Goal: Check status: Check status

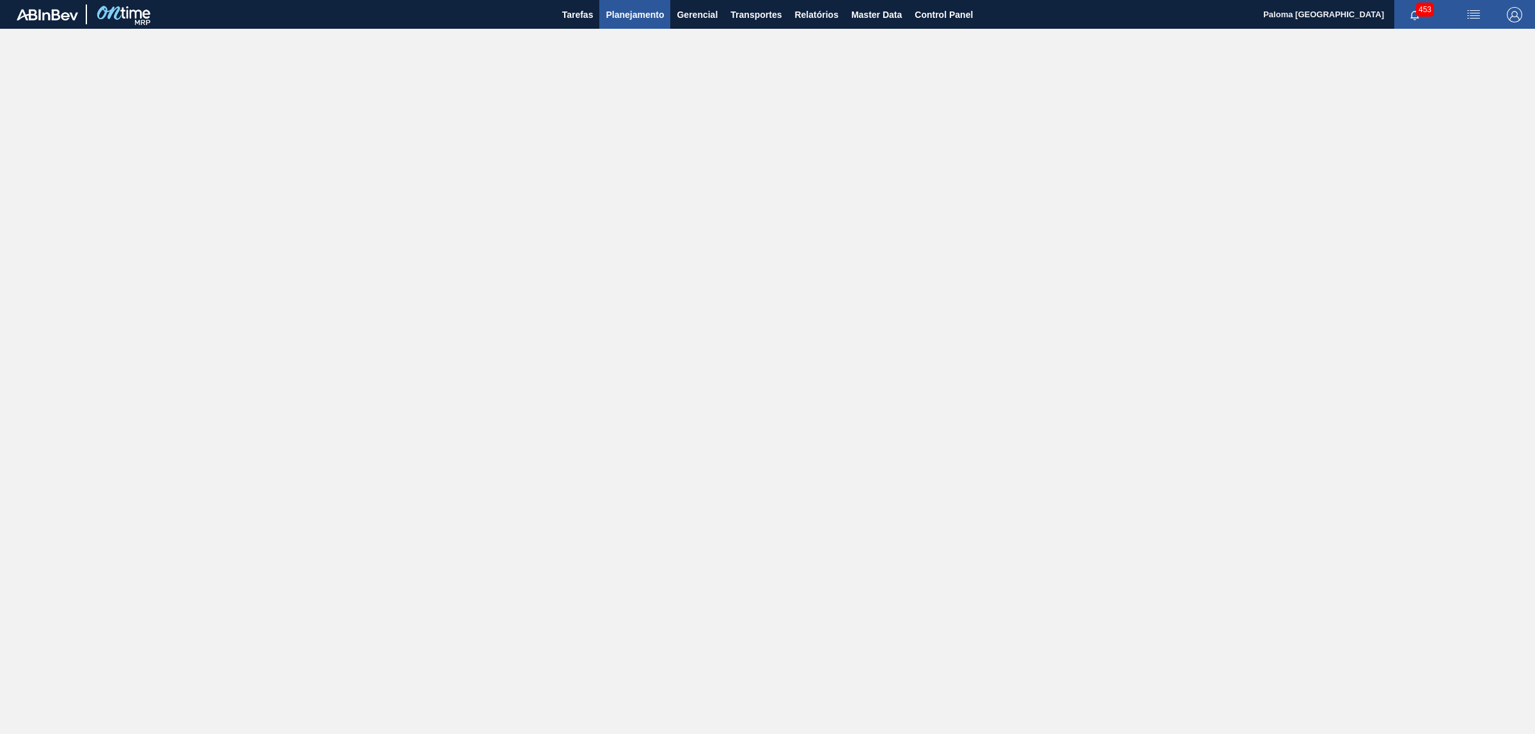
click at [640, 15] on span "Planejamento" at bounding box center [635, 14] width 58 height 15
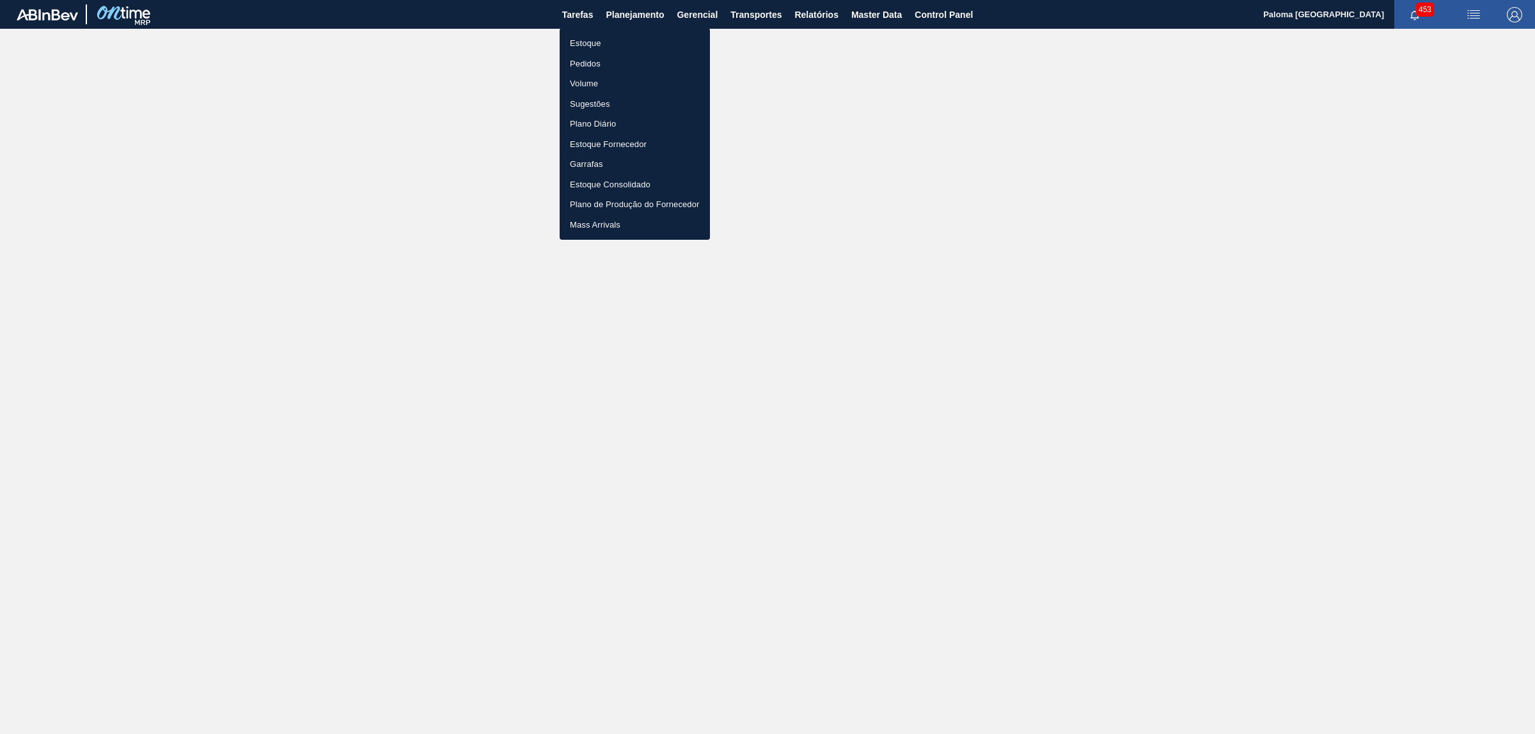
click at [889, 27] on div at bounding box center [767, 367] width 1535 height 734
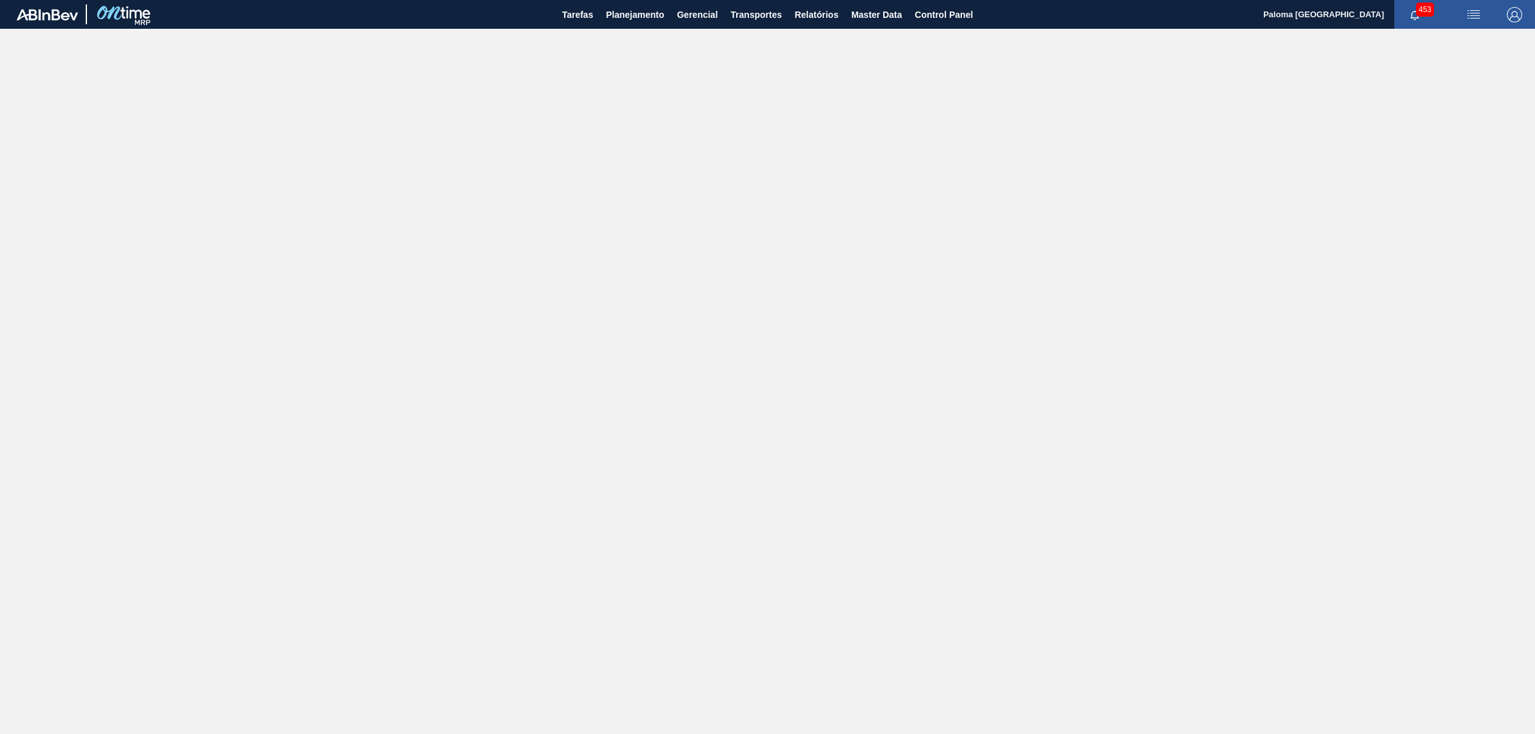
click at [888, 0] on body "Tarefas Planejamento Gerencial Transportes Relatórios Master Data Control Panel…" at bounding box center [767, 0] width 1535 height 0
click at [868, 17] on span "Master Data" at bounding box center [876, 14] width 51 height 15
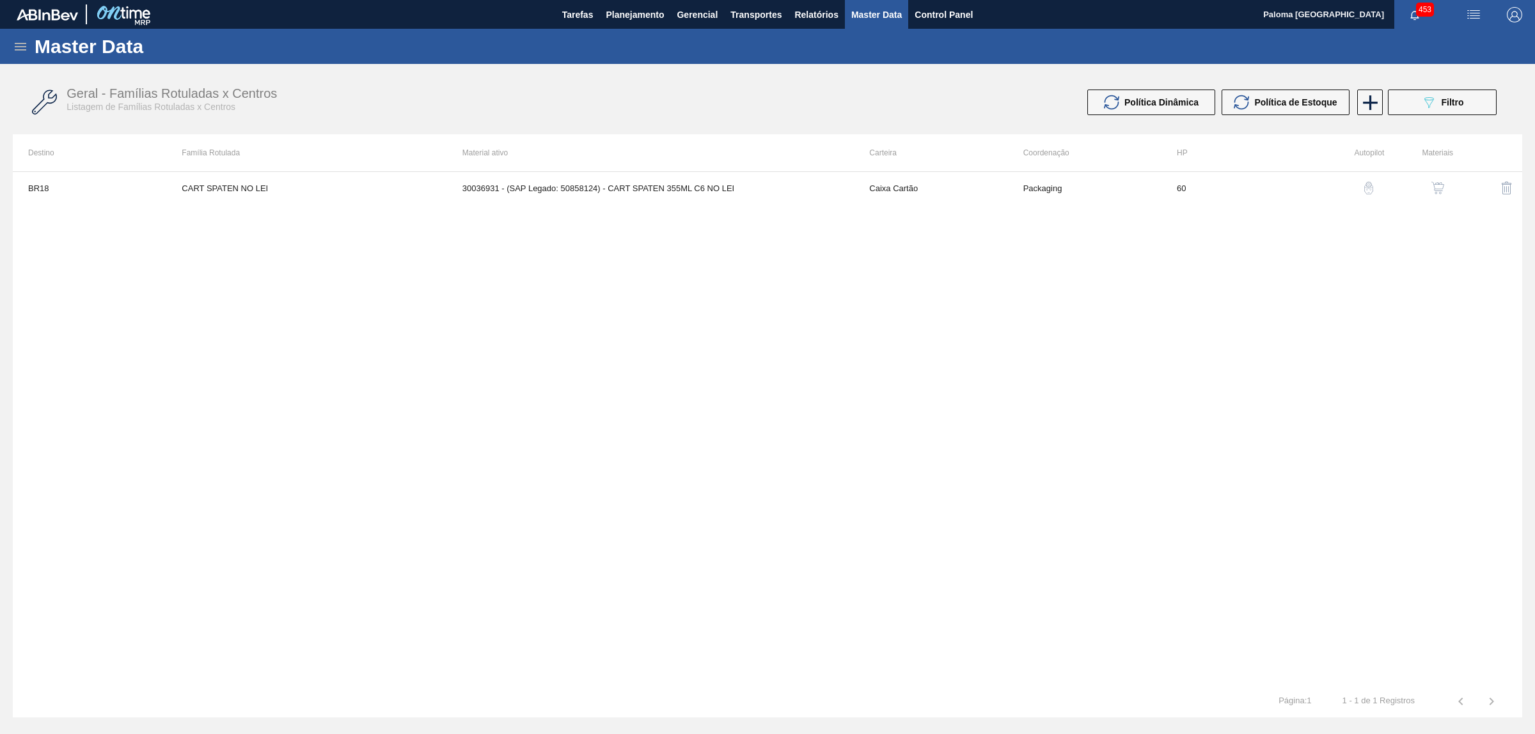
click at [22, 47] on icon at bounding box center [20, 46] width 15 height 15
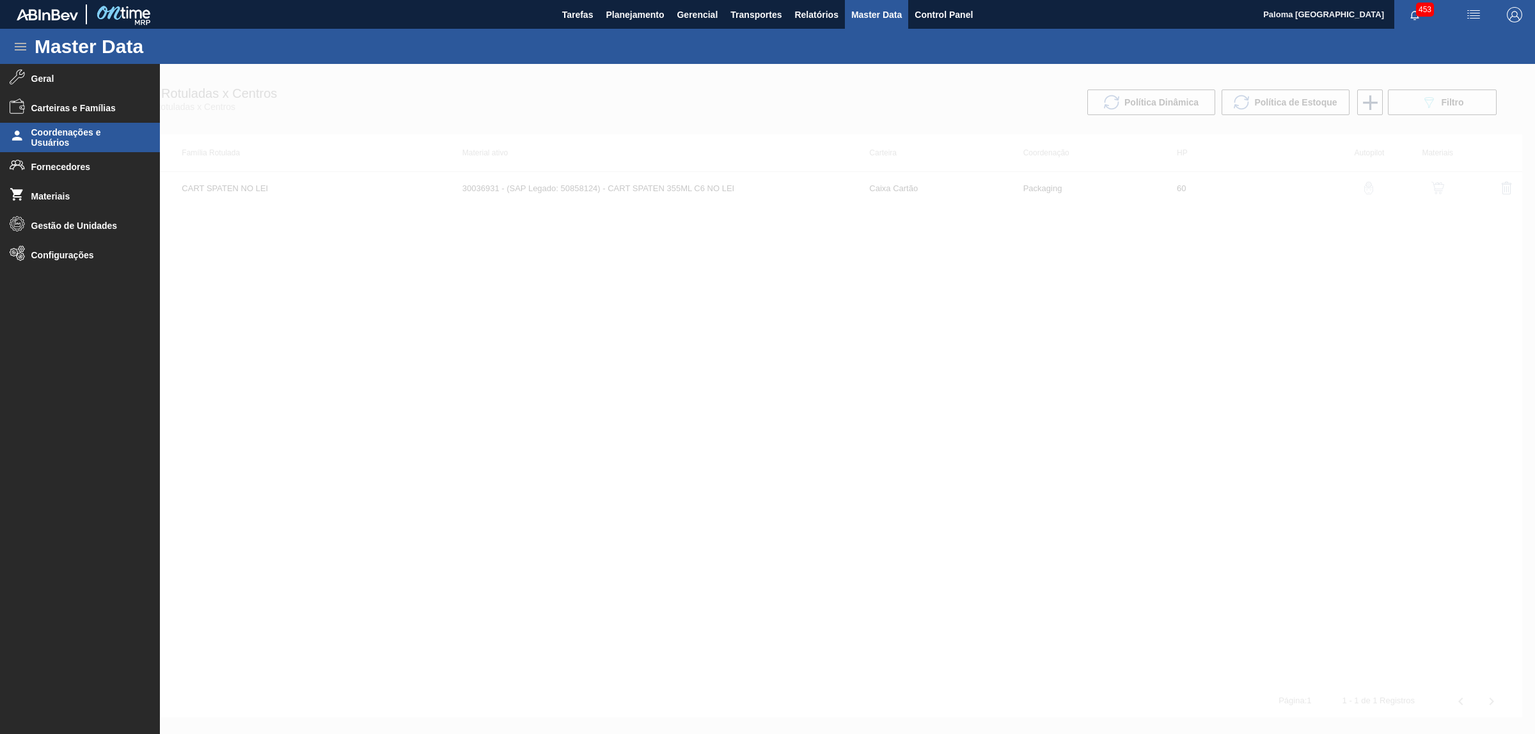
click at [79, 136] on span "Coordenações e Usuários" at bounding box center [84, 137] width 106 height 20
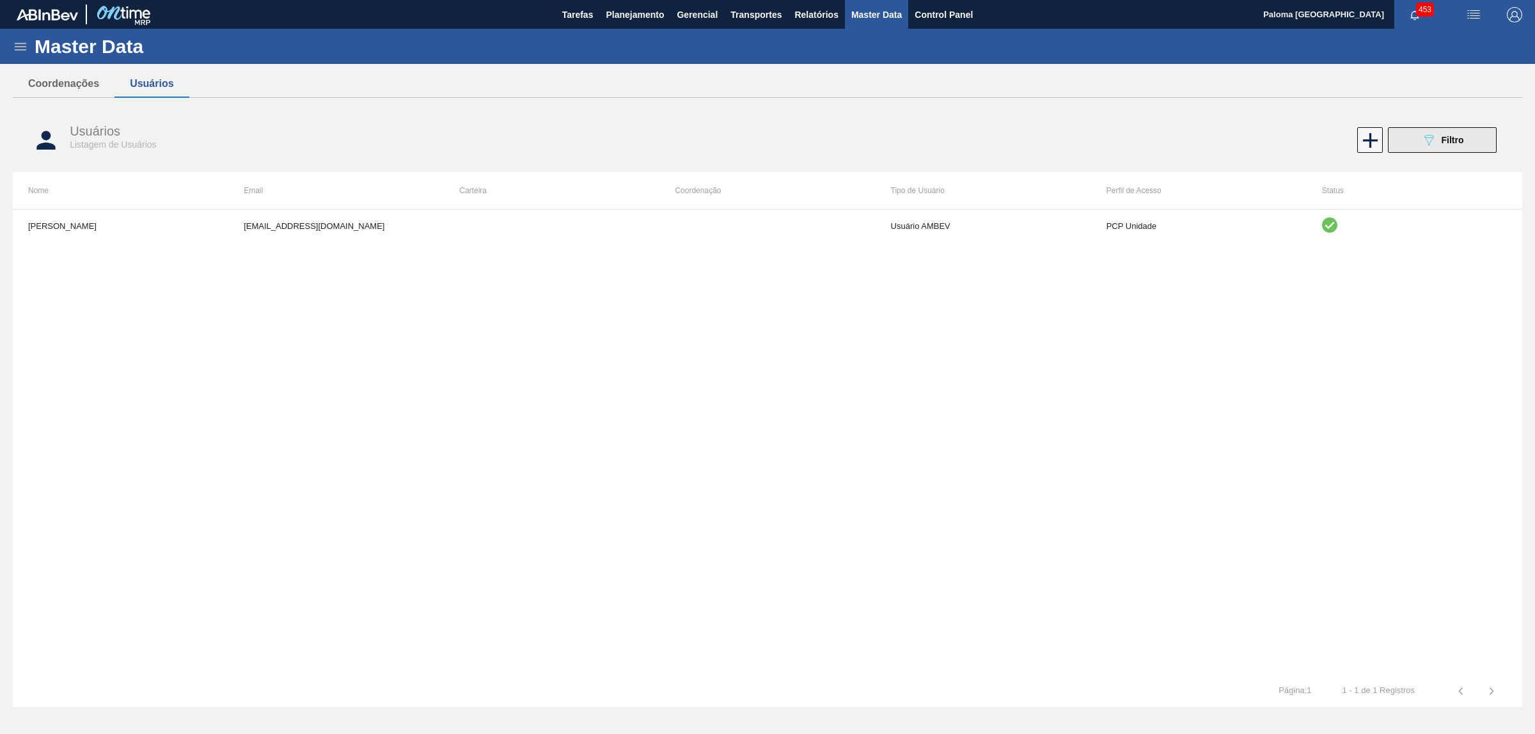
click at [1411, 143] on button "089F7B8B-B2A5-4AFE-B5C0-19BA573D28AC Filtro" at bounding box center [1442, 140] width 109 height 26
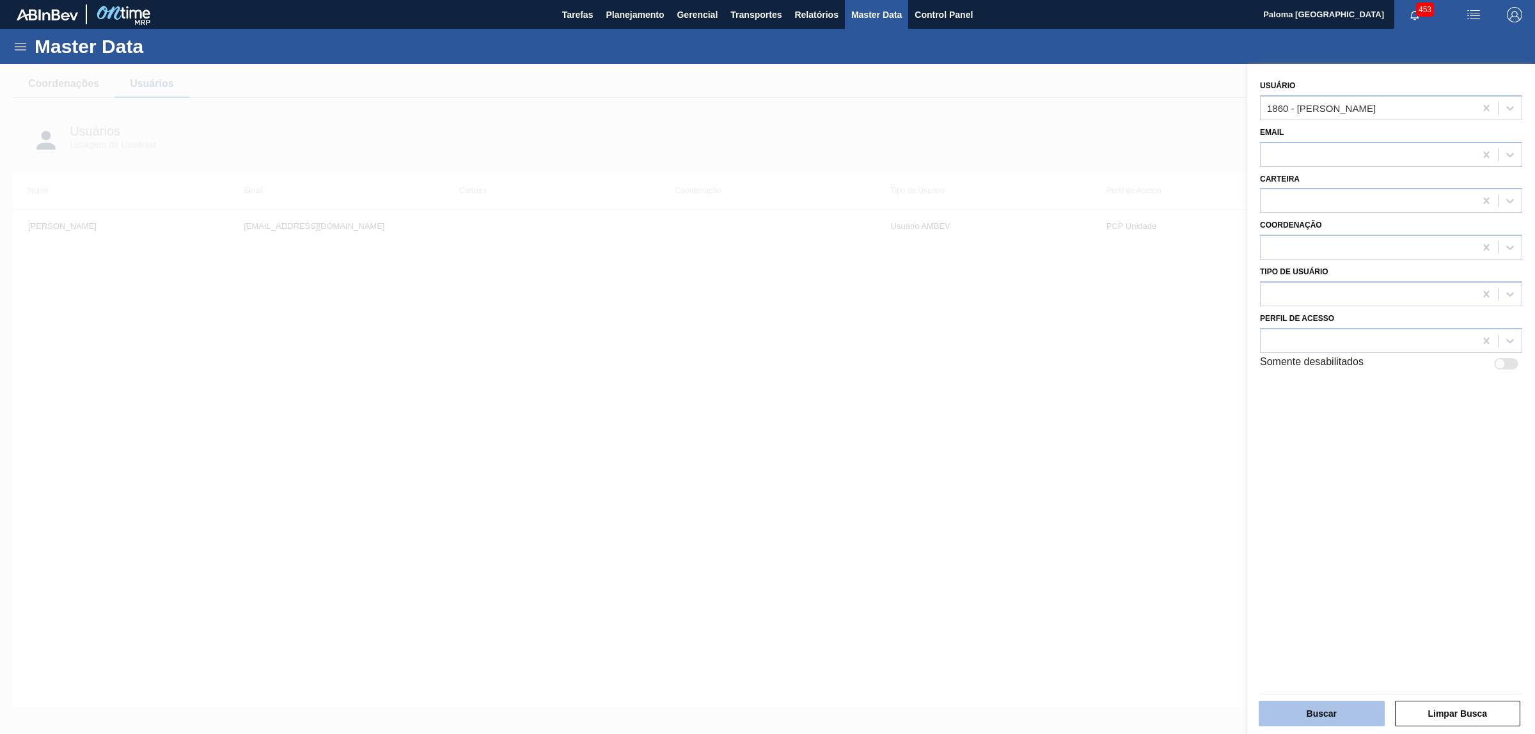
click at [1321, 714] on button "Buscar" at bounding box center [1321, 714] width 126 height 26
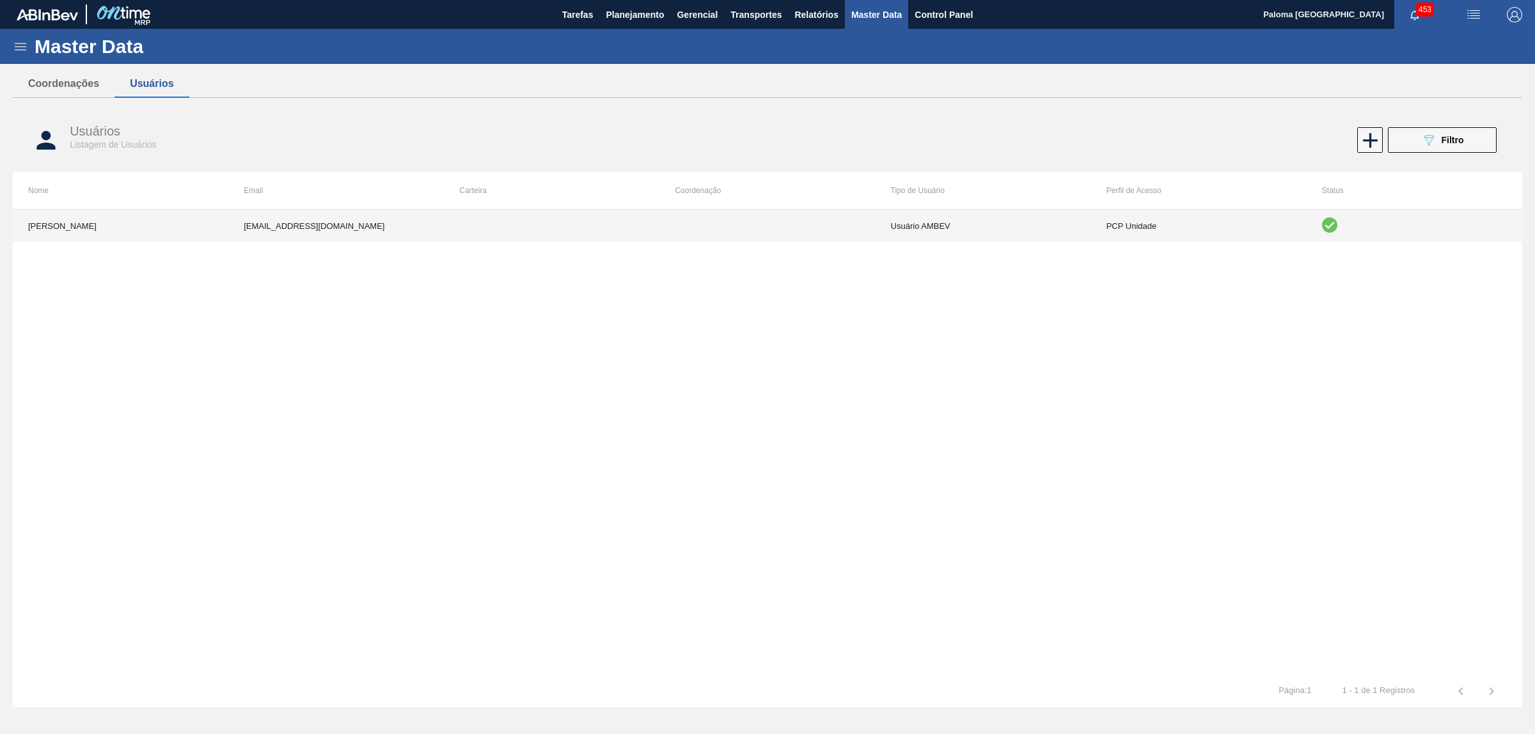
click at [1153, 231] on td "PCP Unidade" at bounding box center [1198, 226] width 215 height 32
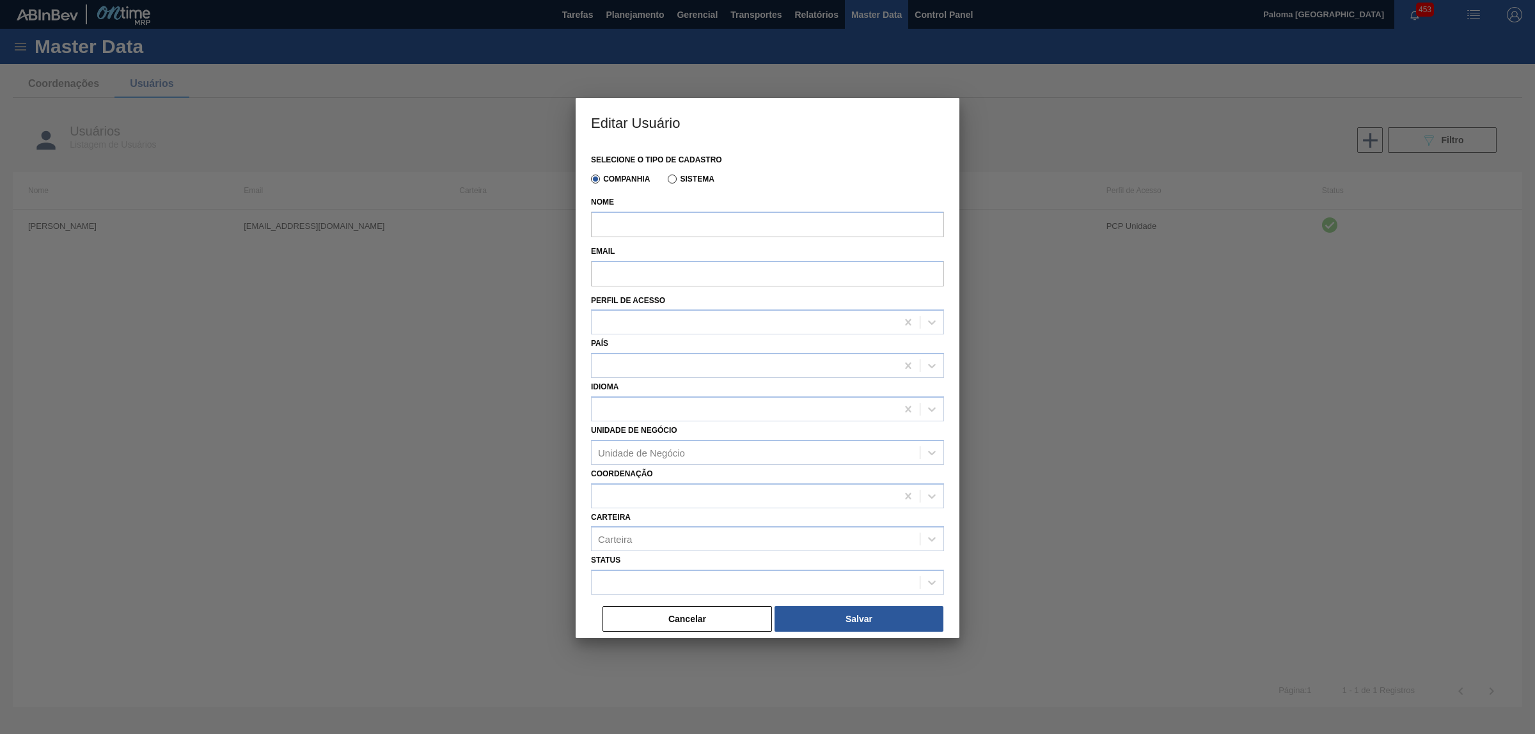
type input "ISAMARA VITORIA [PERSON_NAME] [PERSON_NAME]"
type input "[EMAIL_ADDRESS][DOMAIN_NAME]"
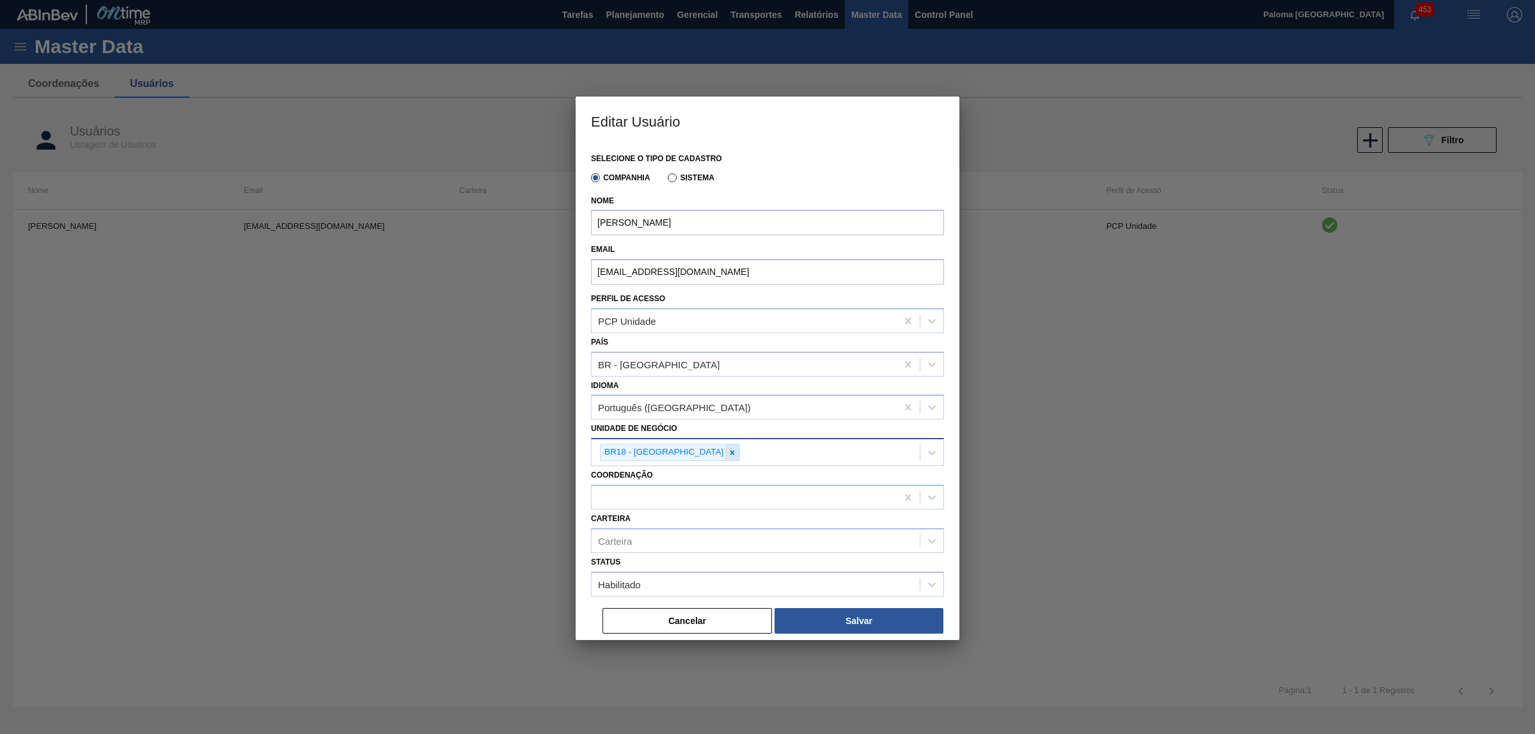
click at [728, 451] on icon at bounding box center [732, 452] width 9 height 9
click at [817, 625] on button "Salvar" at bounding box center [858, 619] width 169 height 26
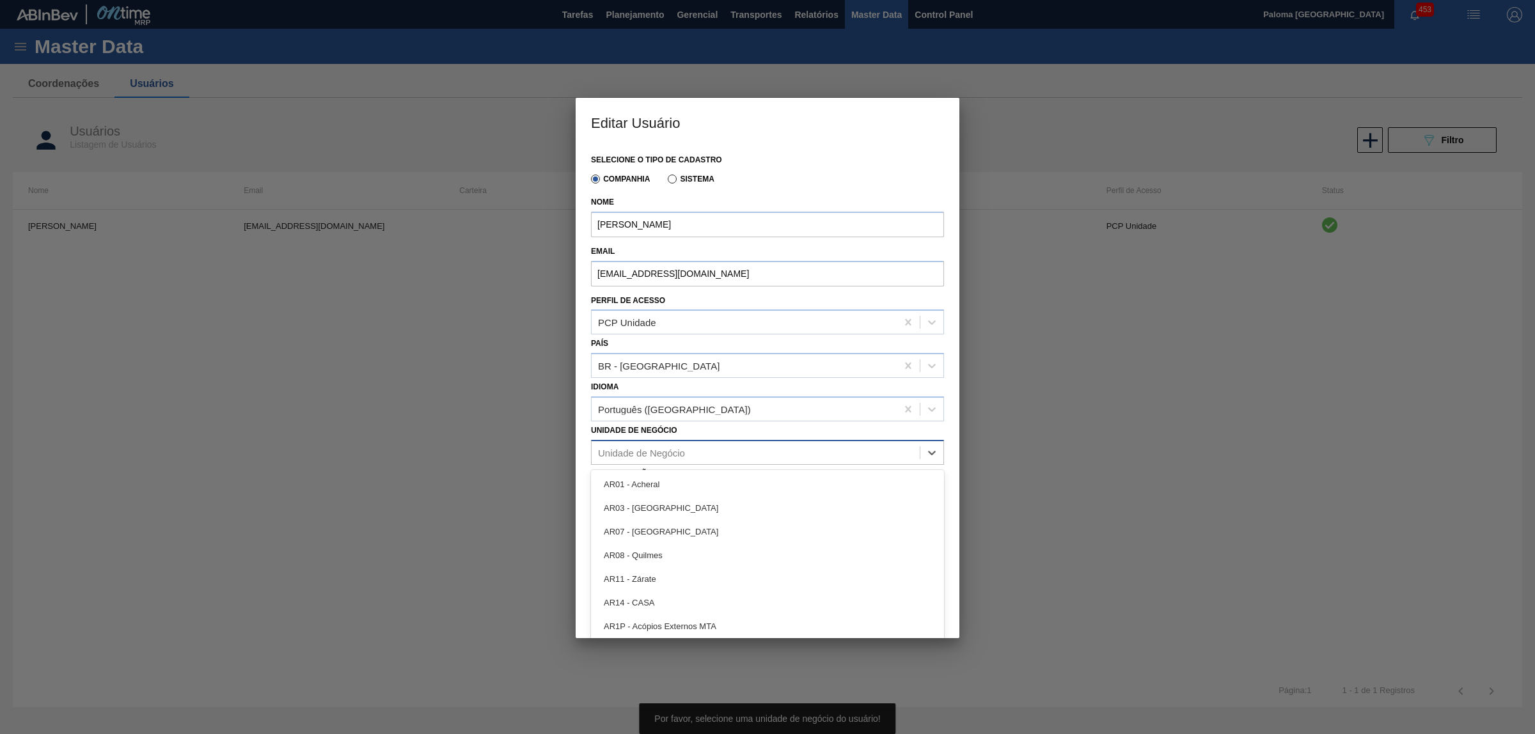
click at [639, 458] on div "Unidade de Negócio" at bounding box center [755, 452] width 328 height 19
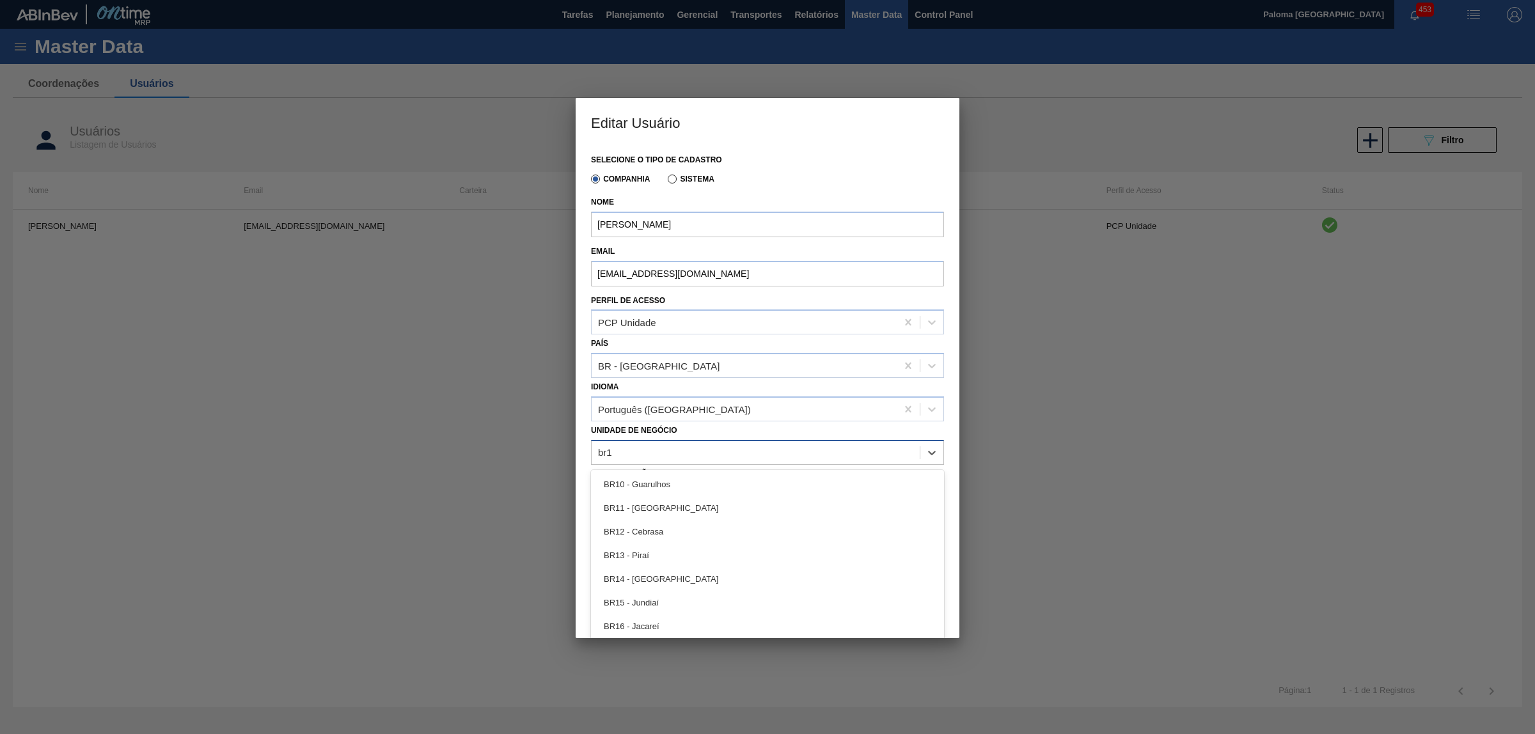
type Negócio "br18"
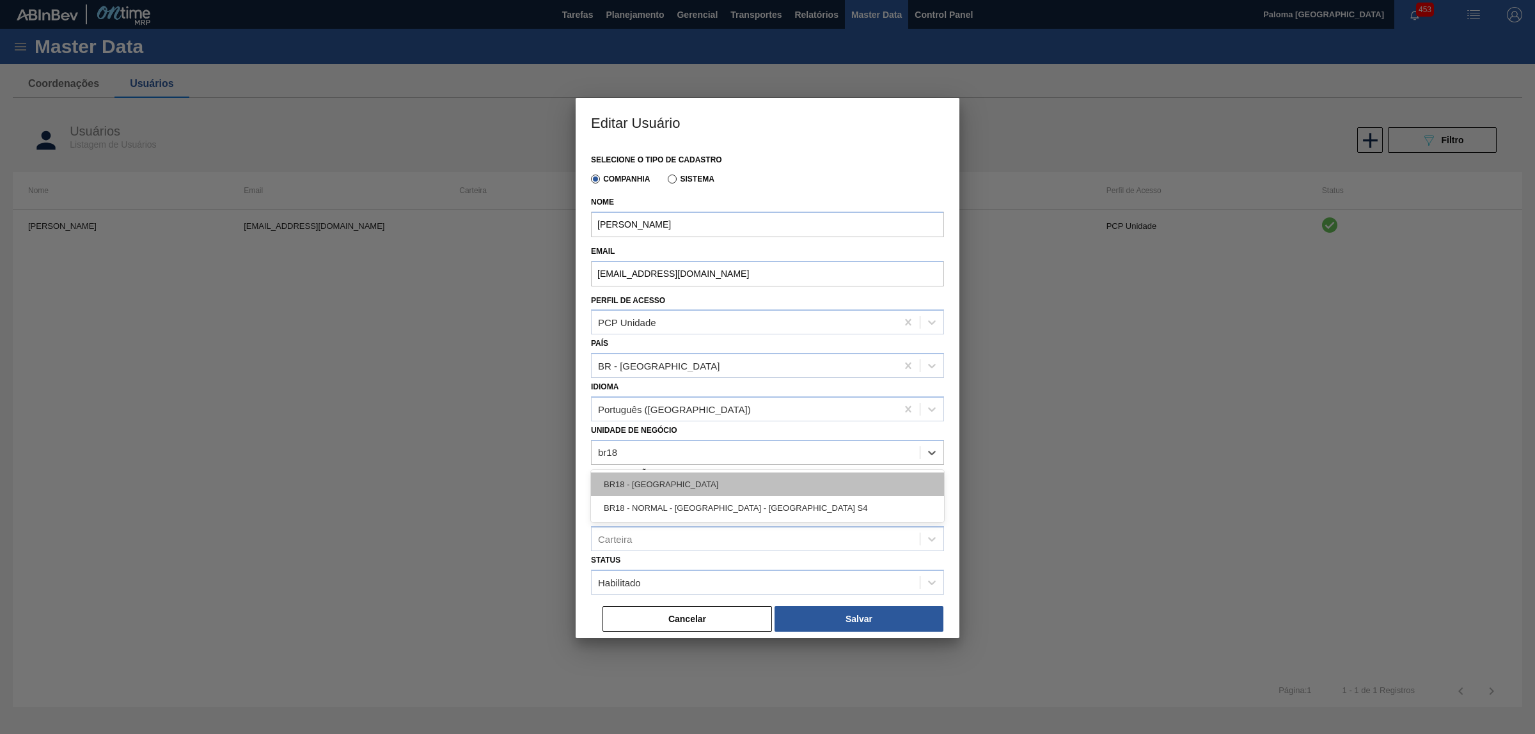
click at [654, 483] on div "BR18 - [GEOGRAPHIC_DATA]" at bounding box center [767, 485] width 353 height 24
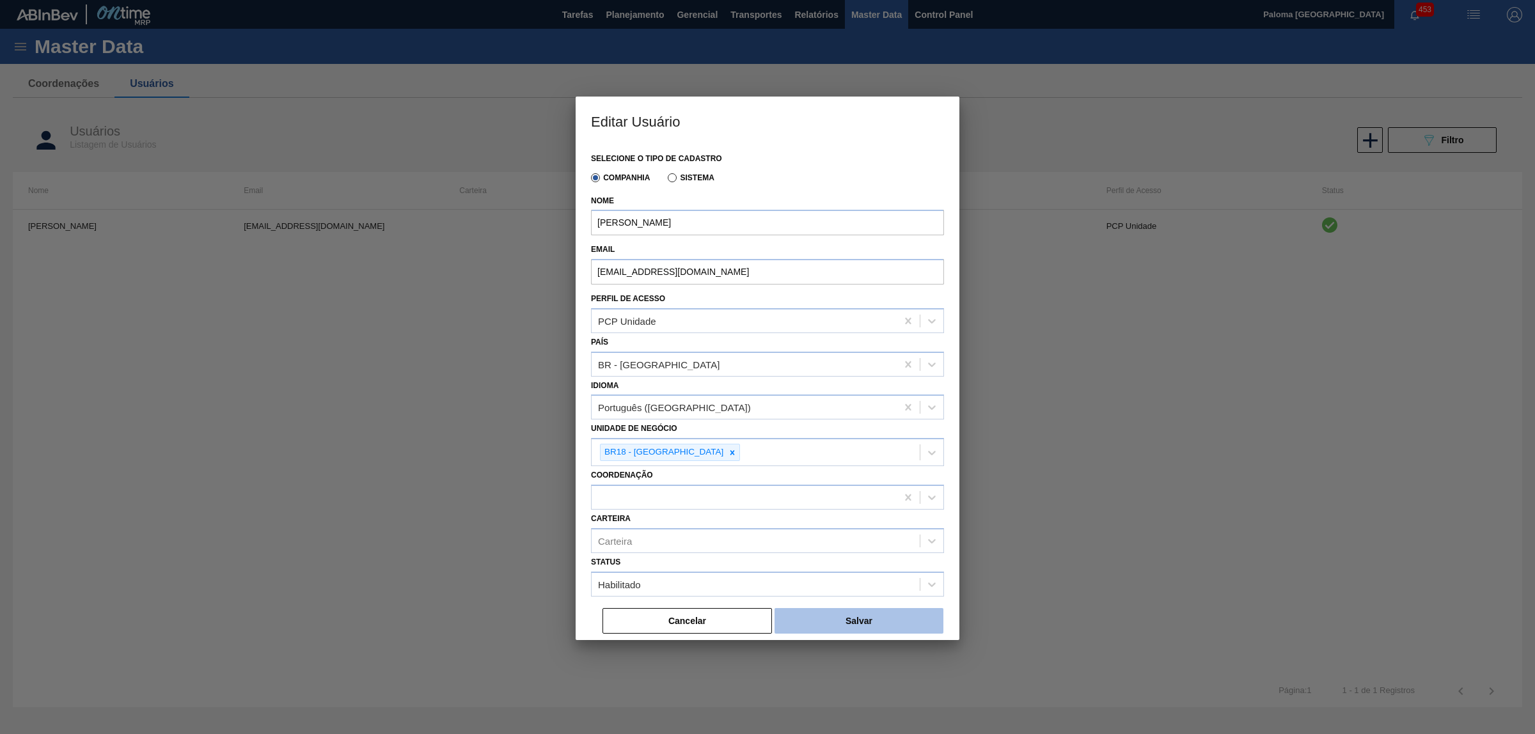
click at [860, 623] on button "Salvar" at bounding box center [858, 621] width 169 height 26
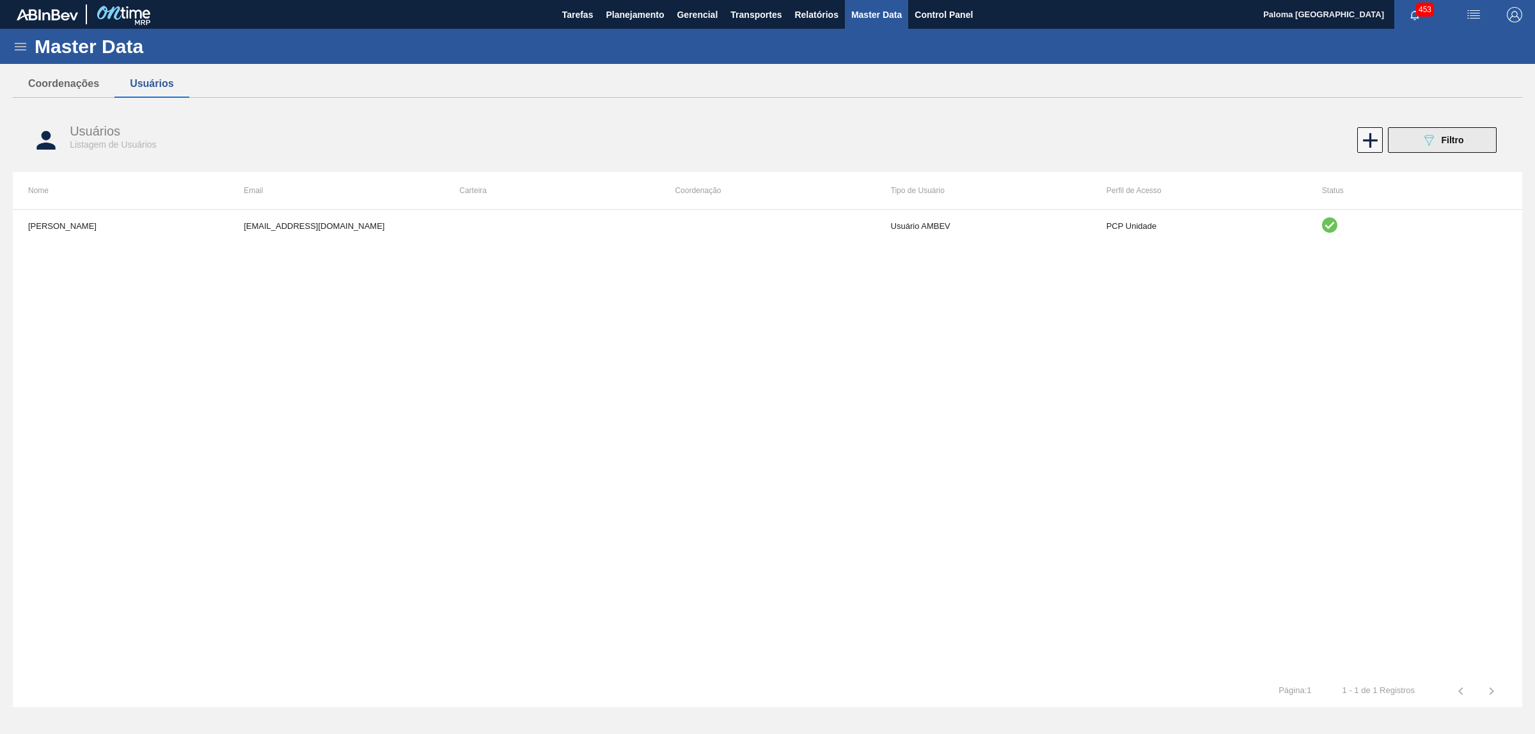
click at [1407, 137] on button "089F7B8B-B2A5-4AFE-B5C0-19BA573D28AC Filtro" at bounding box center [1442, 140] width 109 height 26
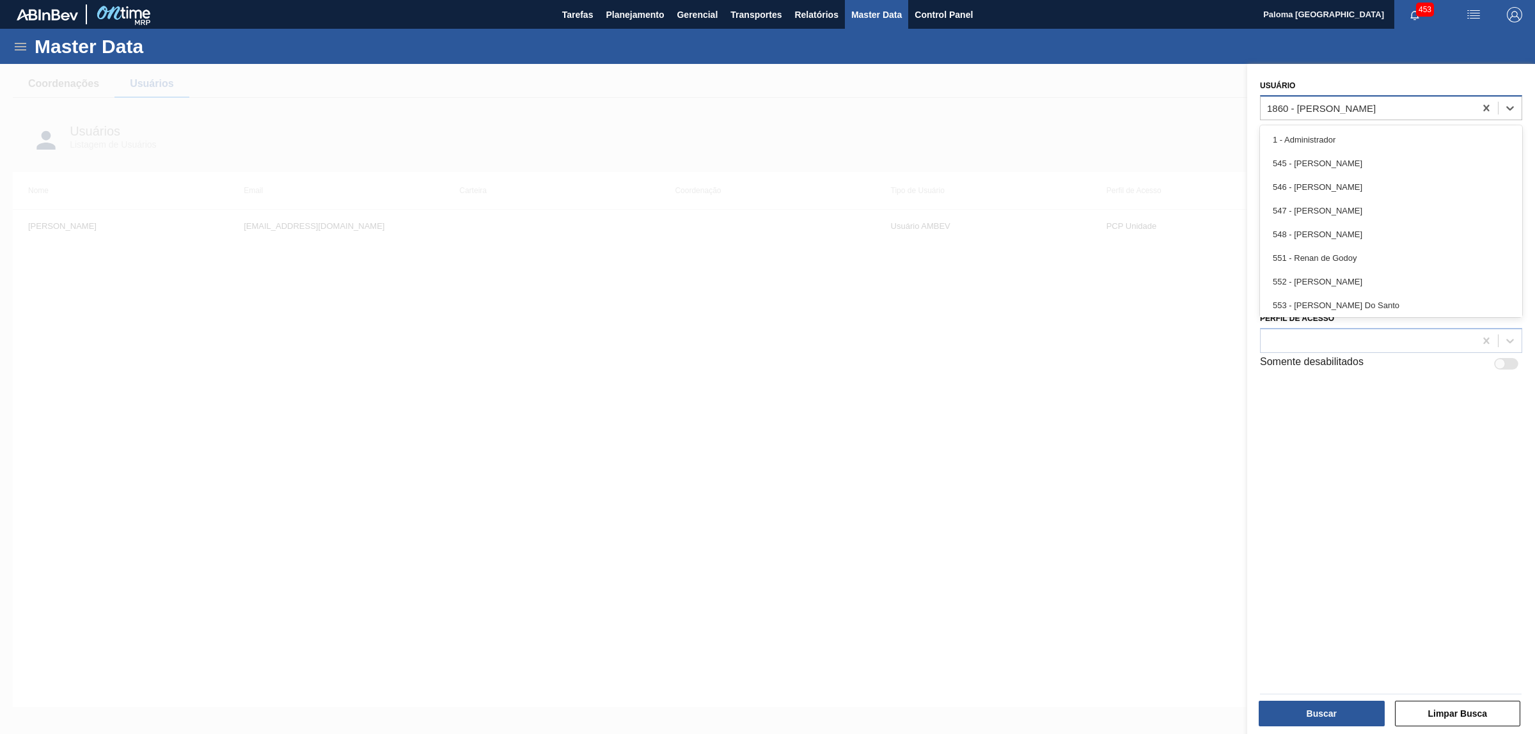
click at [1299, 103] on div "1860 - ISAMARA VITORIA [PERSON_NAME] [PERSON_NAME]" at bounding box center [1321, 107] width 109 height 11
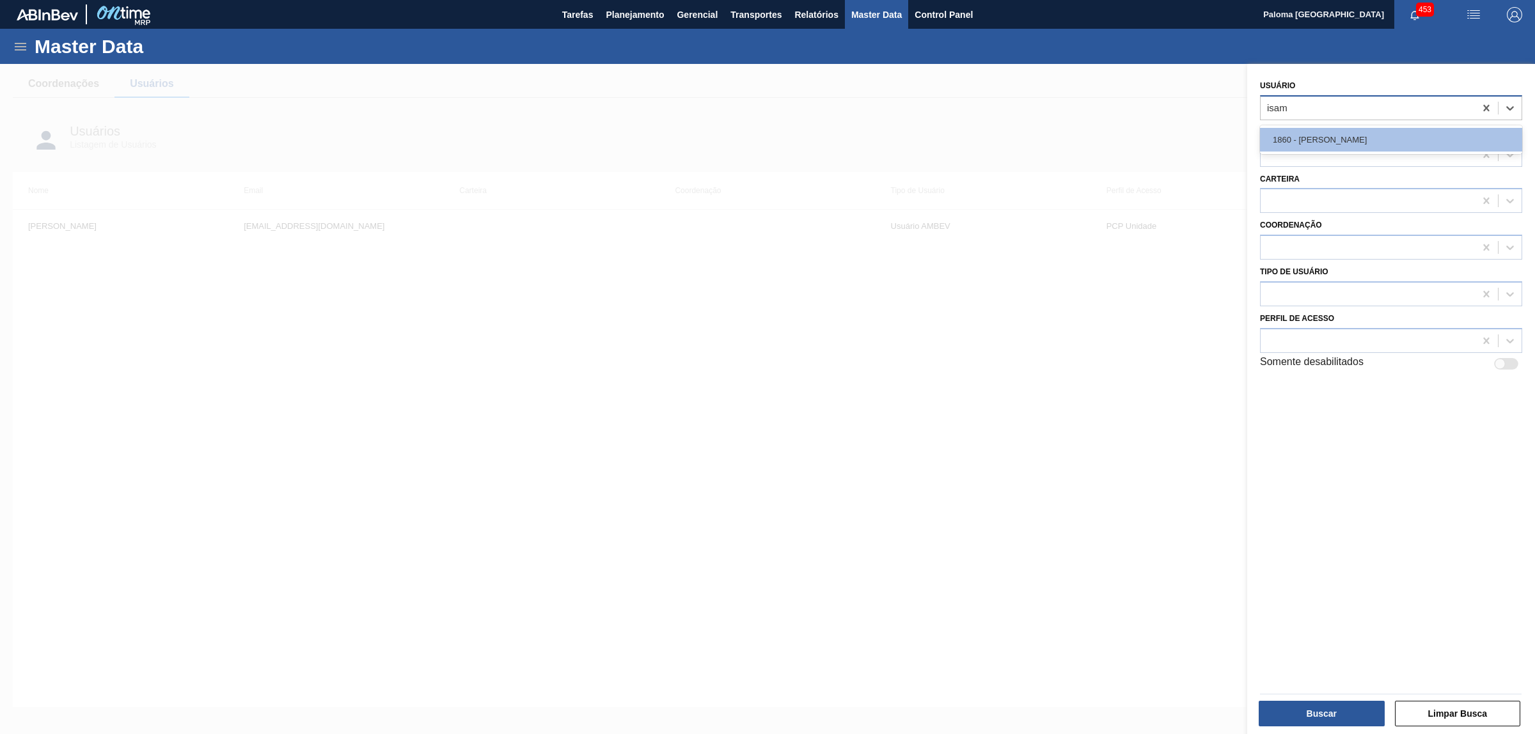
type input "isama"
click at [1306, 141] on div "1860 - ISAMARA VITORIA [PERSON_NAME] [PERSON_NAME]" at bounding box center [1391, 140] width 262 height 24
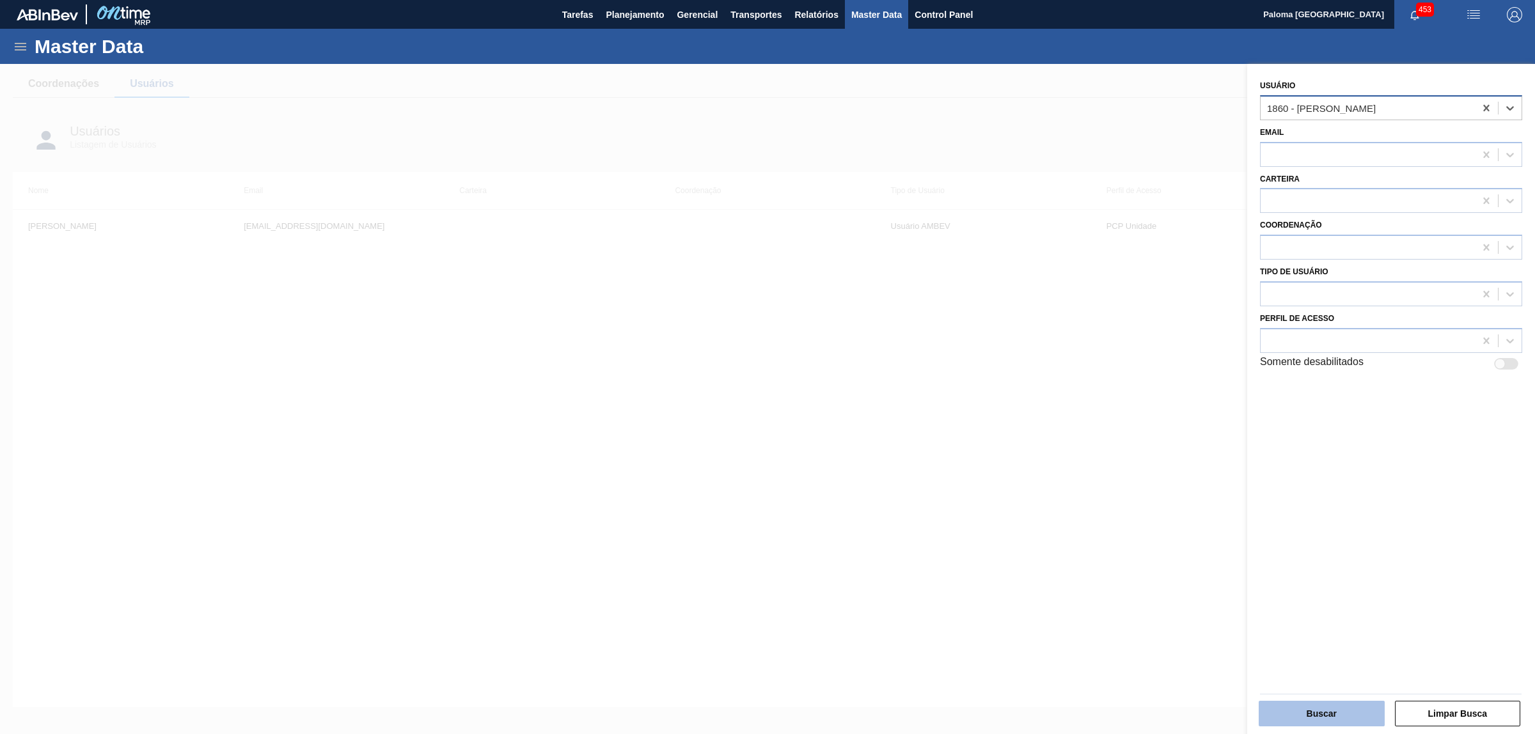
click at [1328, 712] on button "Buscar" at bounding box center [1321, 714] width 126 height 26
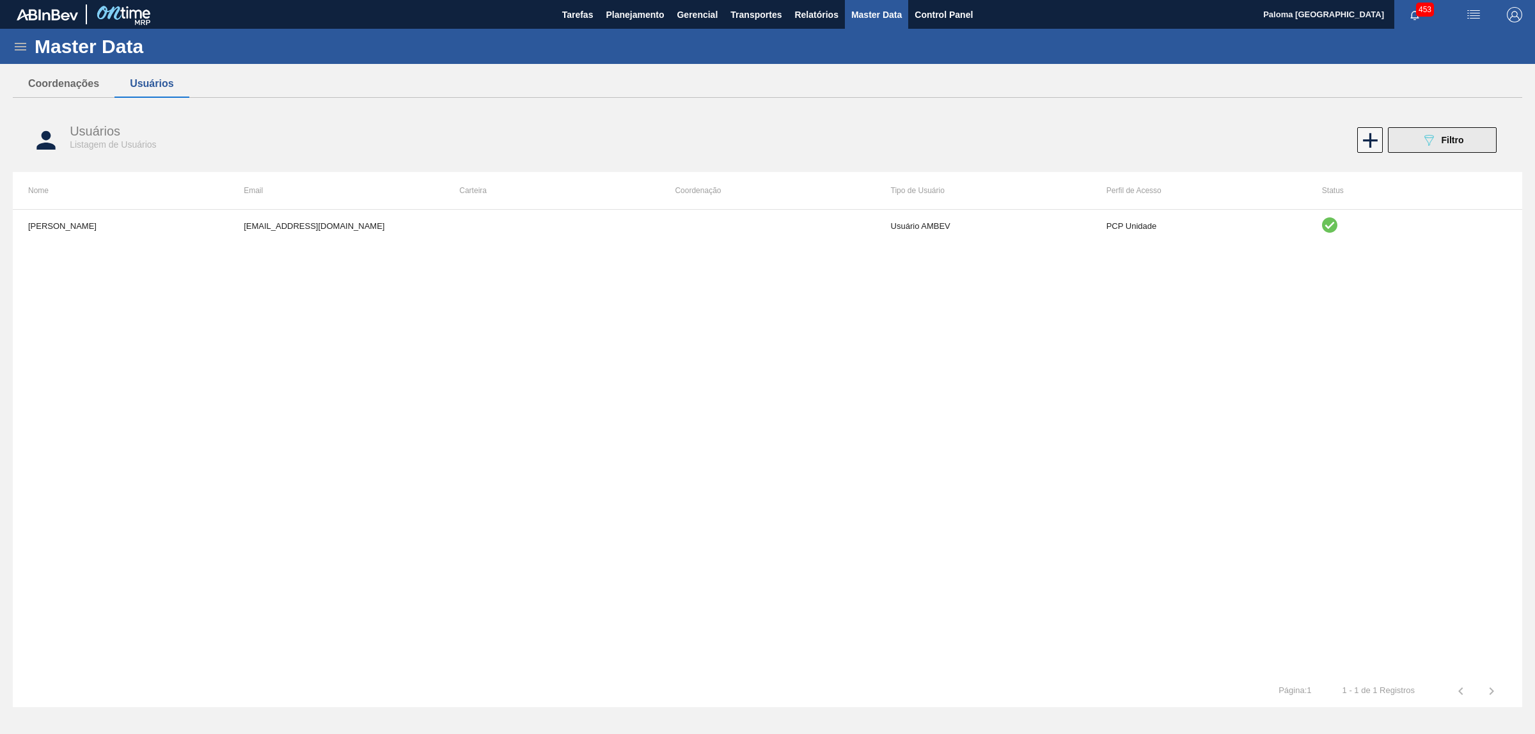
click at [1442, 141] on span "Filtro" at bounding box center [1452, 140] width 22 height 10
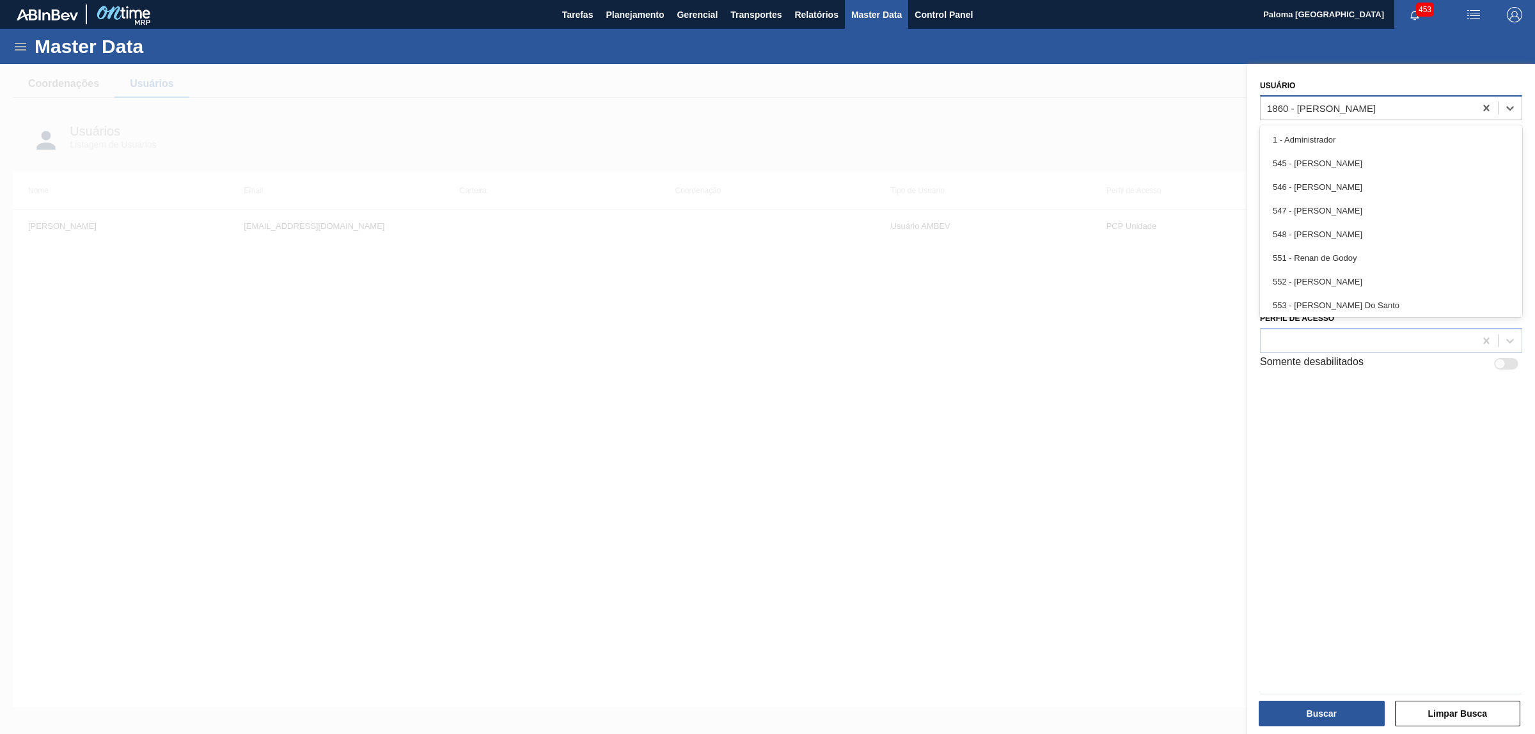
click at [1375, 113] on div "1860 - ISAMARA VITORIA [PERSON_NAME] [PERSON_NAME]" at bounding box center [1321, 107] width 109 height 11
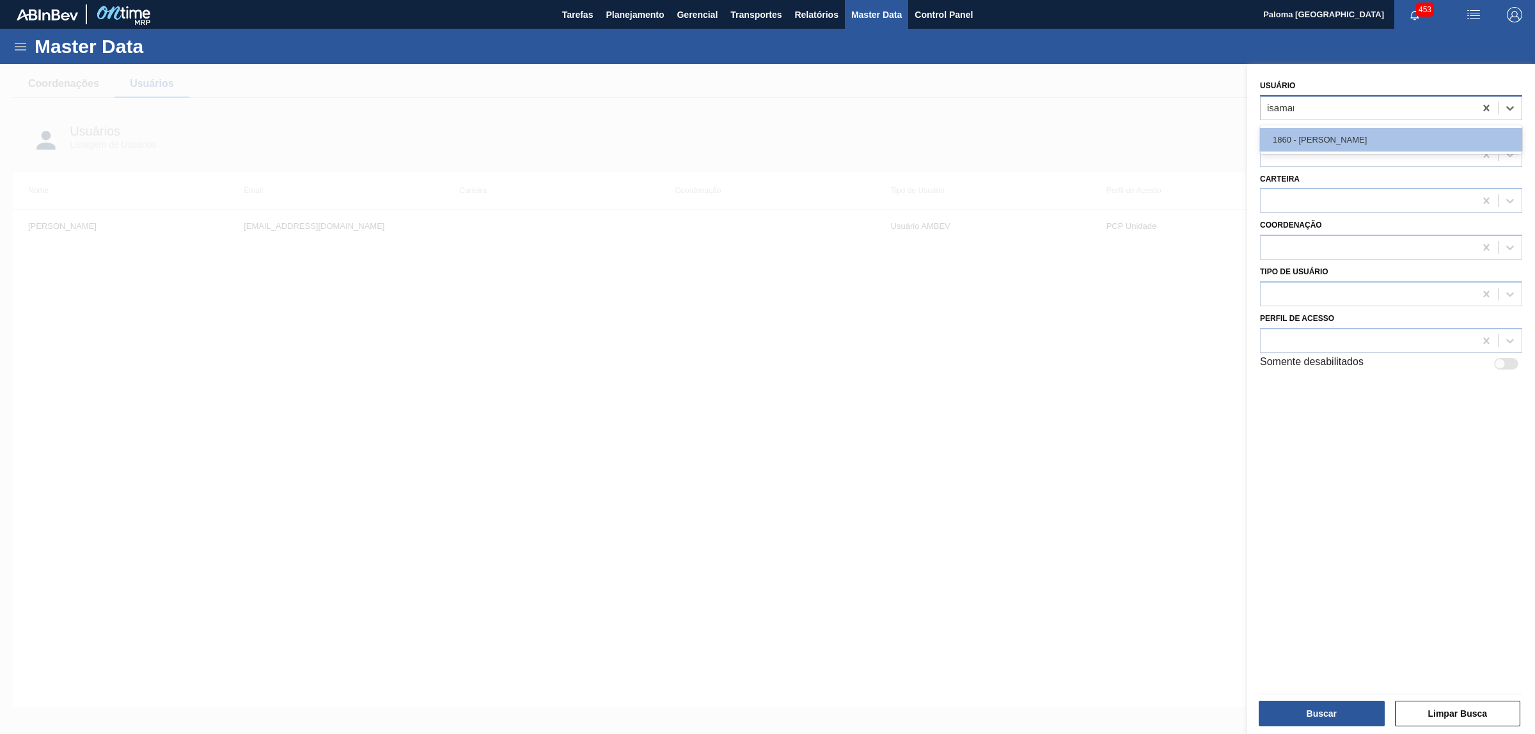
type input "isamara"
click at [1337, 138] on div "1860 - ISAMARA VITORIA [PERSON_NAME] [PERSON_NAME]" at bounding box center [1391, 140] width 262 height 24
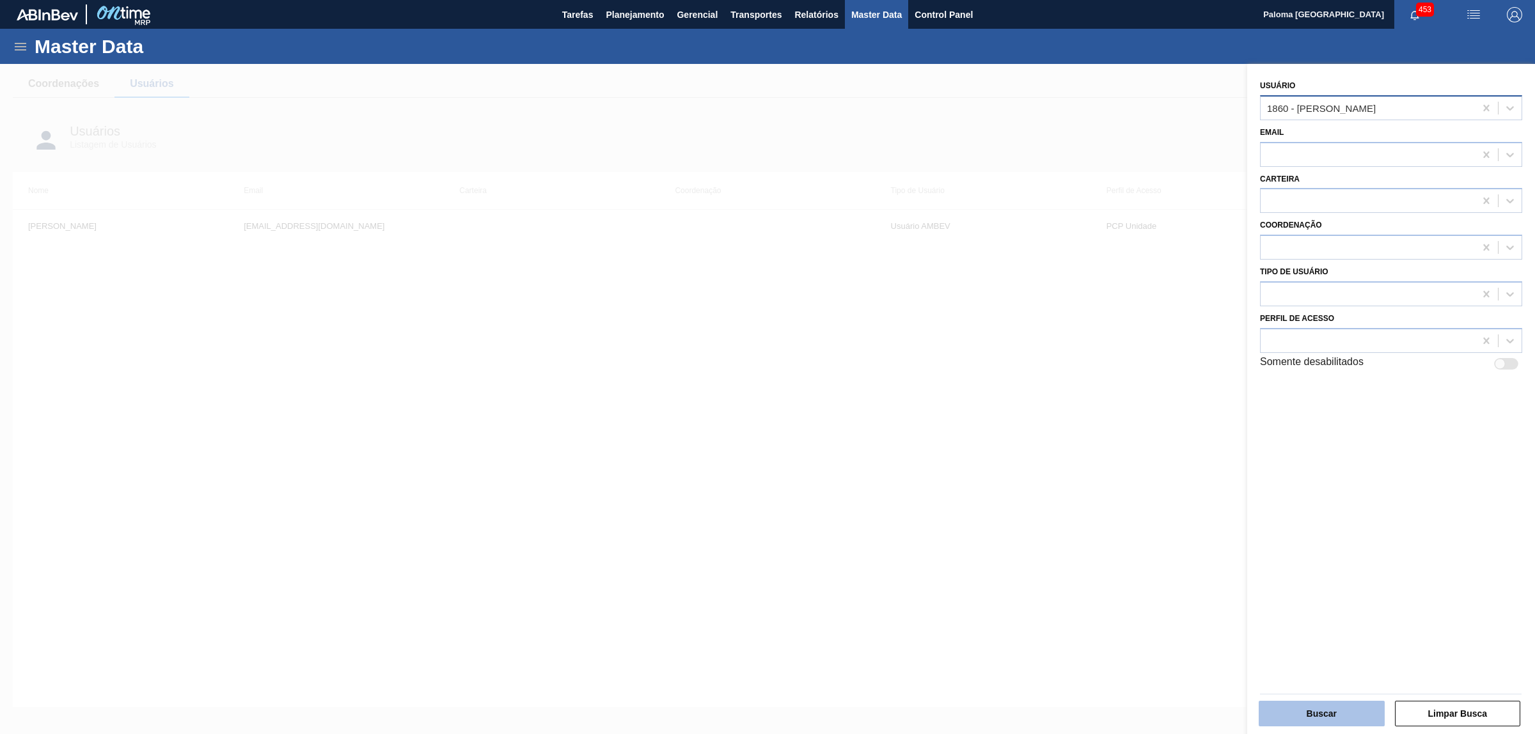
click at [1306, 710] on button "Buscar" at bounding box center [1321, 714] width 126 height 26
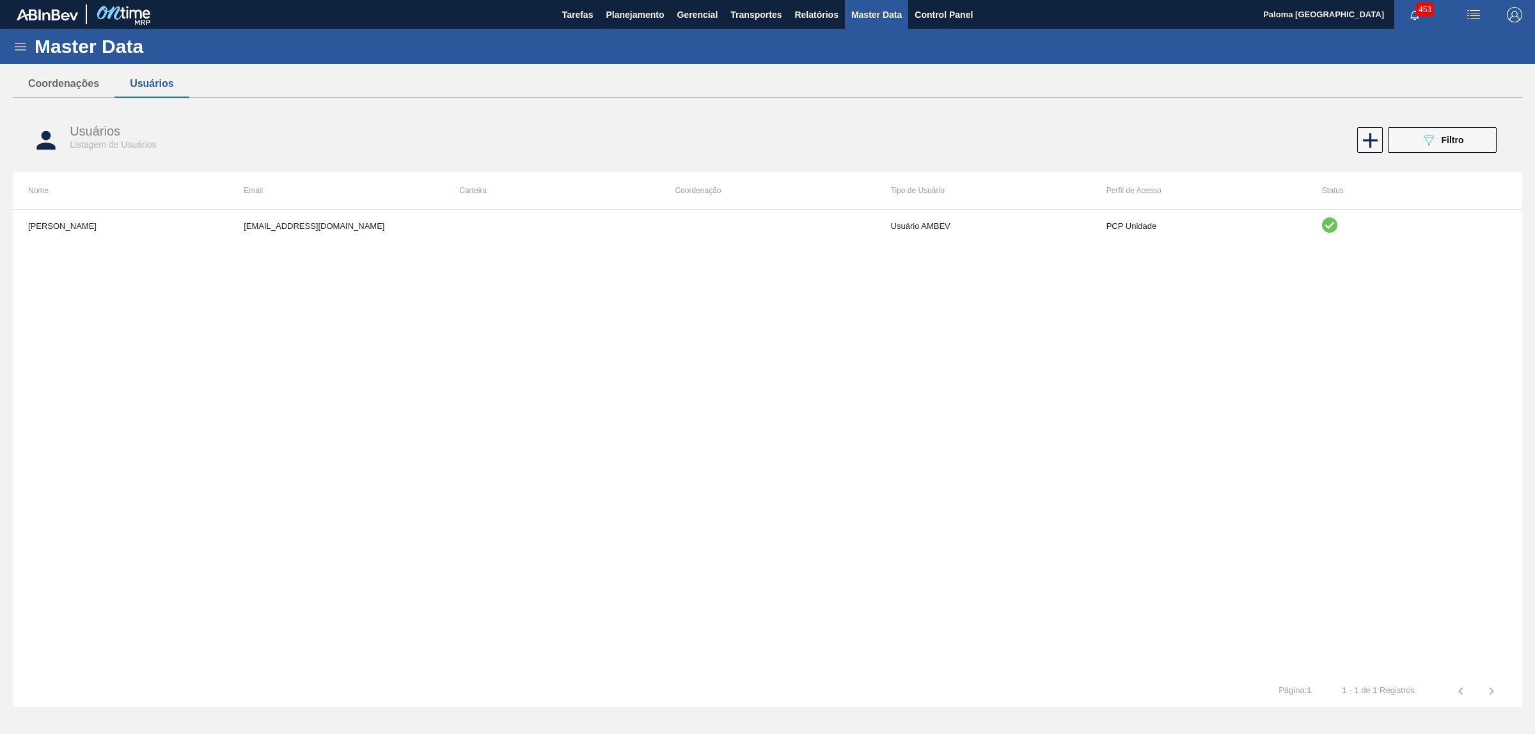
click at [1437, 155] on div "Usuários Listagem de Usuários 089F7B8B-B2A5-4AFE-B5C0-19BA573D28AC Filtro" at bounding box center [767, 140] width 1509 height 48
click at [1440, 148] on div "089F7B8B-B2A5-4AFE-B5C0-19BA573D28AC Filtro" at bounding box center [1442, 139] width 43 height 15
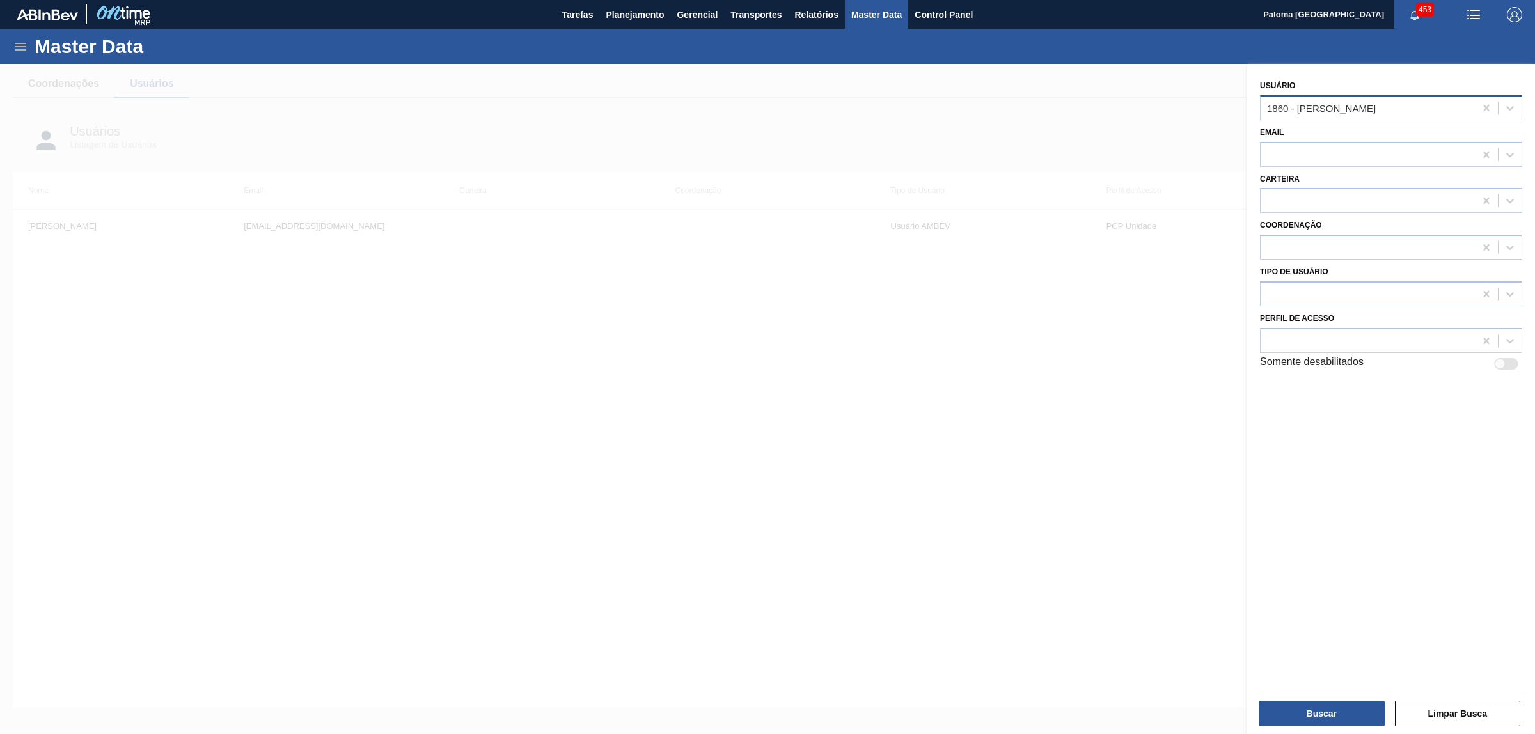
click at [1503, 358] on div at bounding box center [1506, 364] width 24 height 12
click at [1351, 718] on button "Buscar" at bounding box center [1321, 714] width 126 height 26
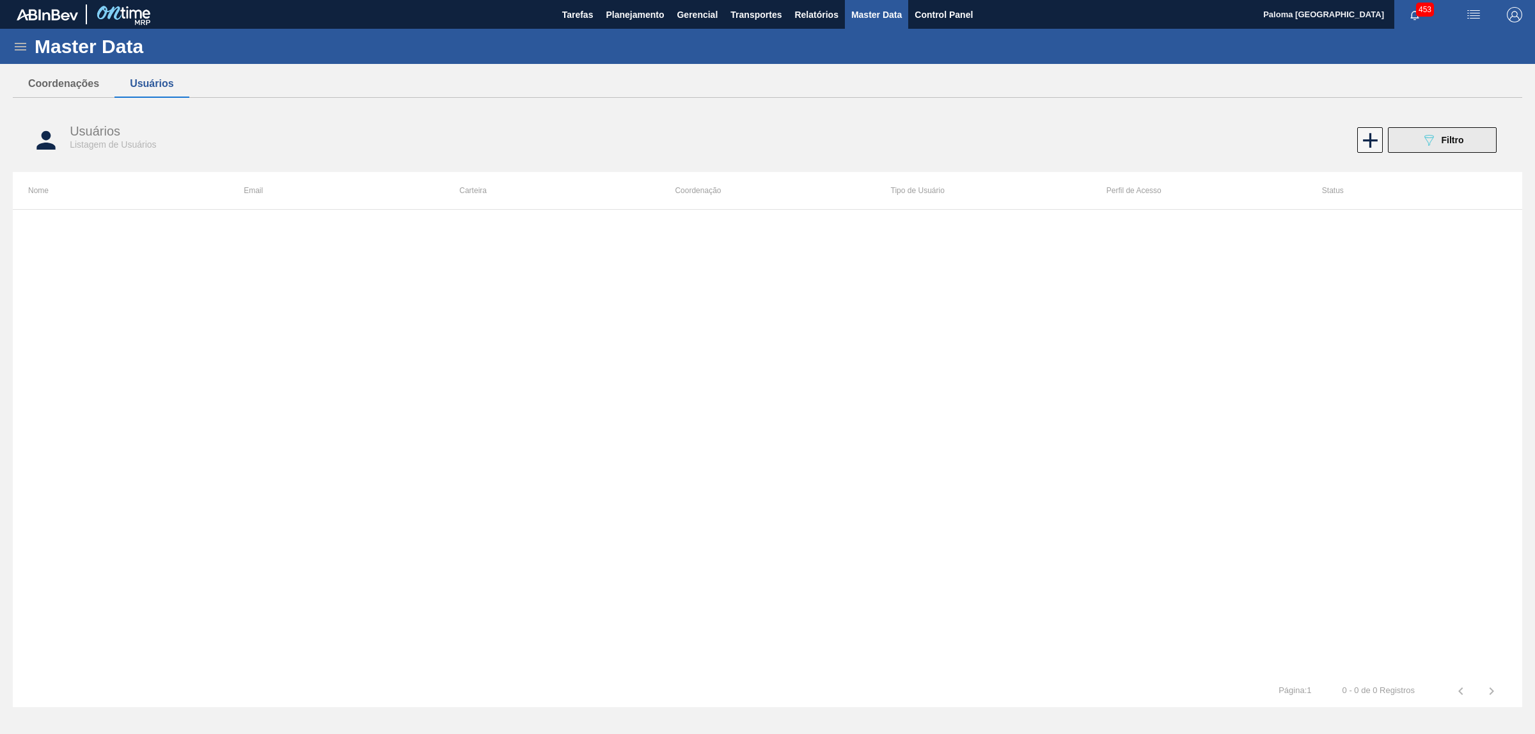
click at [1426, 148] on icon "089F7B8B-B2A5-4AFE-B5C0-19BA573D28AC" at bounding box center [1428, 139] width 15 height 15
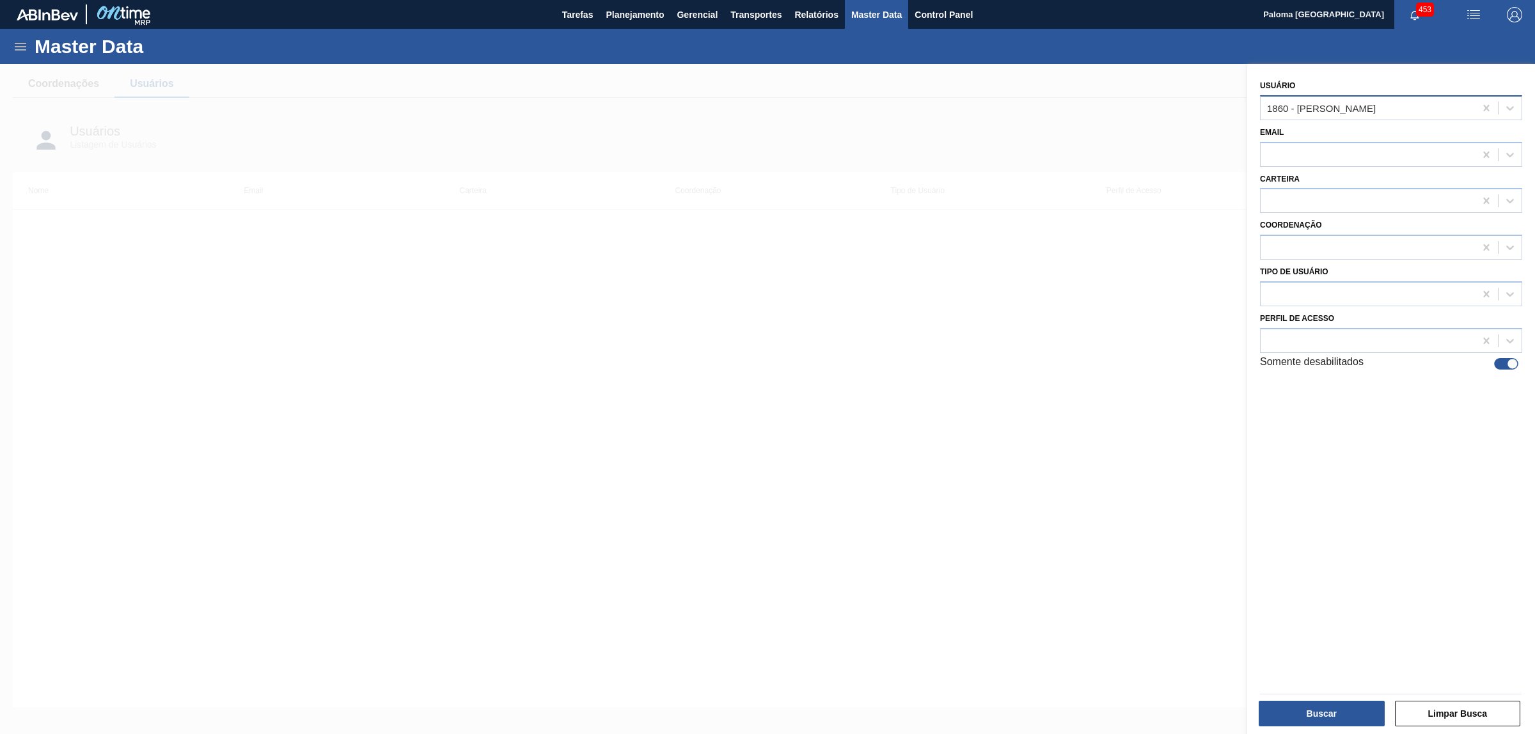
drag, startPoint x: 1501, startPoint y: 363, endPoint x: 1493, endPoint y: 375, distance: 14.7
click at [1500, 366] on div at bounding box center [1506, 364] width 24 height 12
checkbox input "false"
click at [1333, 724] on button "Buscar" at bounding box center [1321, 714] width 126 height 26
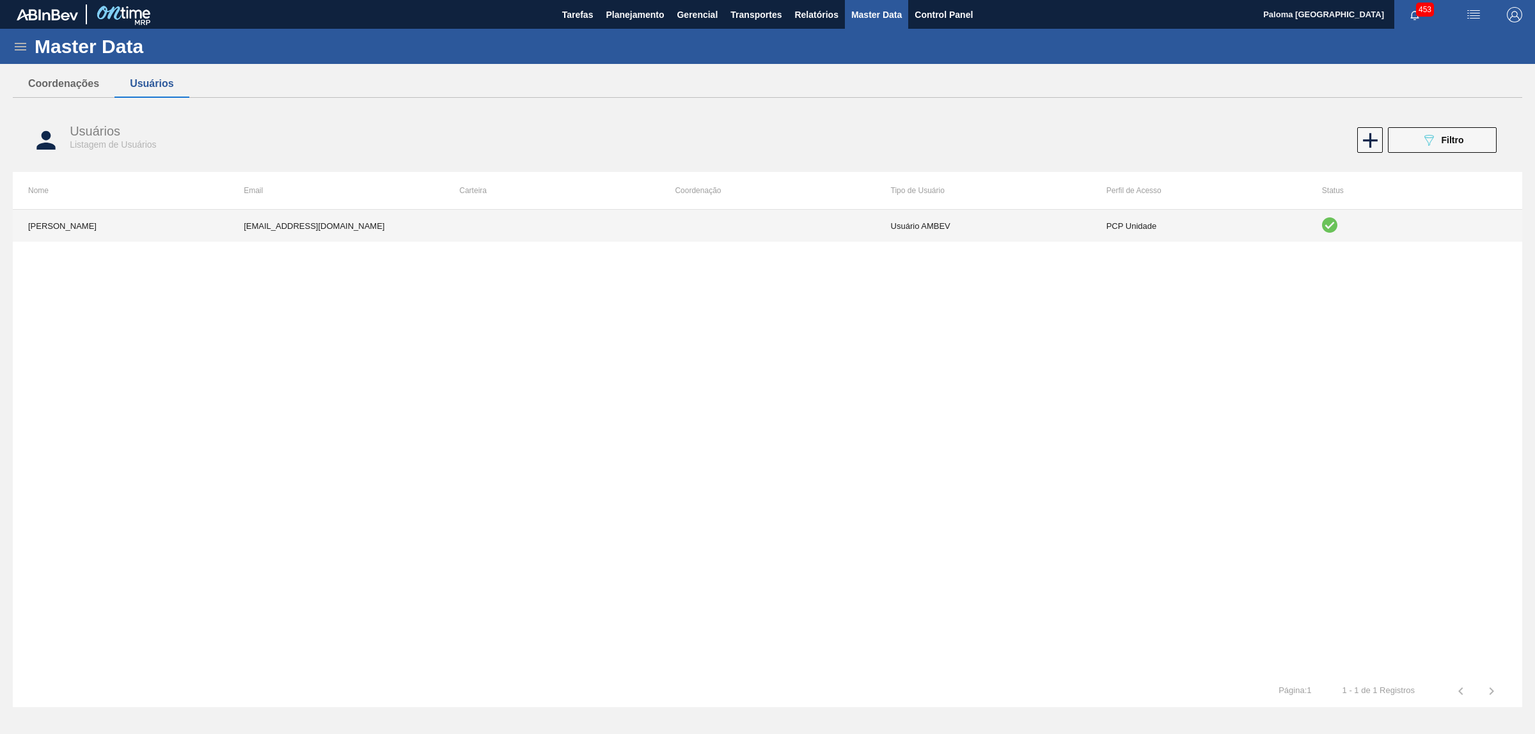
click at [1171, 232] on td "PCP Unidade" at bounding box center [1198, 226] width 215 height 32
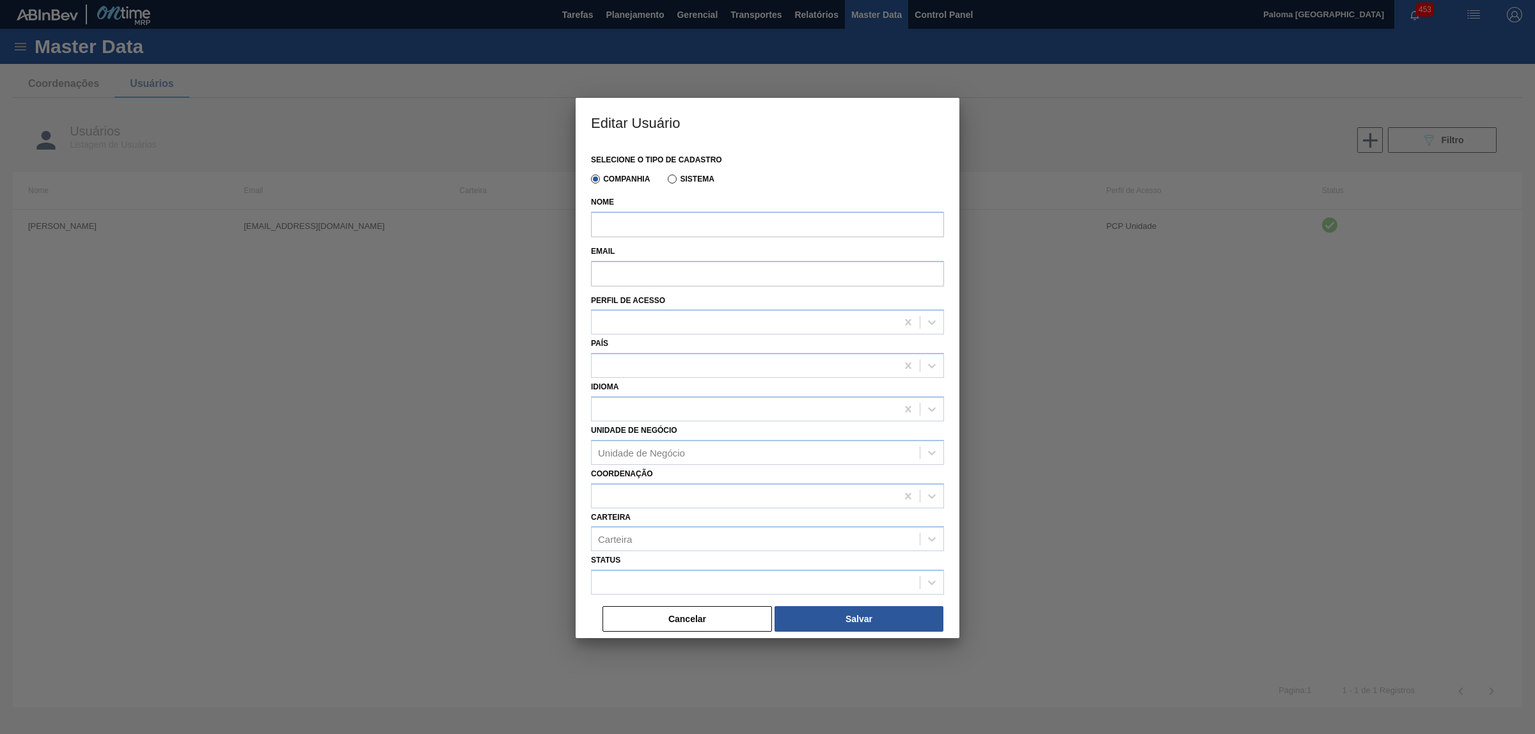
type input "ISAMARA VITORIA [PERSON_NAME] [PERSON_NAME]"
type input "[EMAIL_ADDRESS][DOMAIN_NAME]"
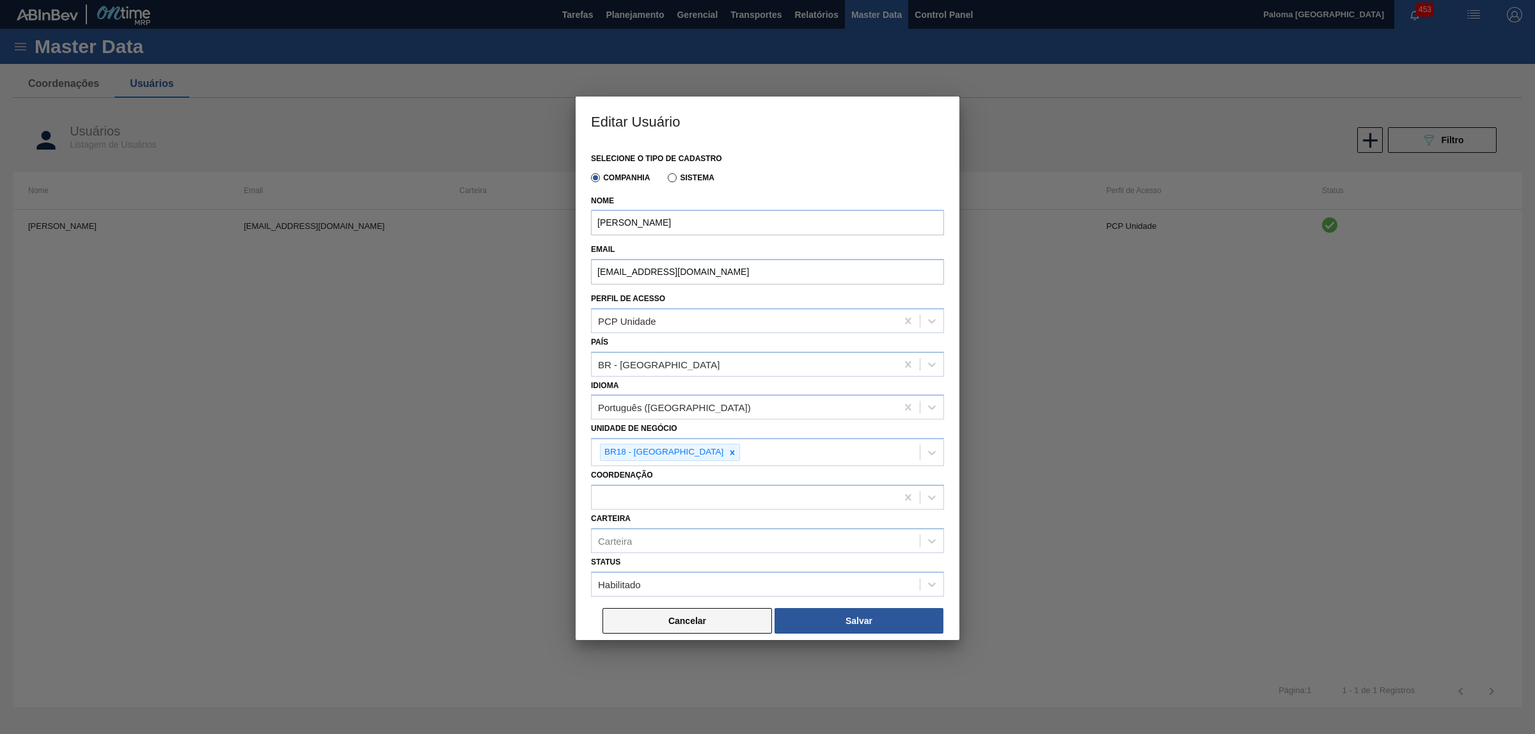
click at [721, 620] on button "Cancelar" at bounding box center [686, 621] width 169 height 26
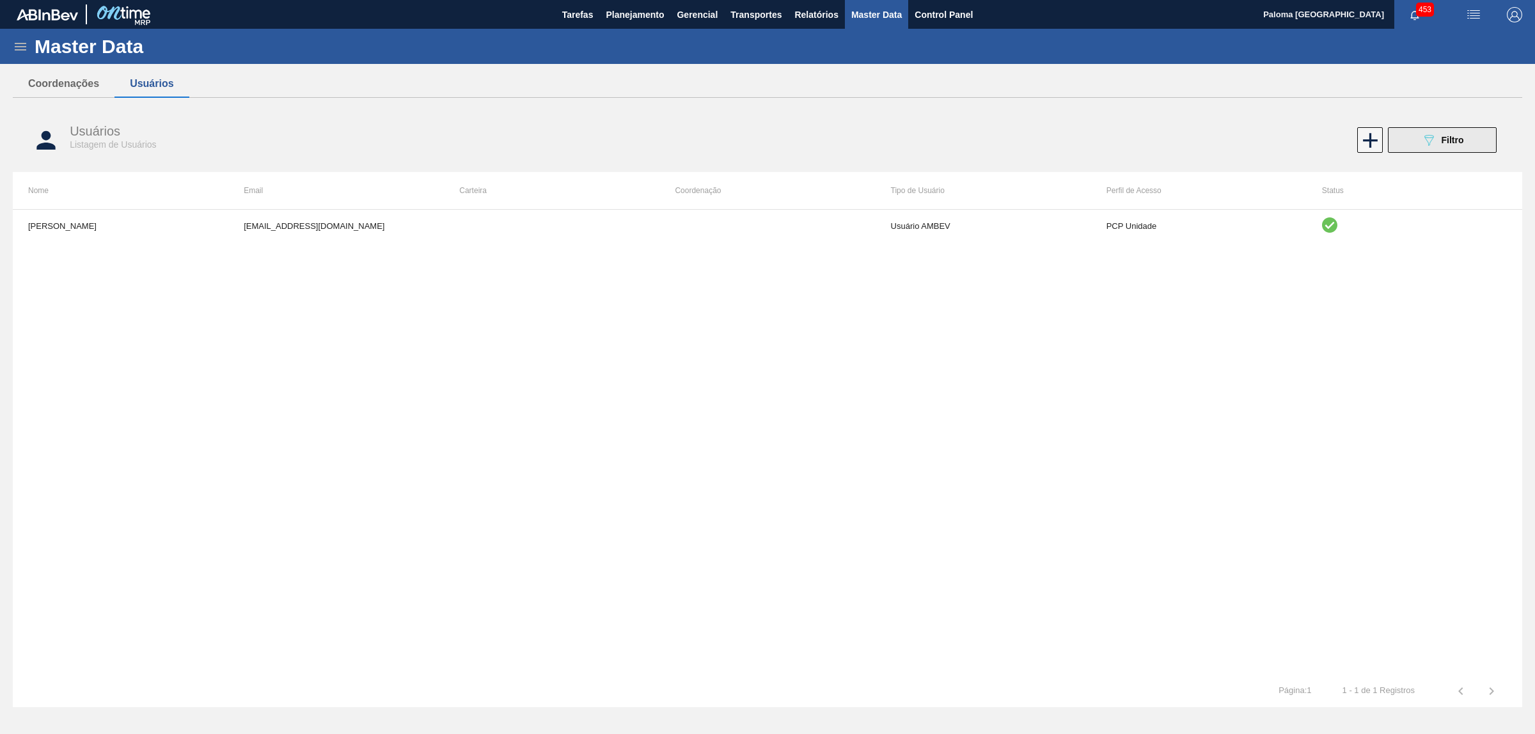
click at [1433, 131] on button "089F7B8B-B2A5-4AFE-B5C0-19BA573D28AC Filtro" at bounding box center [1442, 140] width 109 height 26
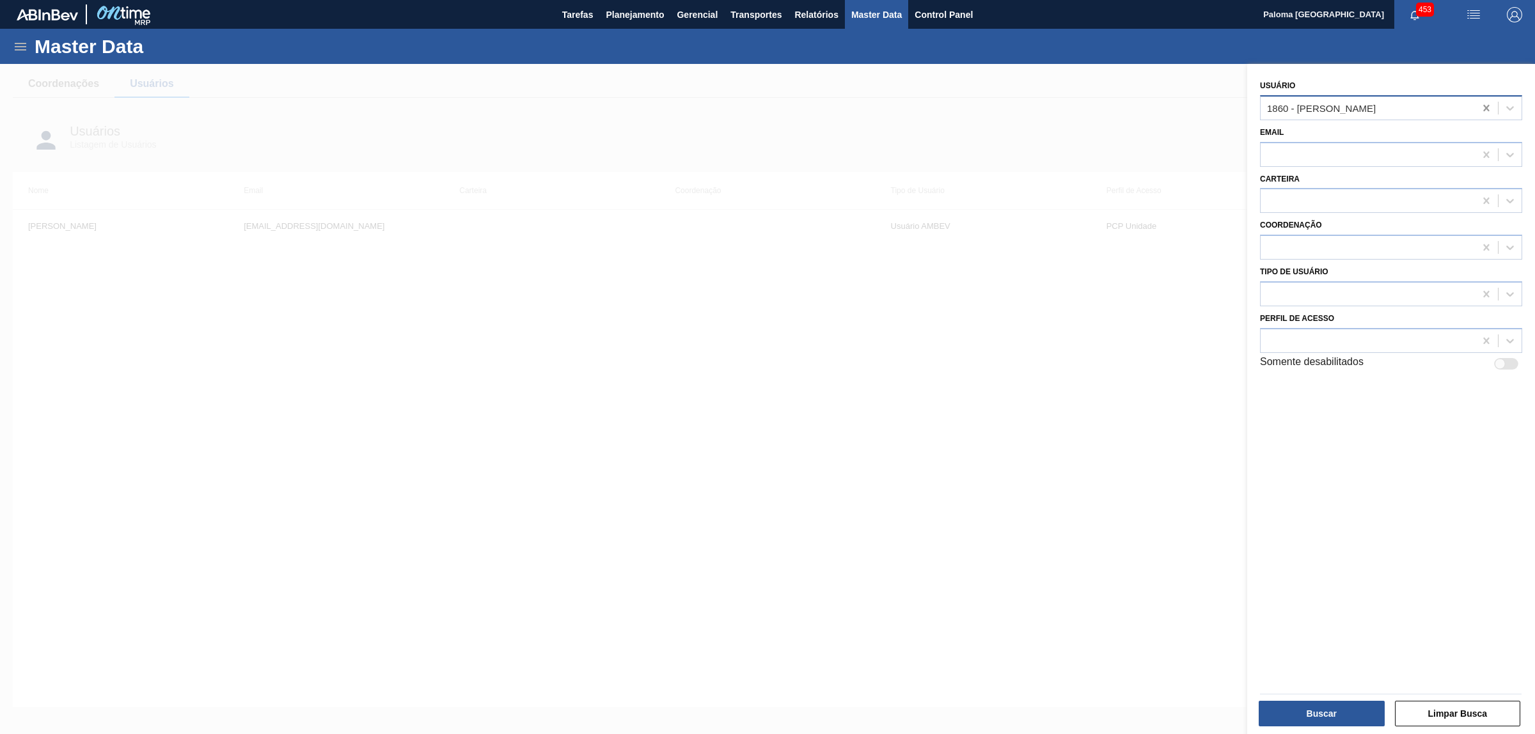
click at [1487, 109] on icon at bounding box center [1486, 108] width 13 height 13
click at [1292, 162] on div at bounding box center [1367, 154] width 214 height 19
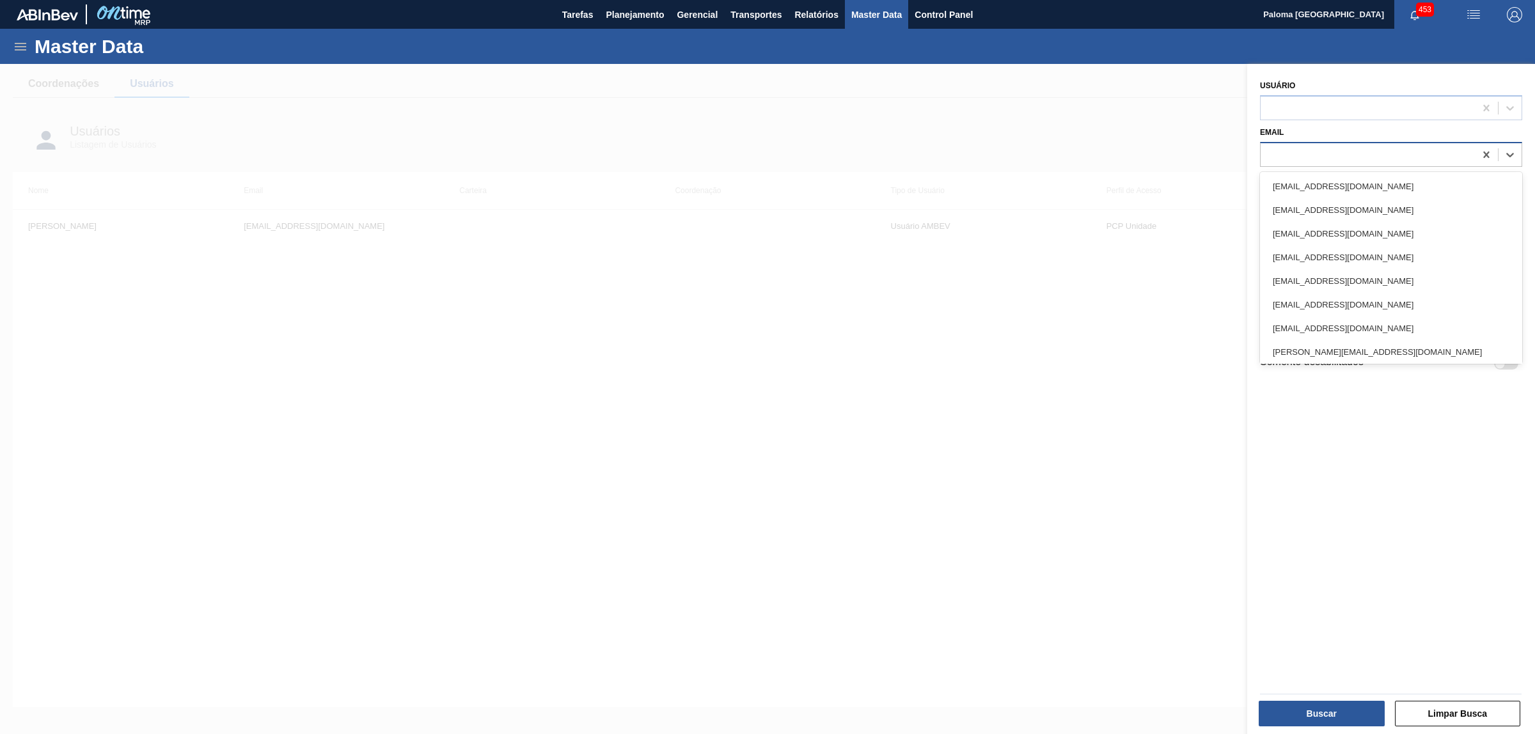
paste input "99825823@ambev.com.br"
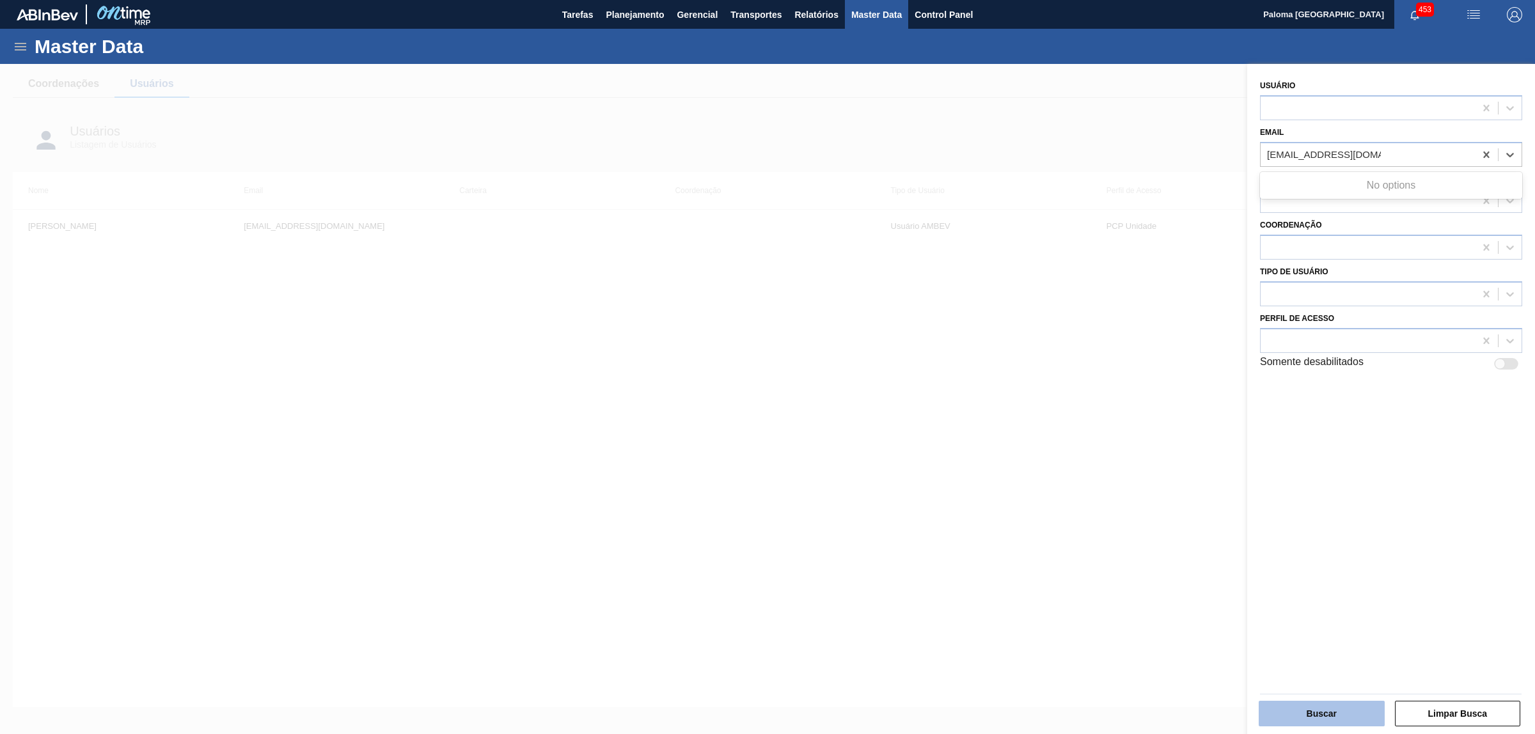
type input "99825823@ambev.com.br"
click at [1287, 707] on button "Buscar" at bounding box center [1321, 714] width 126 height 26
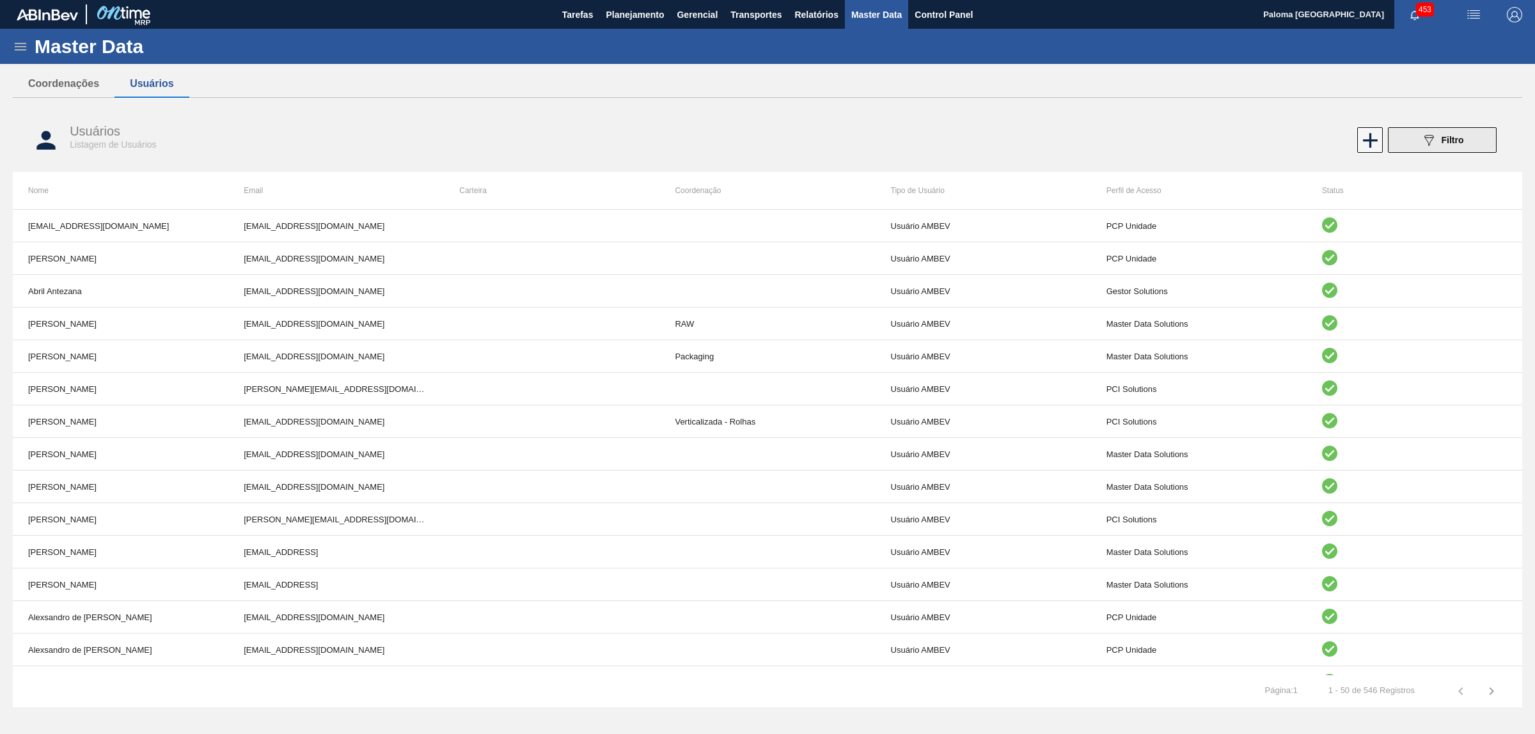
click at [1425, 144] on icon "089F7B8B-B2A5-4AFE-B5C0-19BA573D28AC" at bounding box center [1428, 139] width 15 height 15
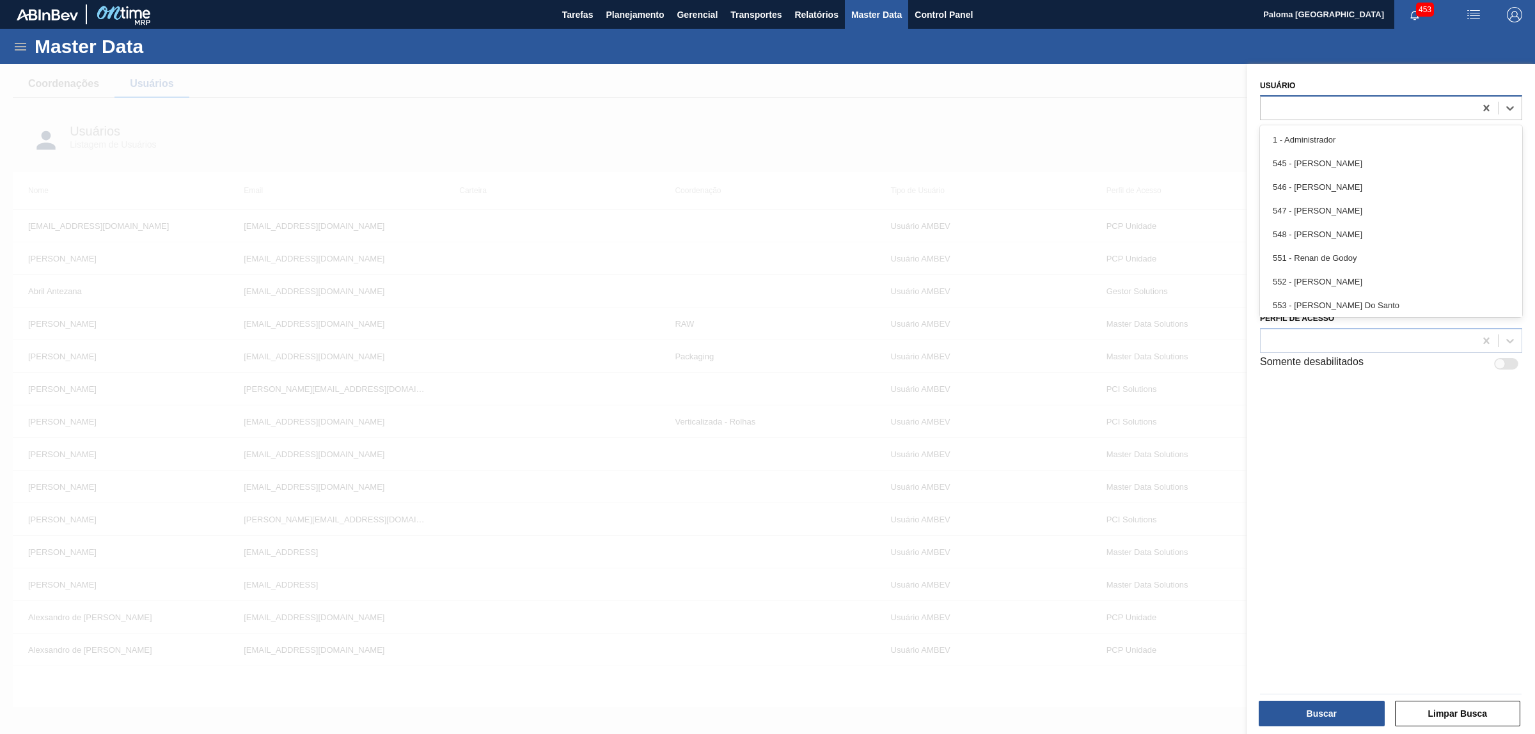
click at [1299, 96] on div at bounding box center [1391, 107] width 262 height 25
type input "isama"
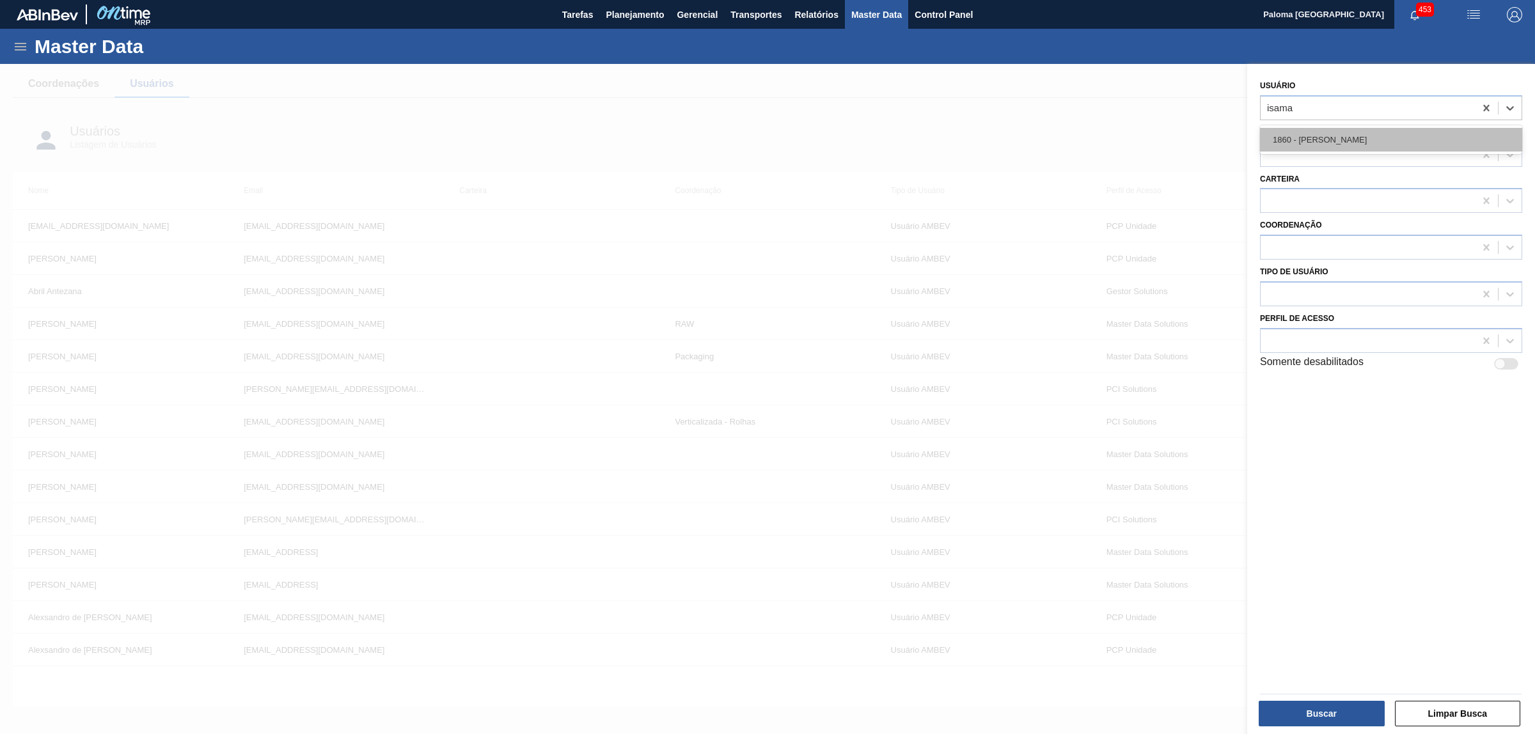
click at [1278, 142] on div "1860 - ISAMARA VITORIA [PERSON_NAME] [PERSON_NAME]" at bounding box center [1391, 140] width 262 height 24
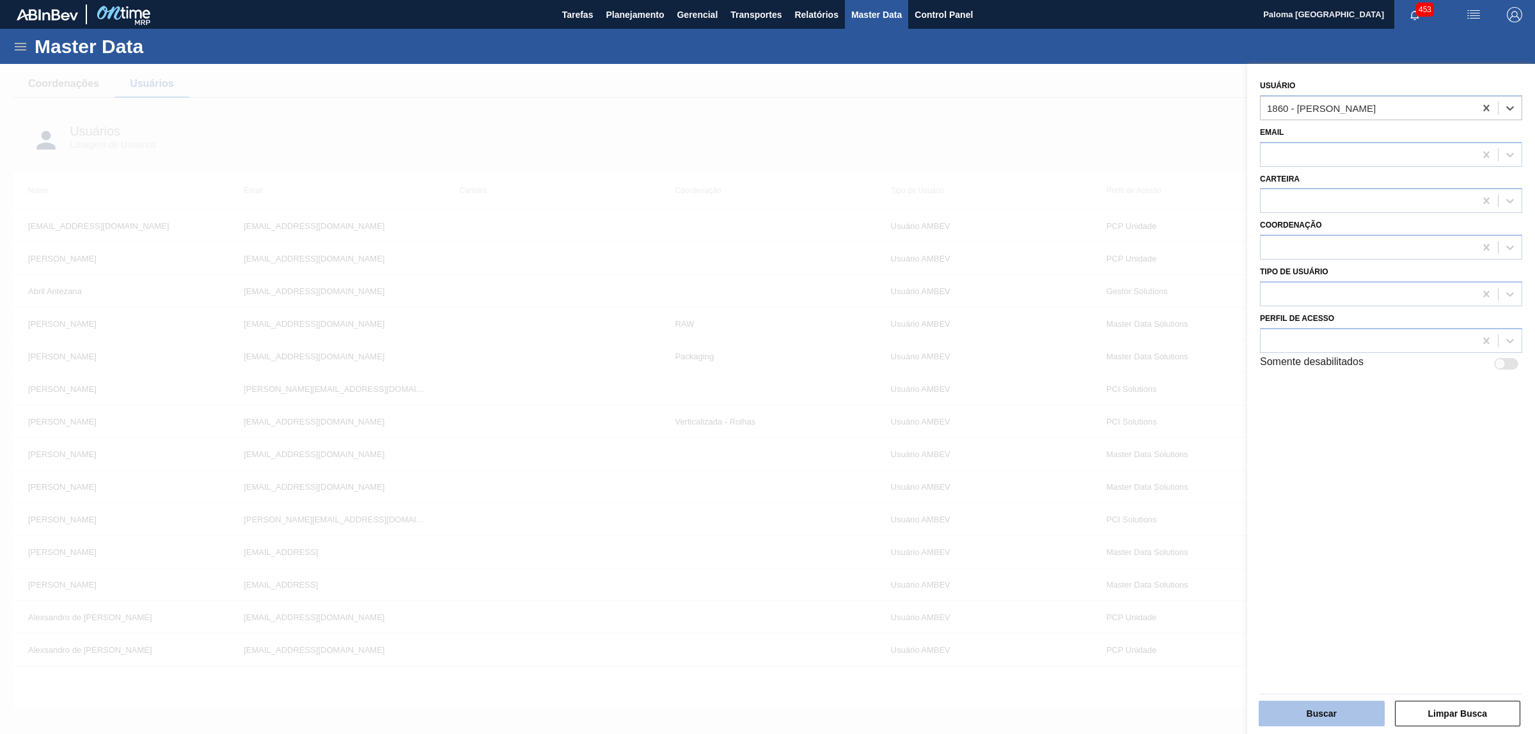
click at [1299, 701] on button "Buscar" at bounding box center [1321, 714] width 126 height 26
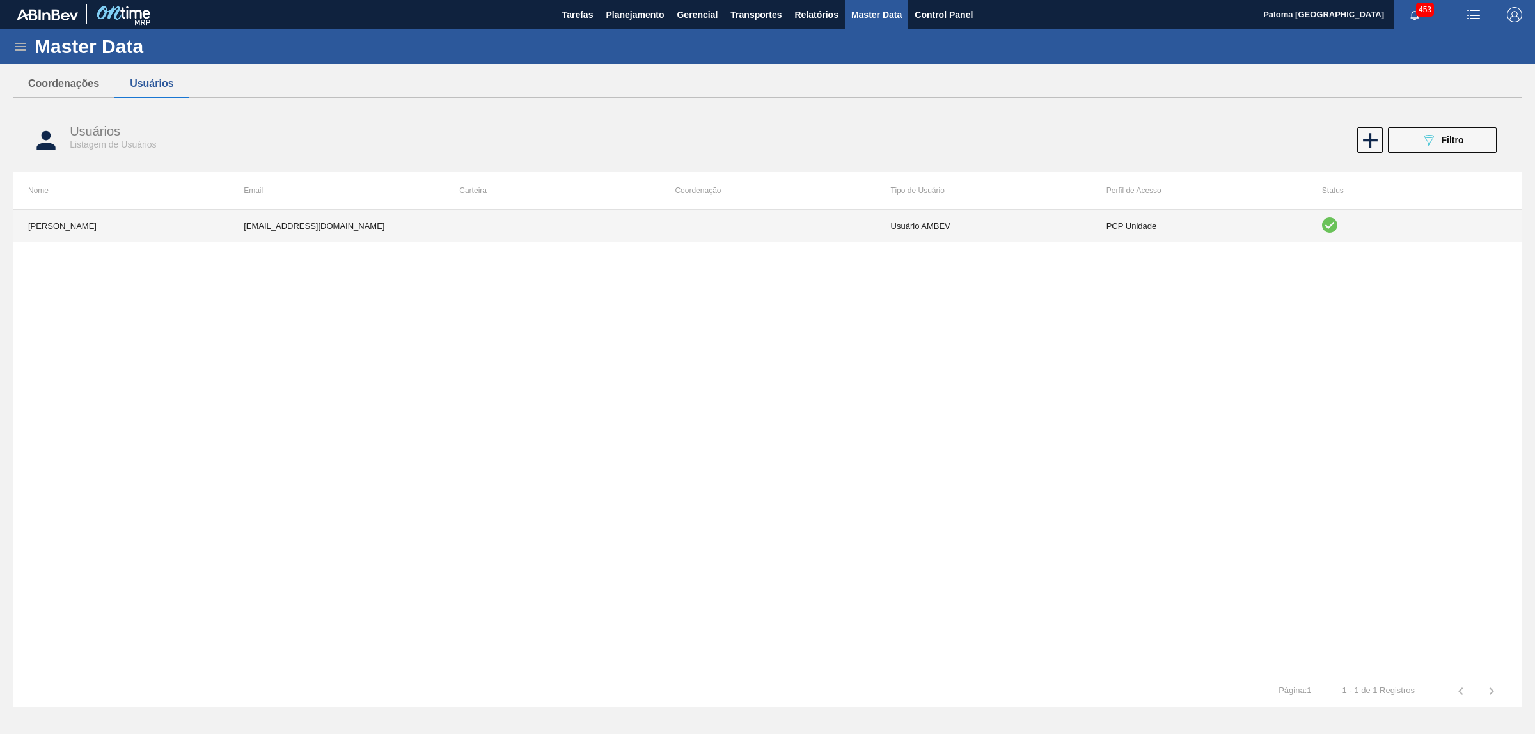
click at [1195, 237] on td "PCP Unidade" at bounding box center [1198, 226] width 215 height 32
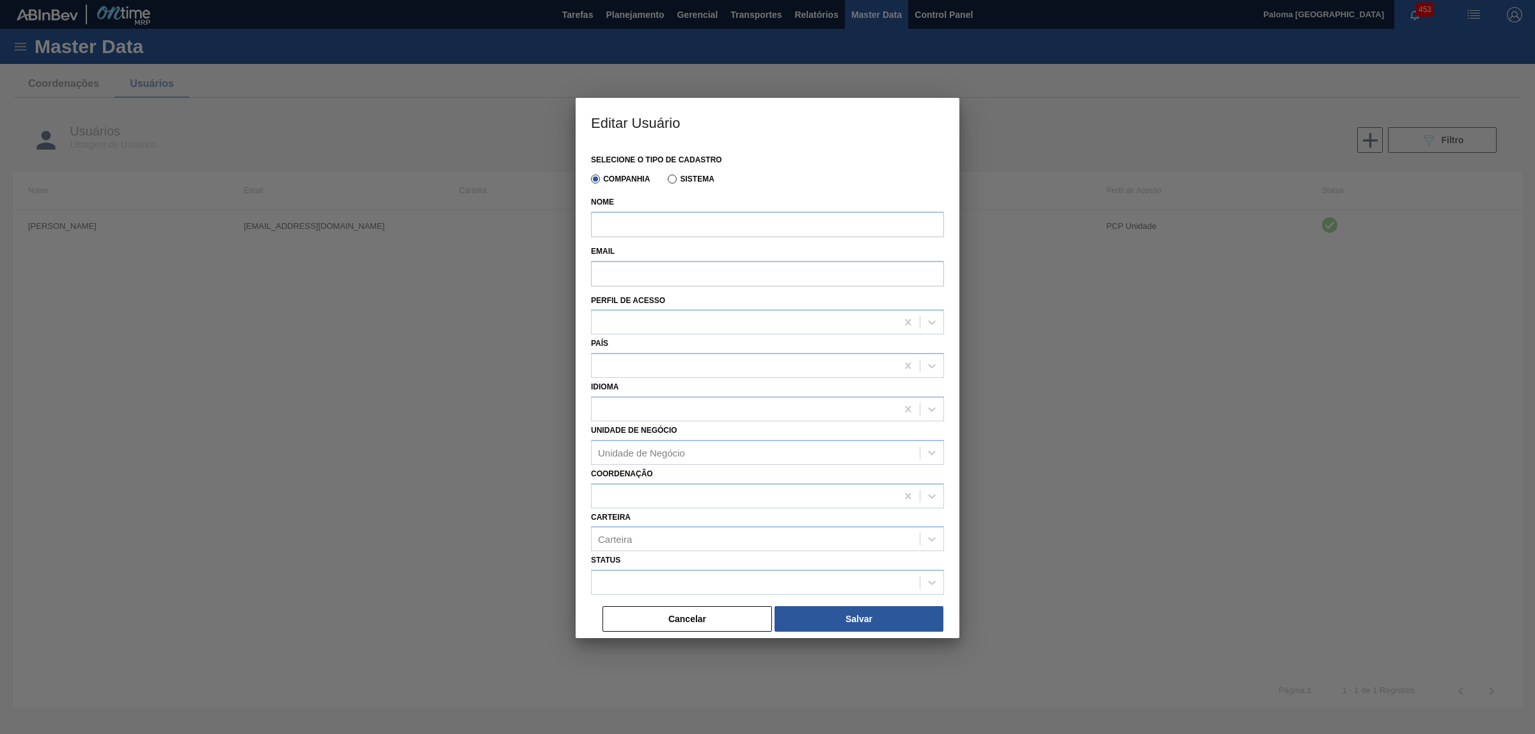
type input "ISAMARA VITORIA [PERSON_NAME] [PERSON_NAME]"
type input "[EMAIL_ADDRESS][DOMAIN_NAME]"
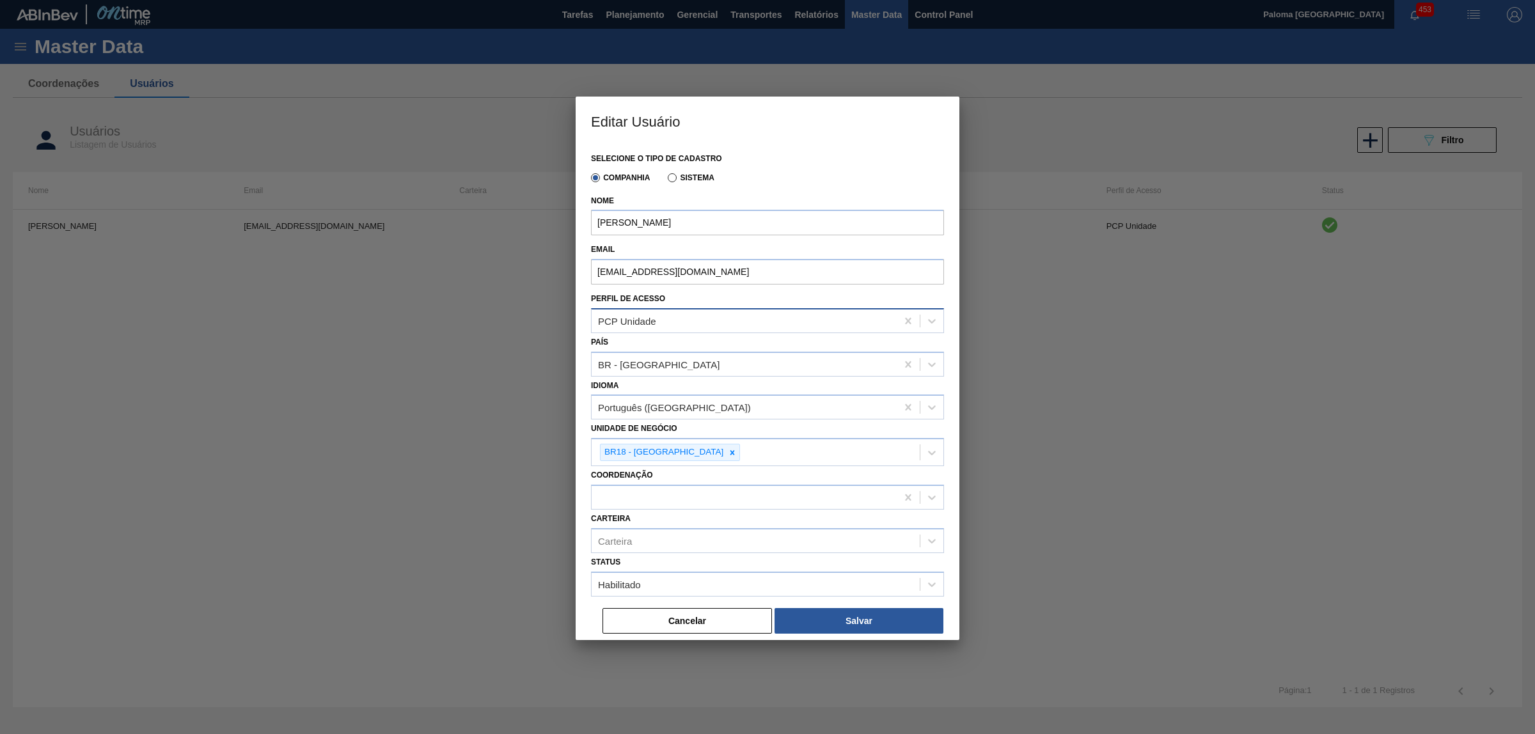
click at [671, 323] on div "PCP Unidade" at bounding box center [743, 320] width 305 height 19
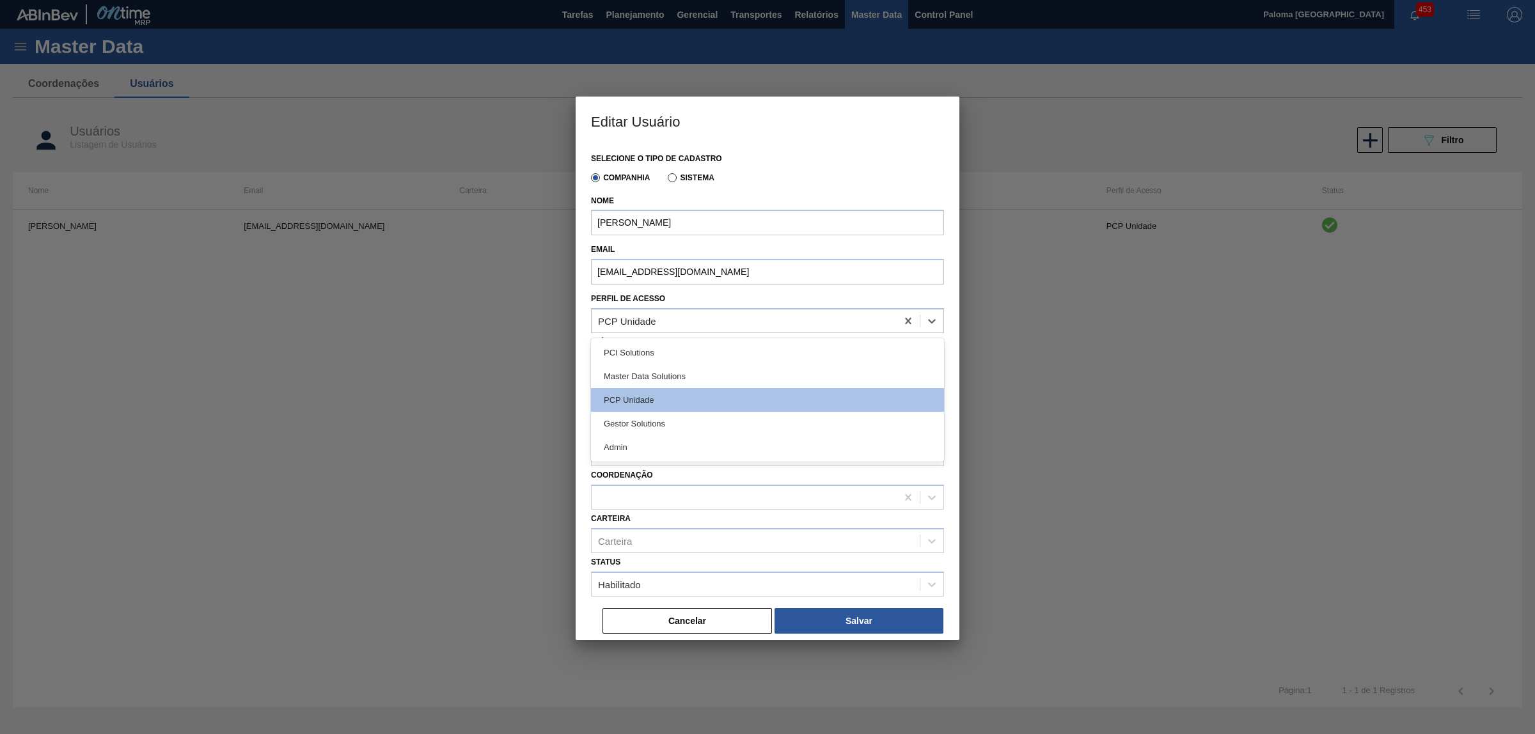
click at [503, 433] on div at bounding box center [767, 367] width 1535 height 734
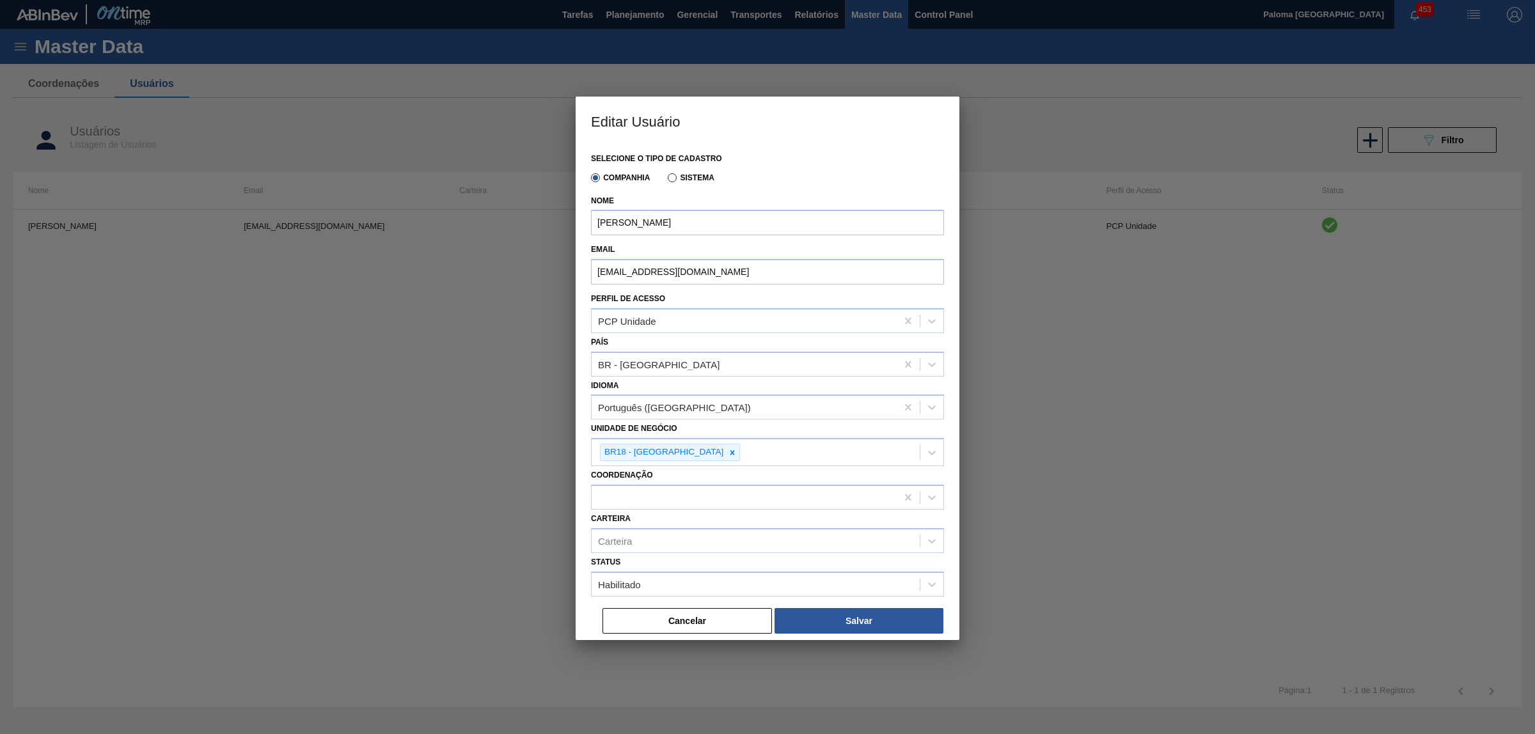
drag, startPoint x: 845, startPoint y: 649, endPoint x: 779, endPoint y: 635, distance: 67.3
click at [839, 649] on div at bounding box center [767, 367] width 1535 height 734
click at [682, 625] on button "Cancelar" at bounding box center [686, 621] width 169 height 26
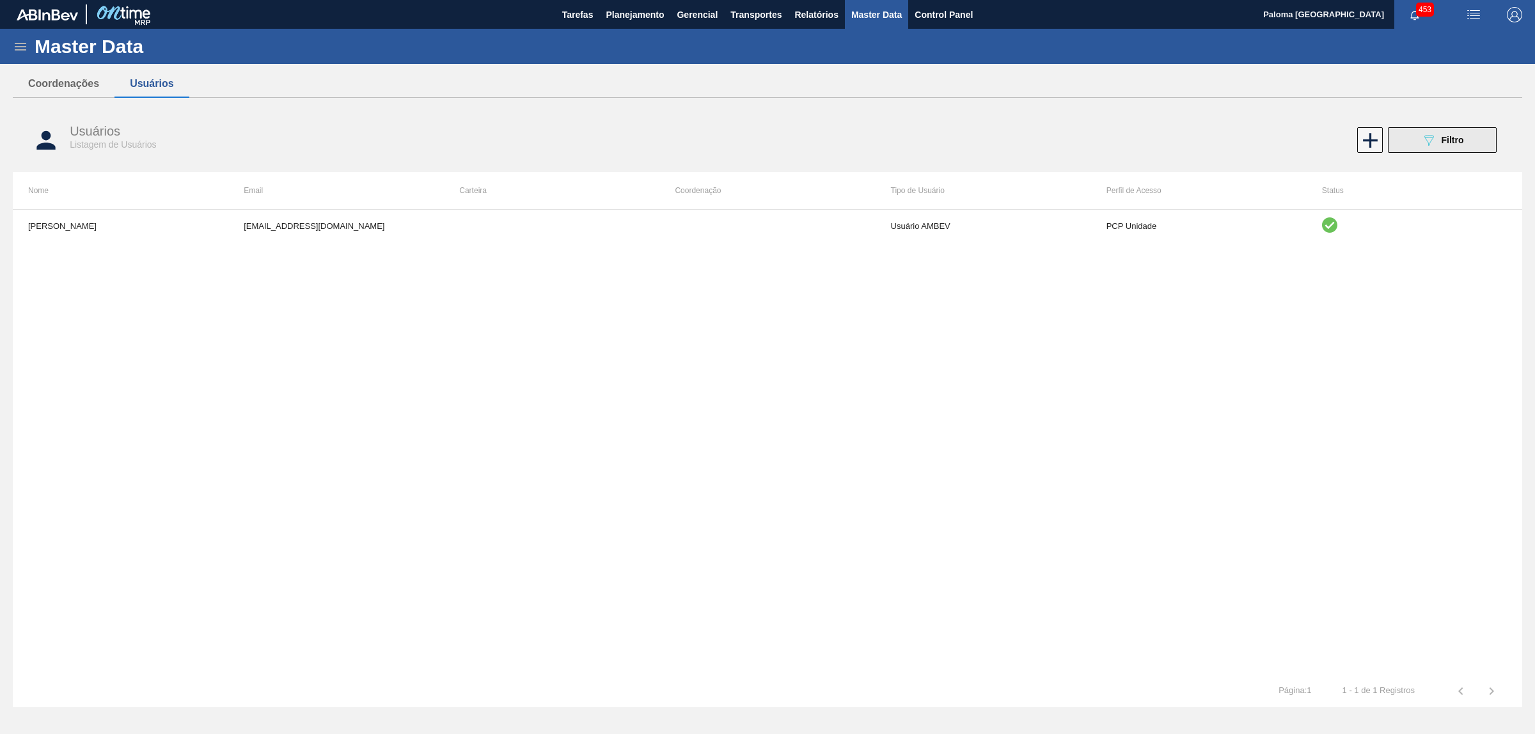
click at [1422, 141] on icon "089F7B8B-B2A5-4AFE-B5C0-19BA573D28AC" at bounding box center [1428, 139] width 15 height 15
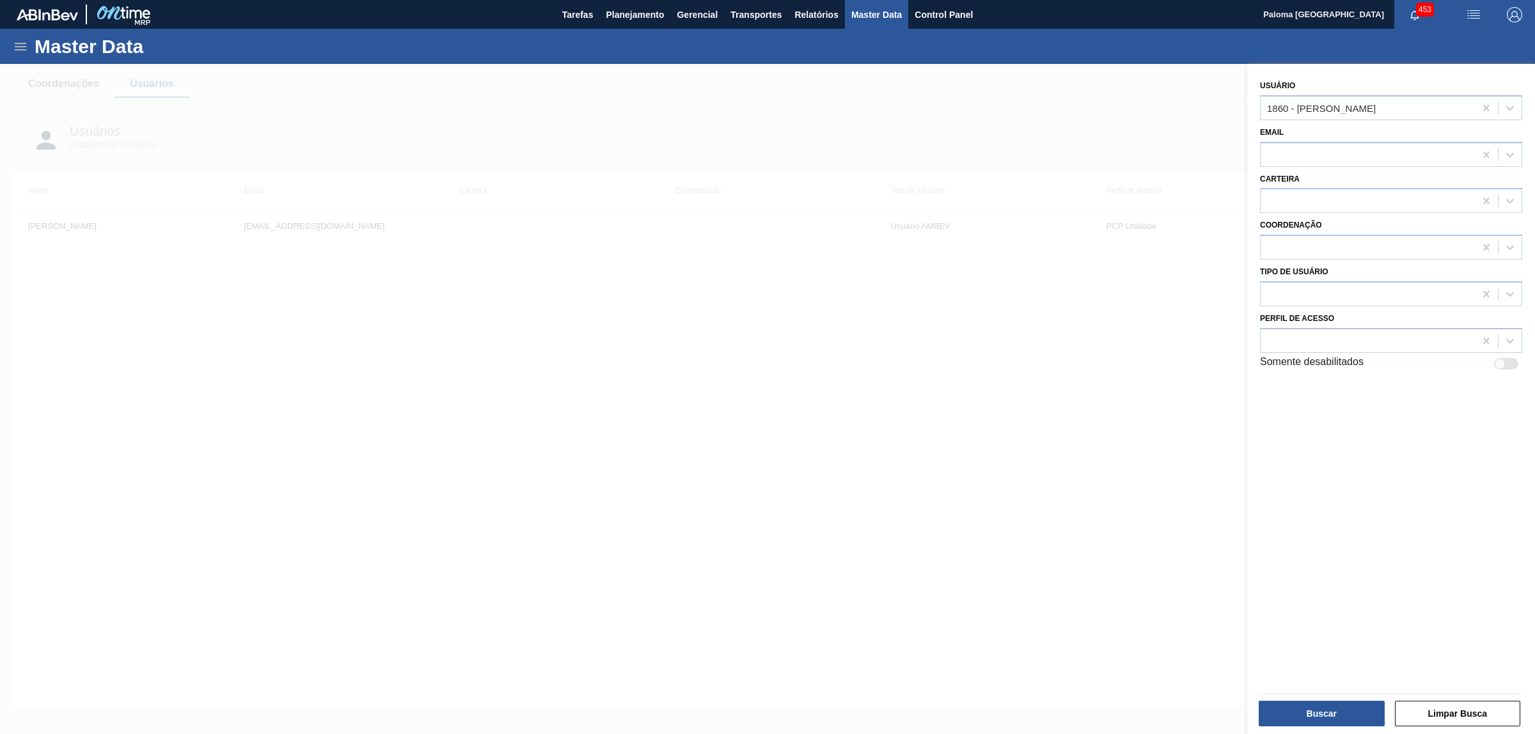
click at [1301, 139] on div "Email" at bounding box center [1391, 144] width 262 height 43
click at [1311, 113] on div "1860 - ISAMARA VITORIA [PERSON_NAME] [PERSON_NAME]" at bounding box center [1321, 107] width 109 height 11
type input "maria au"
click at [1296, 138] on div "1108 - Maria Augusta Pires Carlotti" at bounding box center [1391, 140] width 262 height 24
click at [1273, 710] on button "Buscar" at bounding box center [1321, 714] width 126 height 26
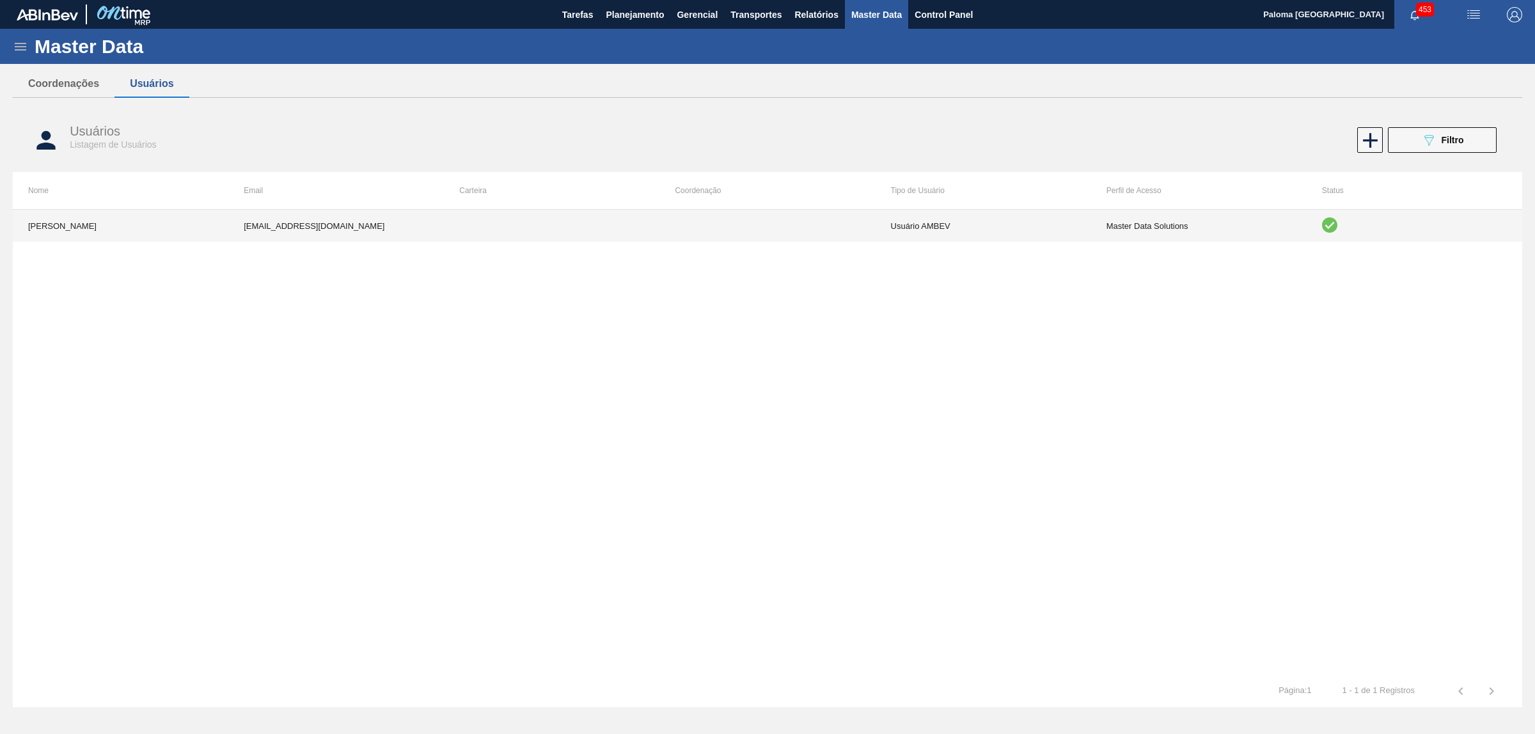
click at [1124, 224] on td "Master Data Solutions" at bounding box center [1198, 226] width 215 height 32
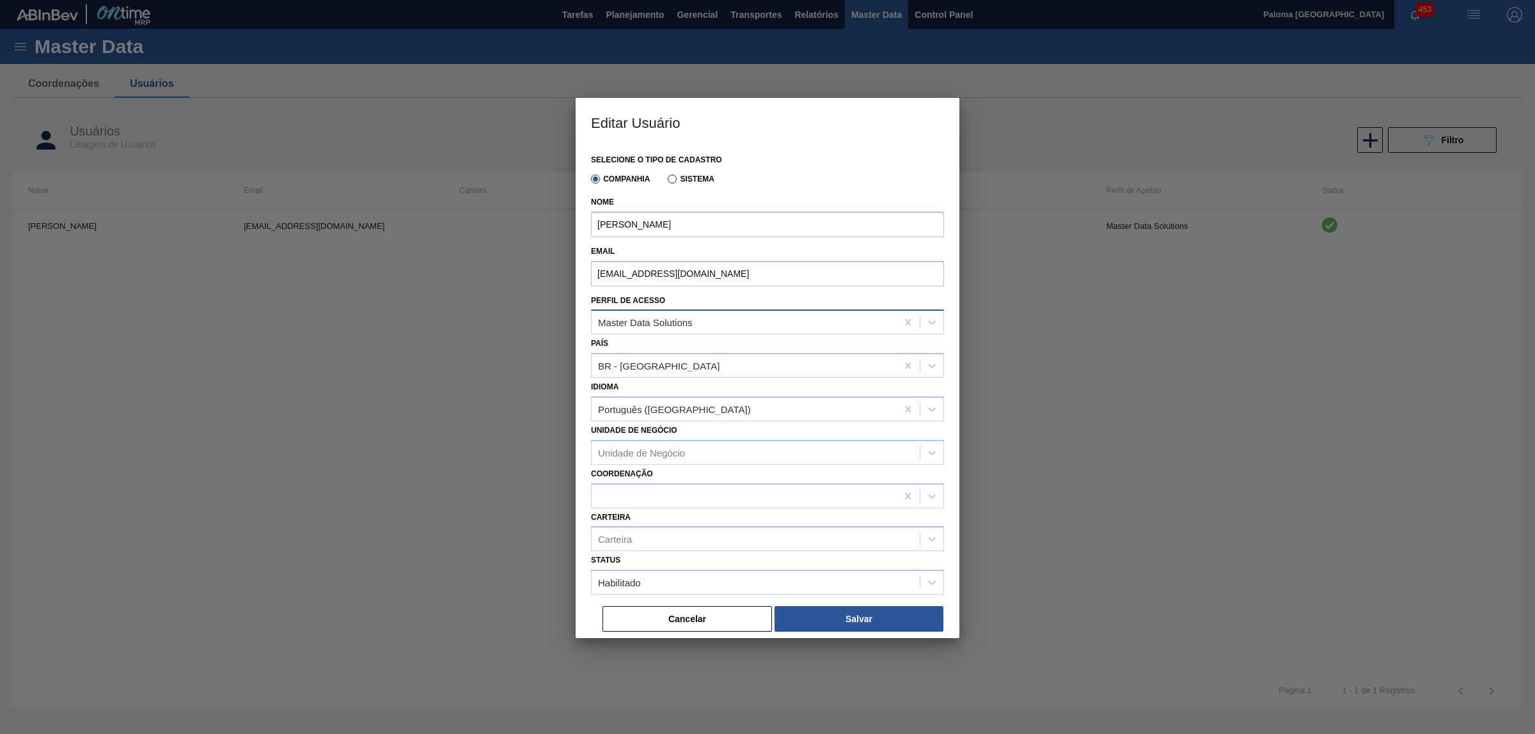
click at [679, 329] on div "Master Data Solutions" at bounding box center [743, 322] width 305 height 19
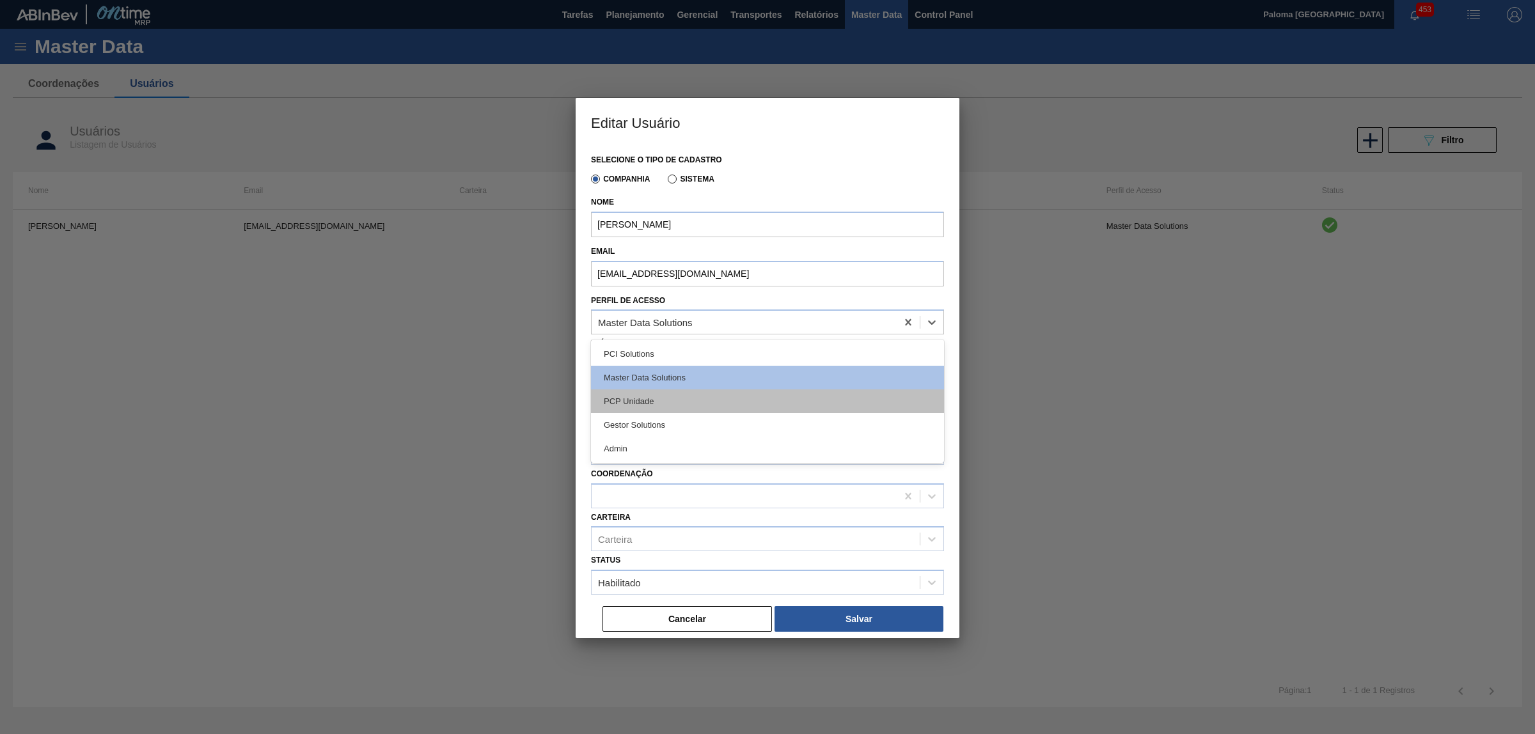
click at [659, 398] on div "PCP Unidade" at bounding box center [767, 401] width 353 height 24
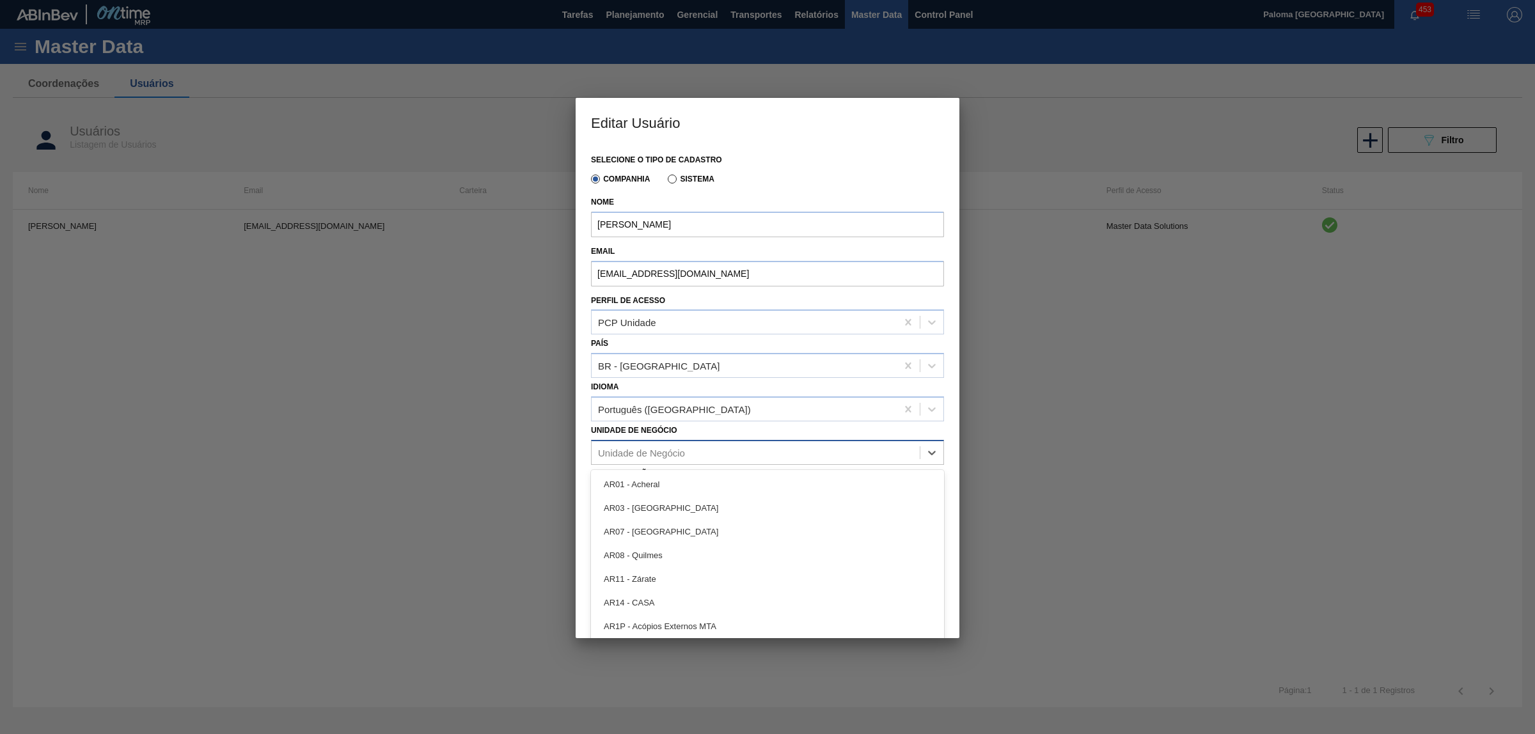
click at [662, 455] on div "Unidade de Negócio" at bounding box center [641, 452] width 87 height 11
type Negócio "18"
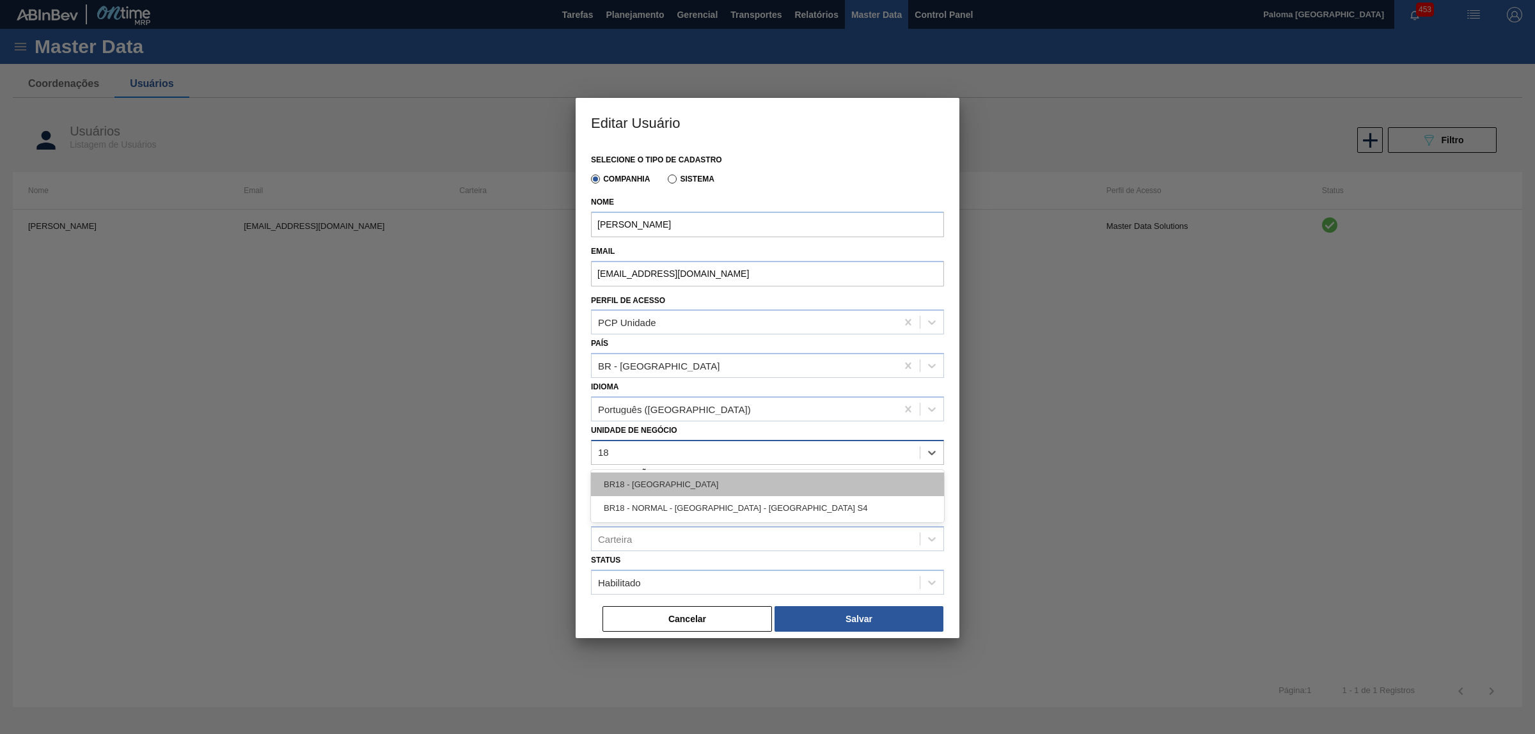
click at [670, 489] on div "BR18 - [GEOGRAPHIC_DATA]" at bounding box center [767, 485] width 353 height 24
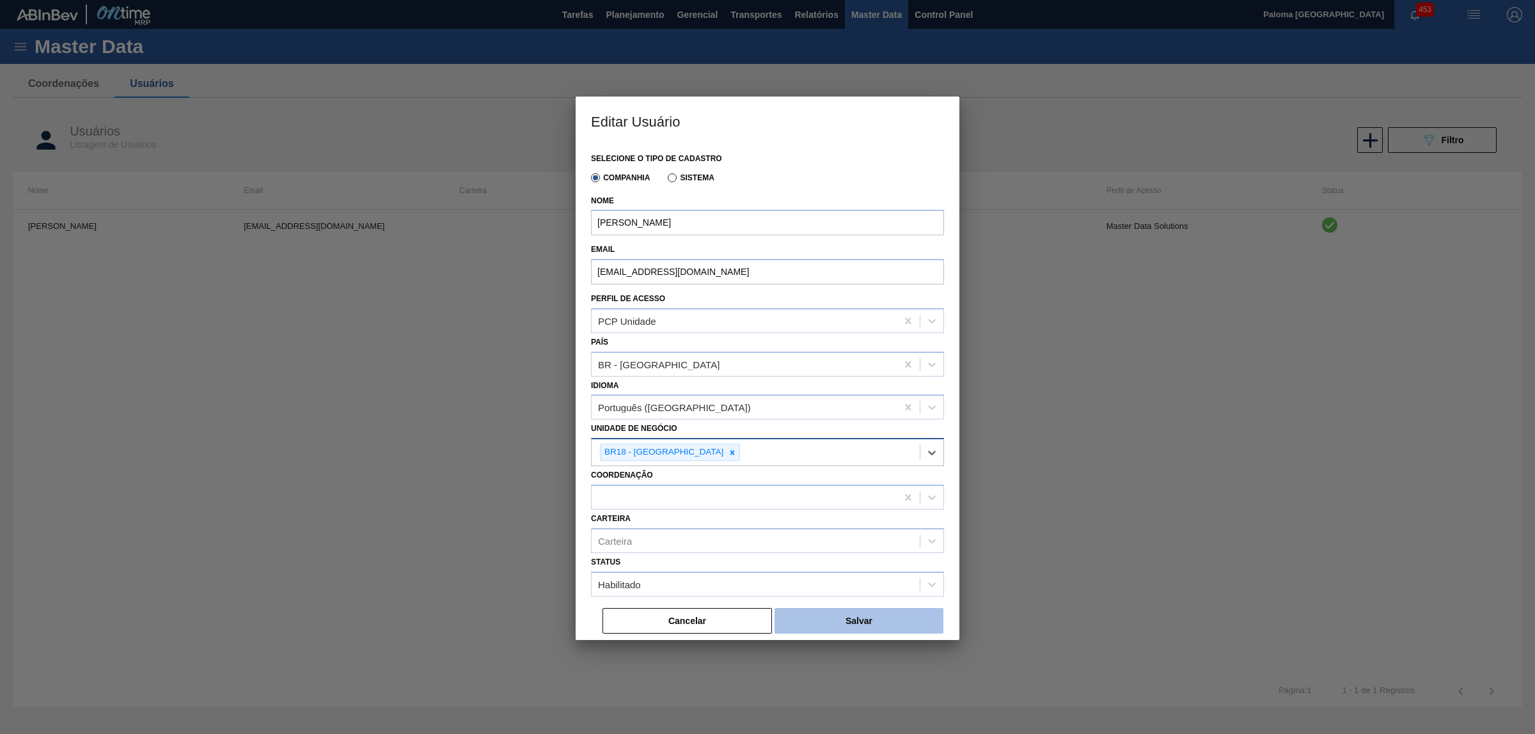
click at [843, 631] on button "Salvar" at bounding box center [858, 621] width 169 height 26
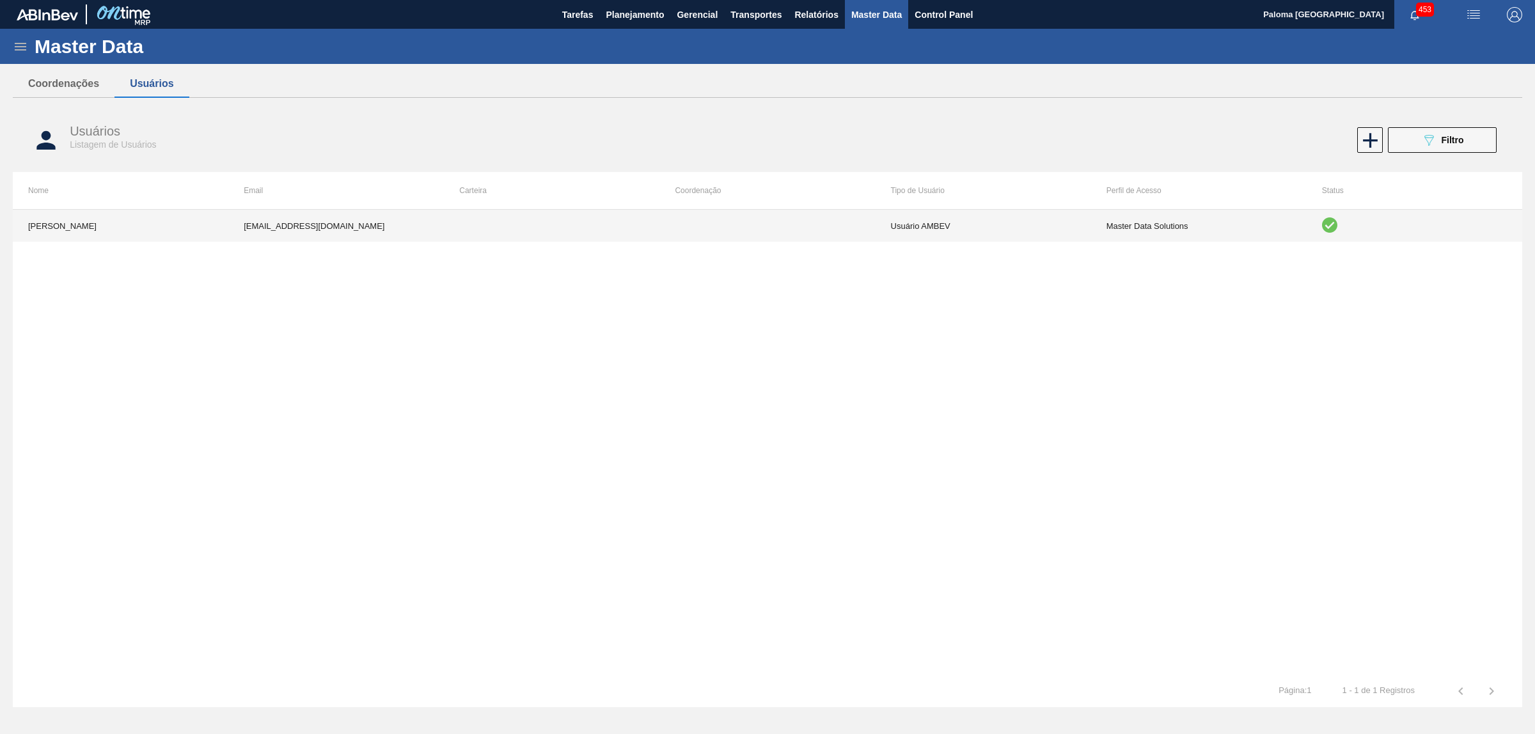
click at [1187, 232] on td "Master Data Solutions" at bounding box center [1198, 226] width 215 height 32
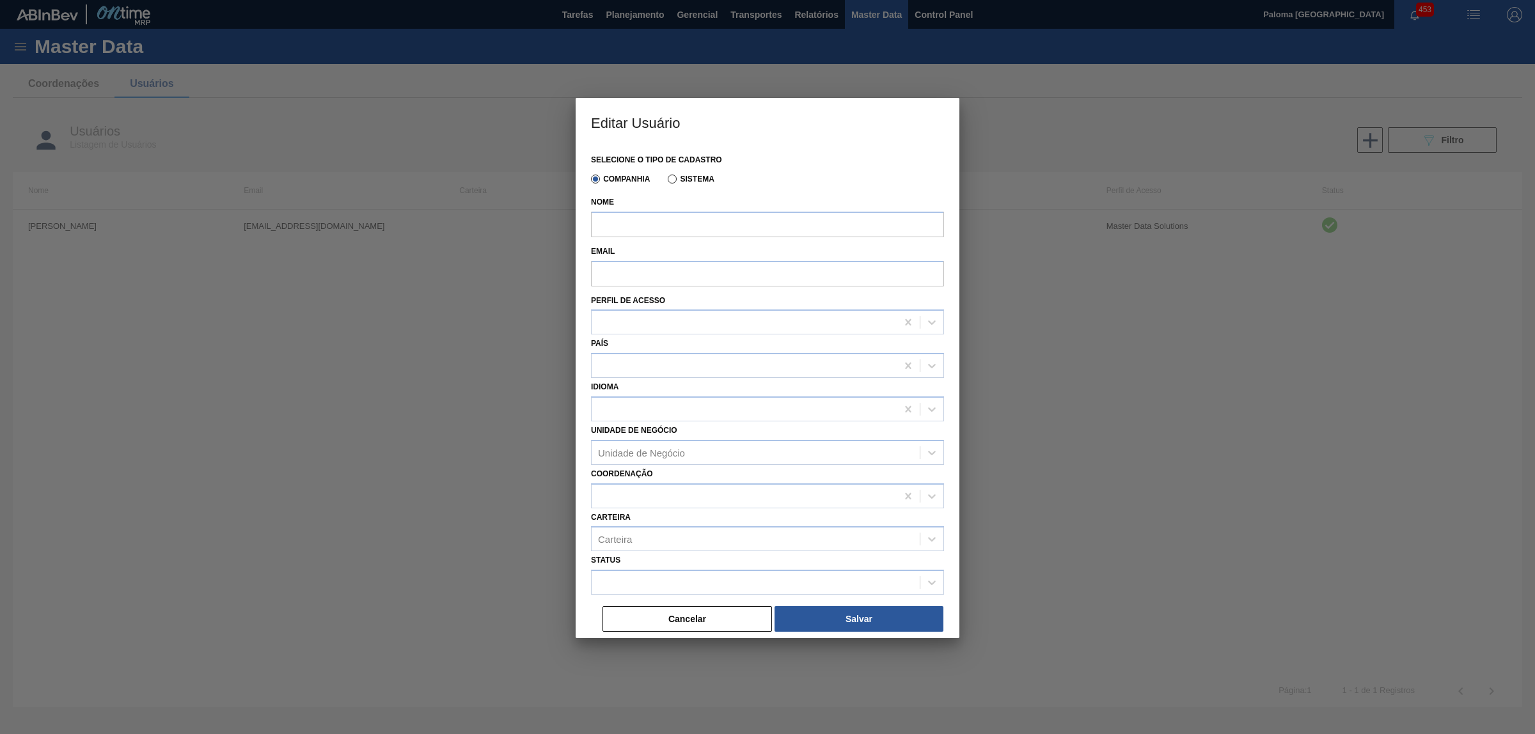
type input "Maria Augusta Pires Carlotti"
type input "maria.carlotti@ambevtech.com.br"
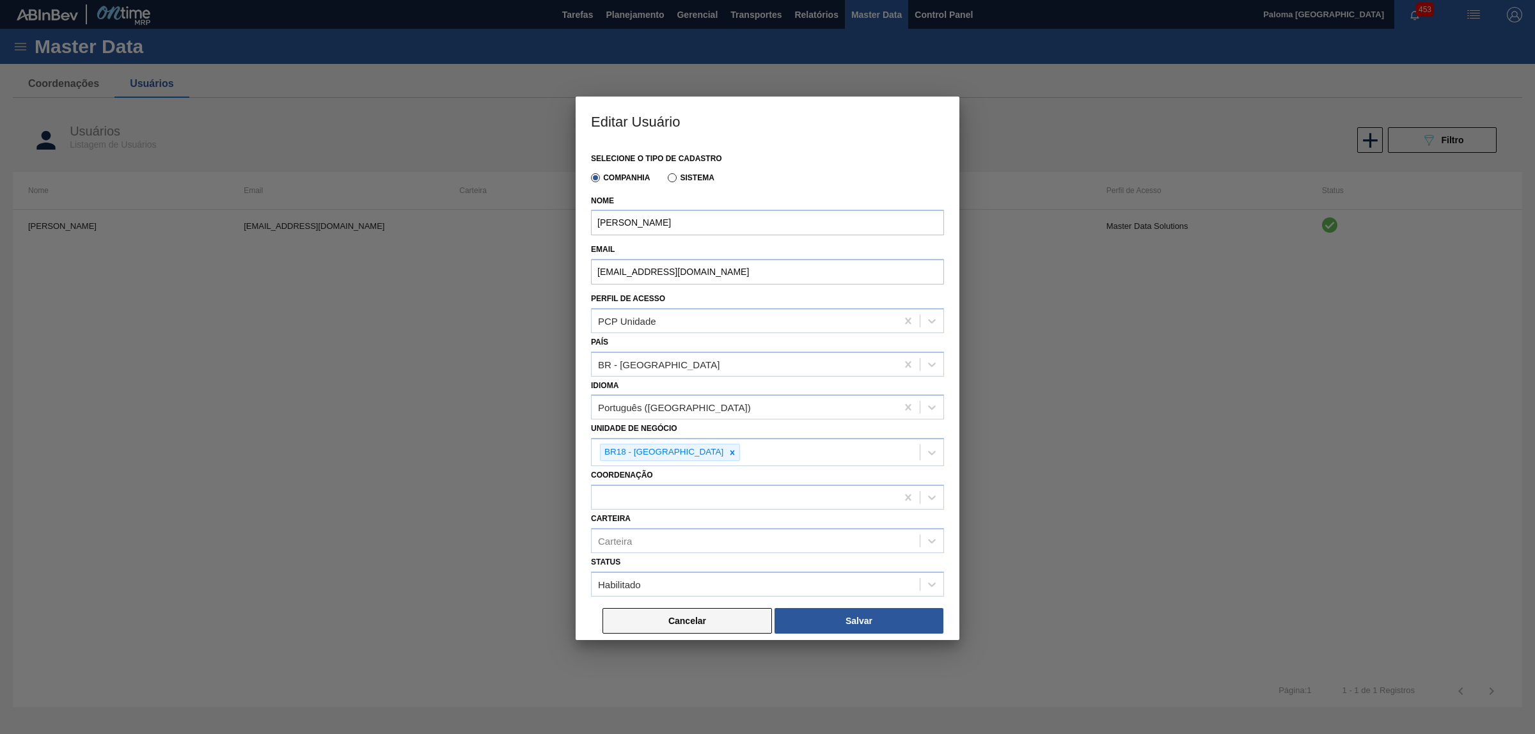
click at [714, 615] on button "Cancelar" at bounding box center [686, 621] width 169 height 26
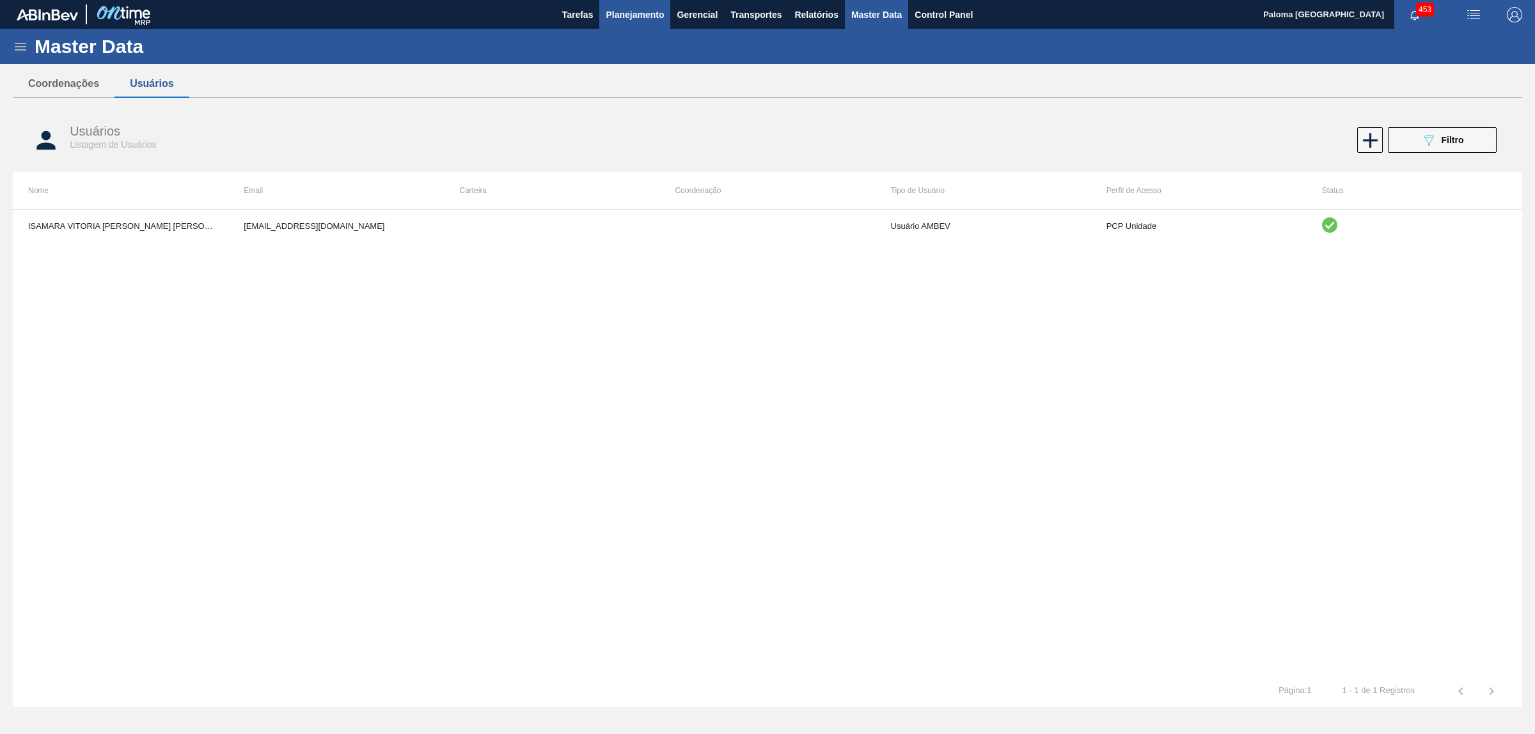
click at [630, 11] on span "Planejamento" at bounding box center [635, 14] width 58 height 15
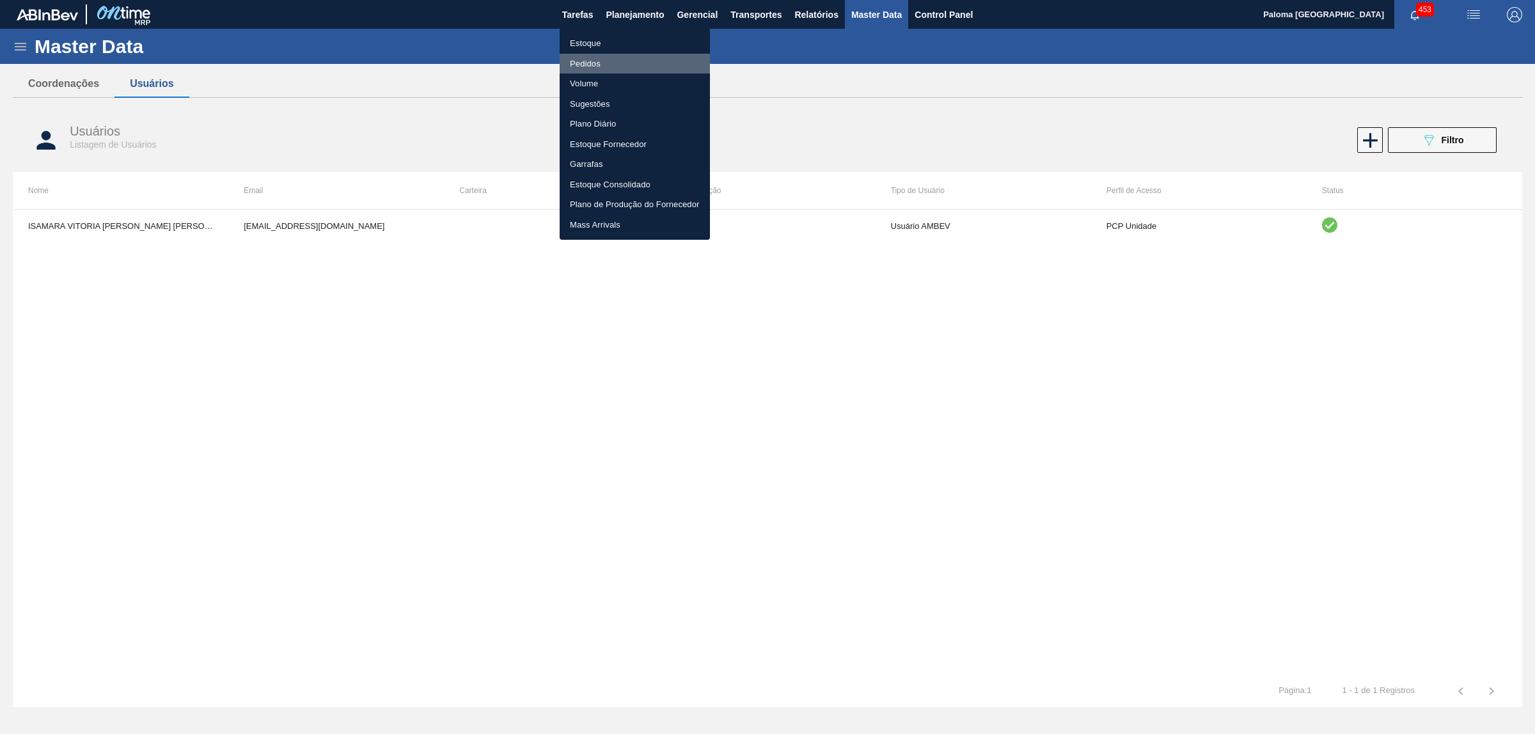
click at [595, 56] on li "Pedidos" at bounding box center [635, 64] width 150 height 20
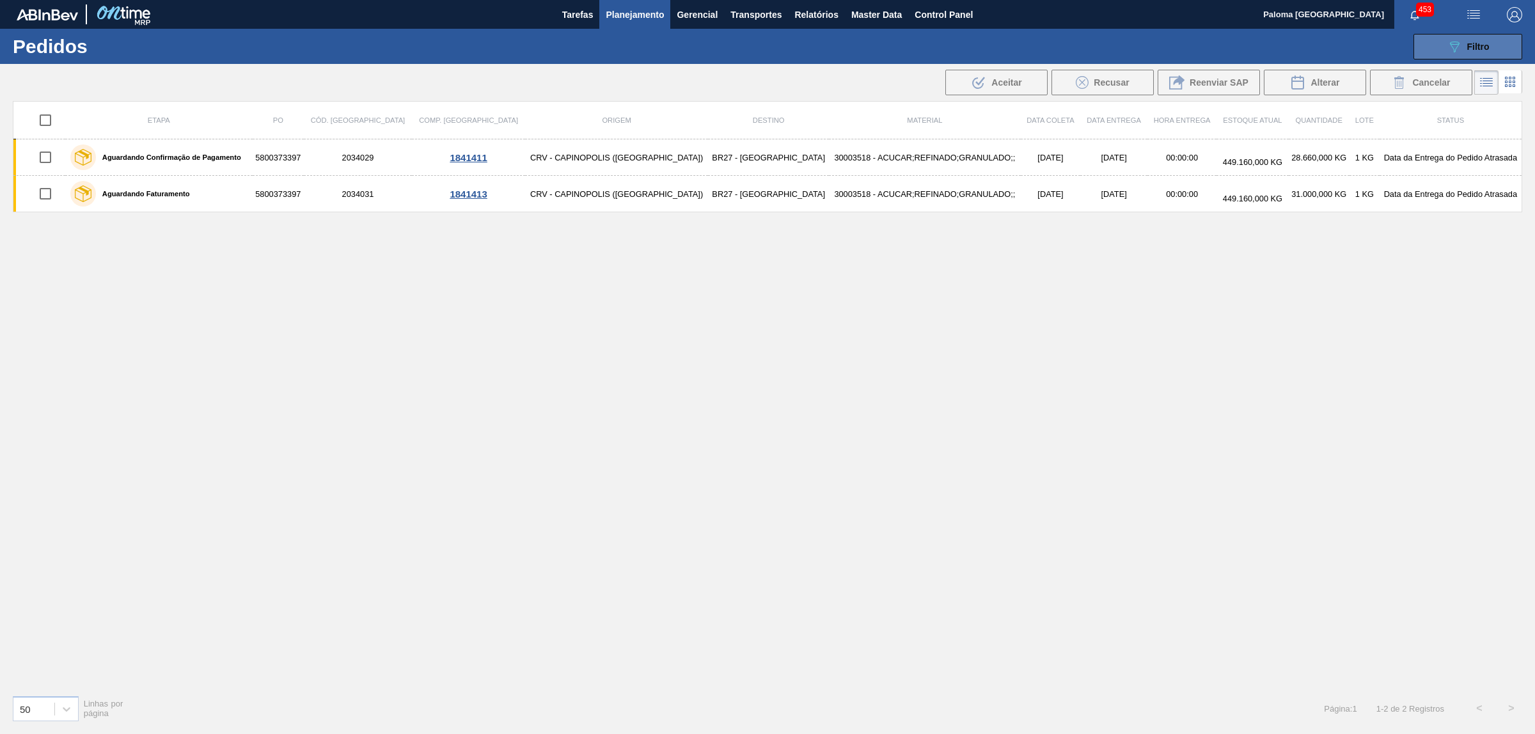
click at [1440, 58] on button "089F7B8B-B2A5-4AFE-B5C0-19BA573D28AC Filtro" at bounding box center [1467, 47] width 109 height 26
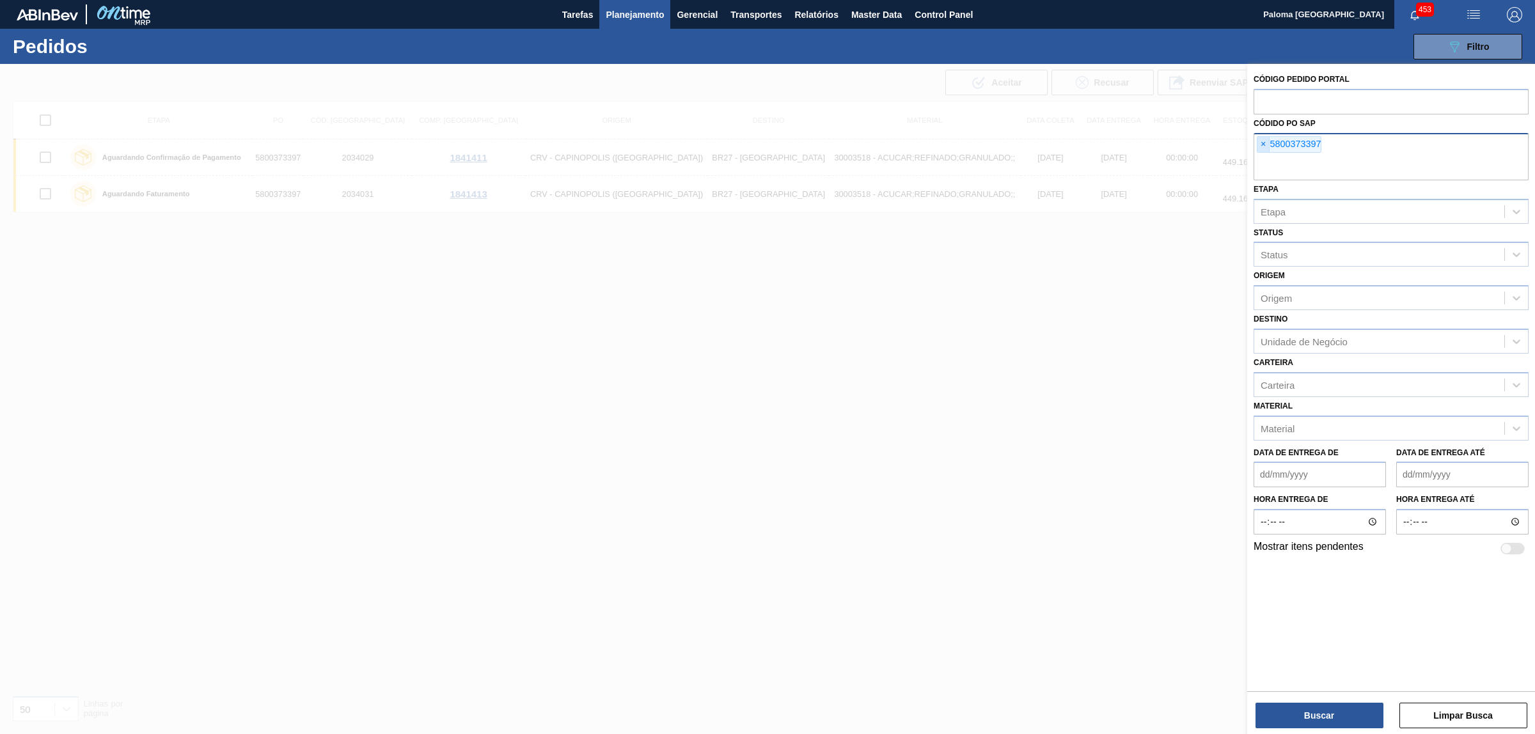
click at [1262, 141] on span "×" at bounding box center [1263, 144] width 12 height 15
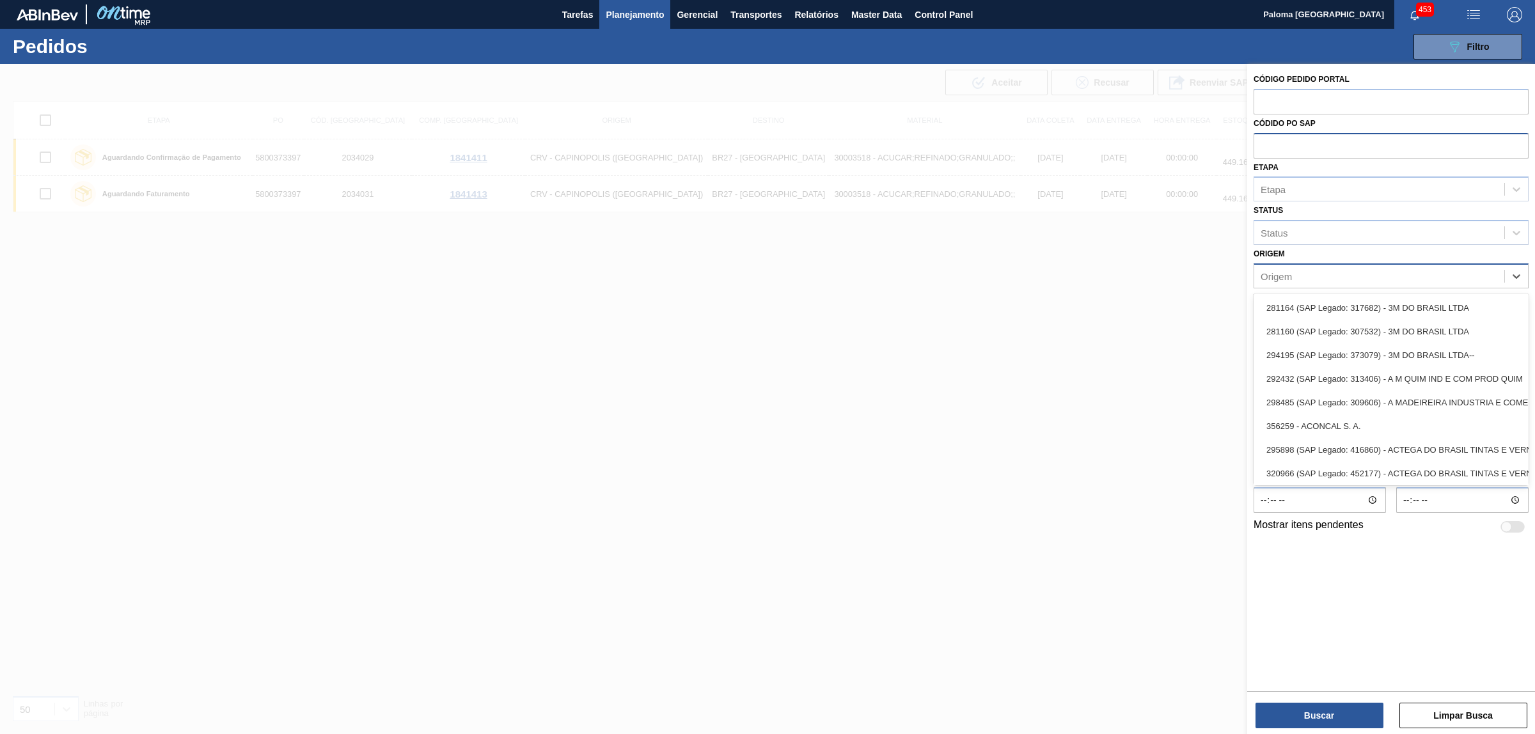
click at [1282, 272] on div "Origem" at bounding box center [1275, 275] width 31 height 11
click at [1316, 269] on div "Origem" at bounding box center [1379, 276] width 250 height 19
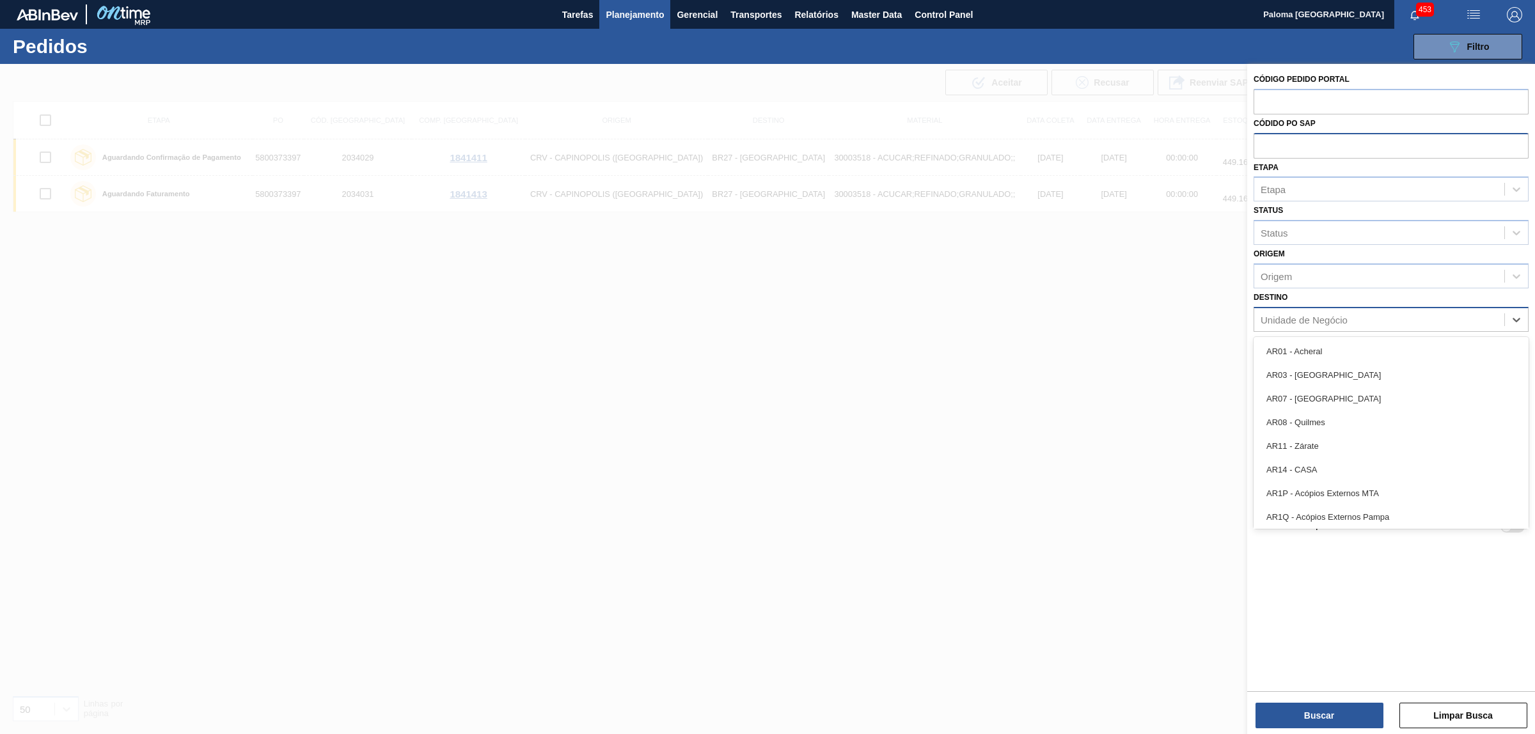
click at [1324, 311] on div "Unidade de Negócio" at bounding box center [1379, 319] width 250 height 19
type input "18"
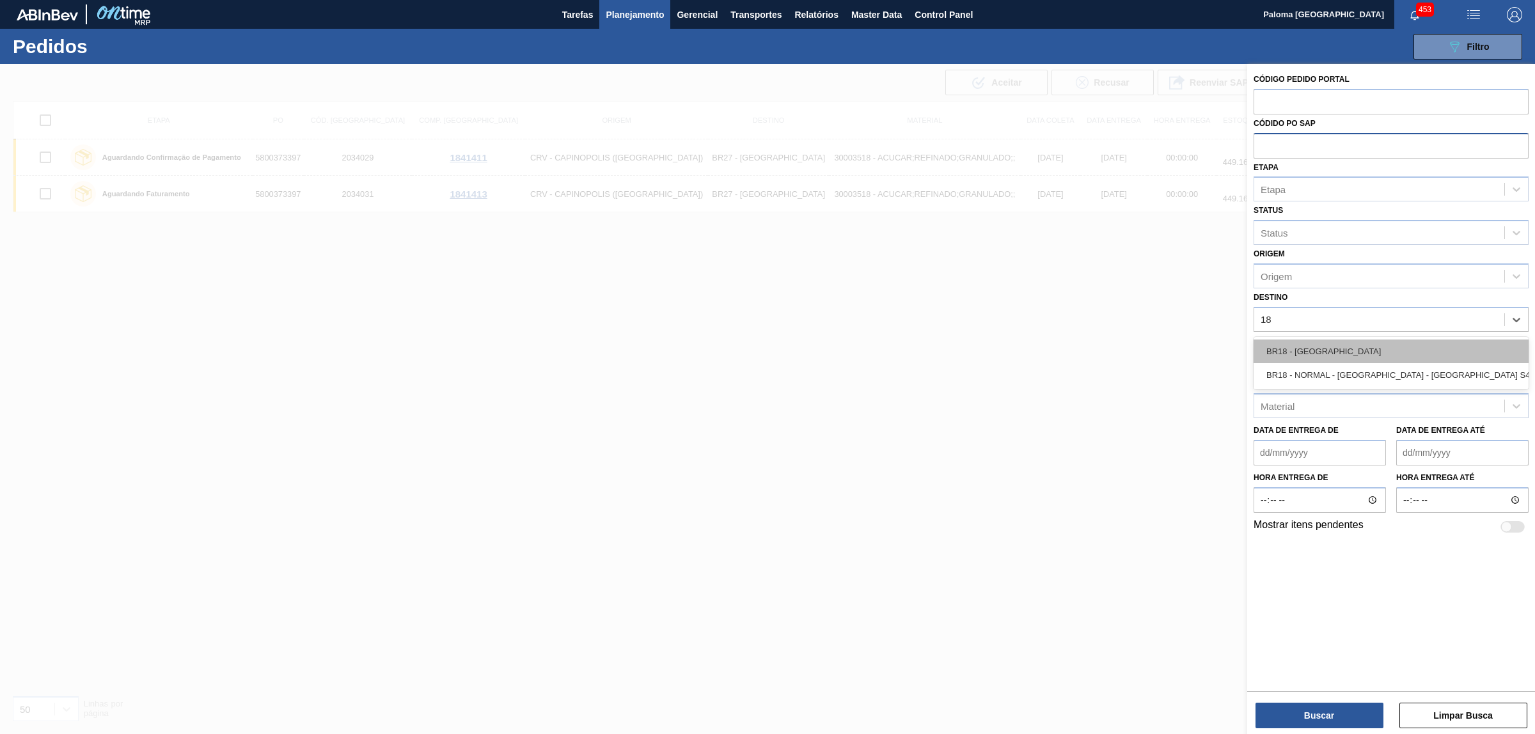
click at [1328, 350] on div "BR18 - [GEOGRAPHIC_DATA]" at bounding box center [1390, 352] width 275 height 24
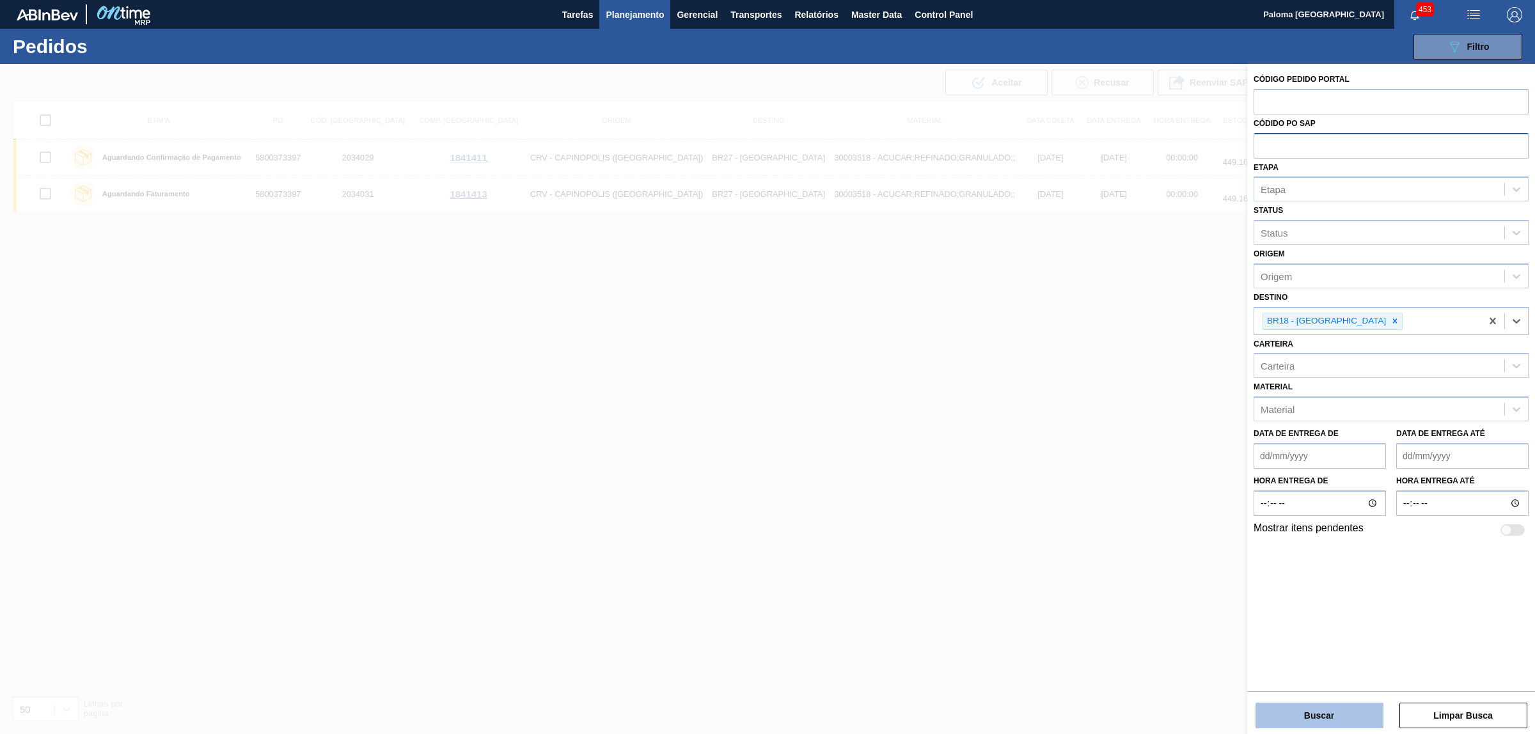
click at [1364, 712] on button "Buscar" at bounding box center [1319, 716] width 128 height 26
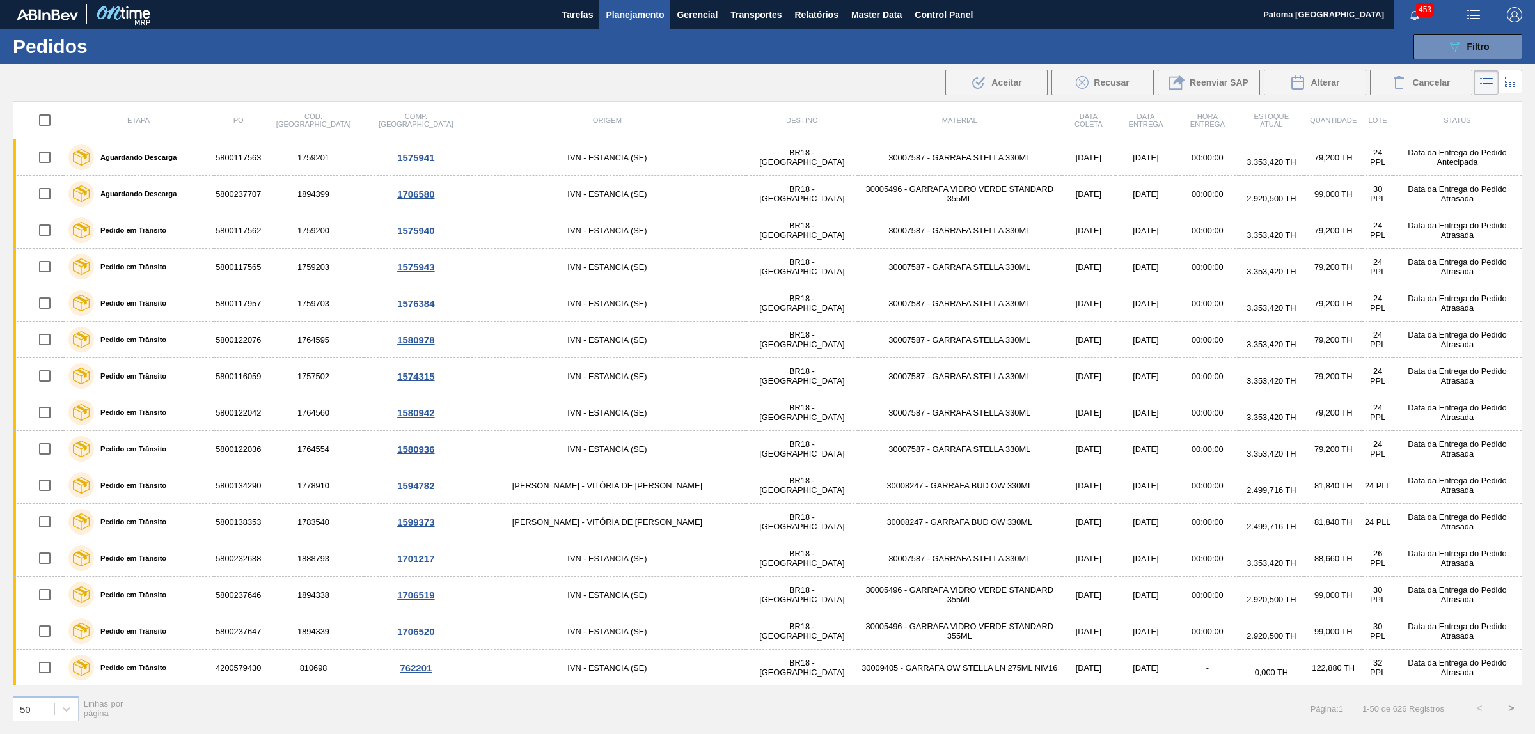
click at [1508, 17] on img "button" at bounding box center [1514, 14] width 15 height 15
click at [1508, 17] on div at bounding box center [767, 367] width 1535 height 734
click at [1523, 19] on span "button" at bounding box center [1514, 14] width 31 height 15
click at [1456, 141] on div at bounding box center [1455, 138] width 24 height 12
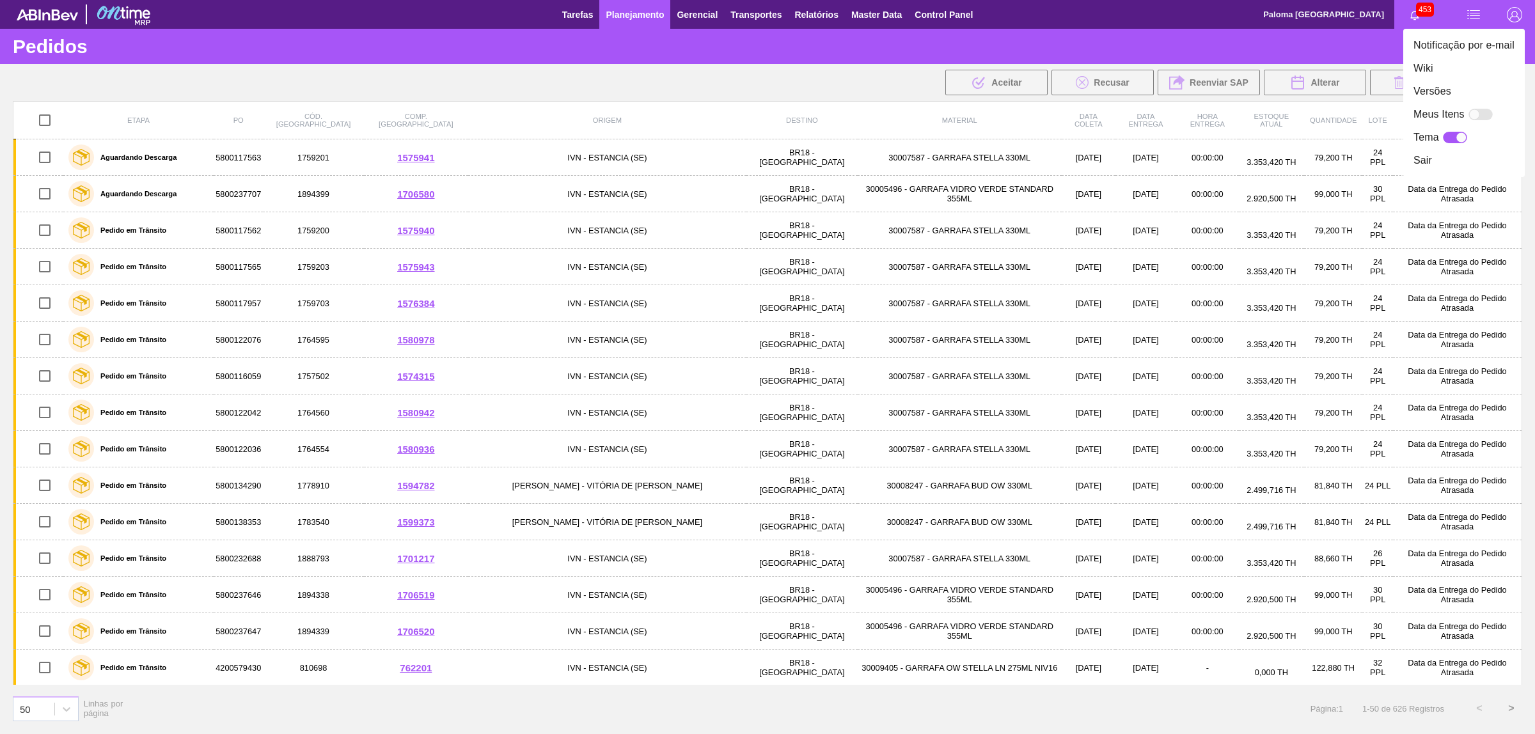
click at [1455, 141] on div at bounding box center [1455, 138] width 24 height 12
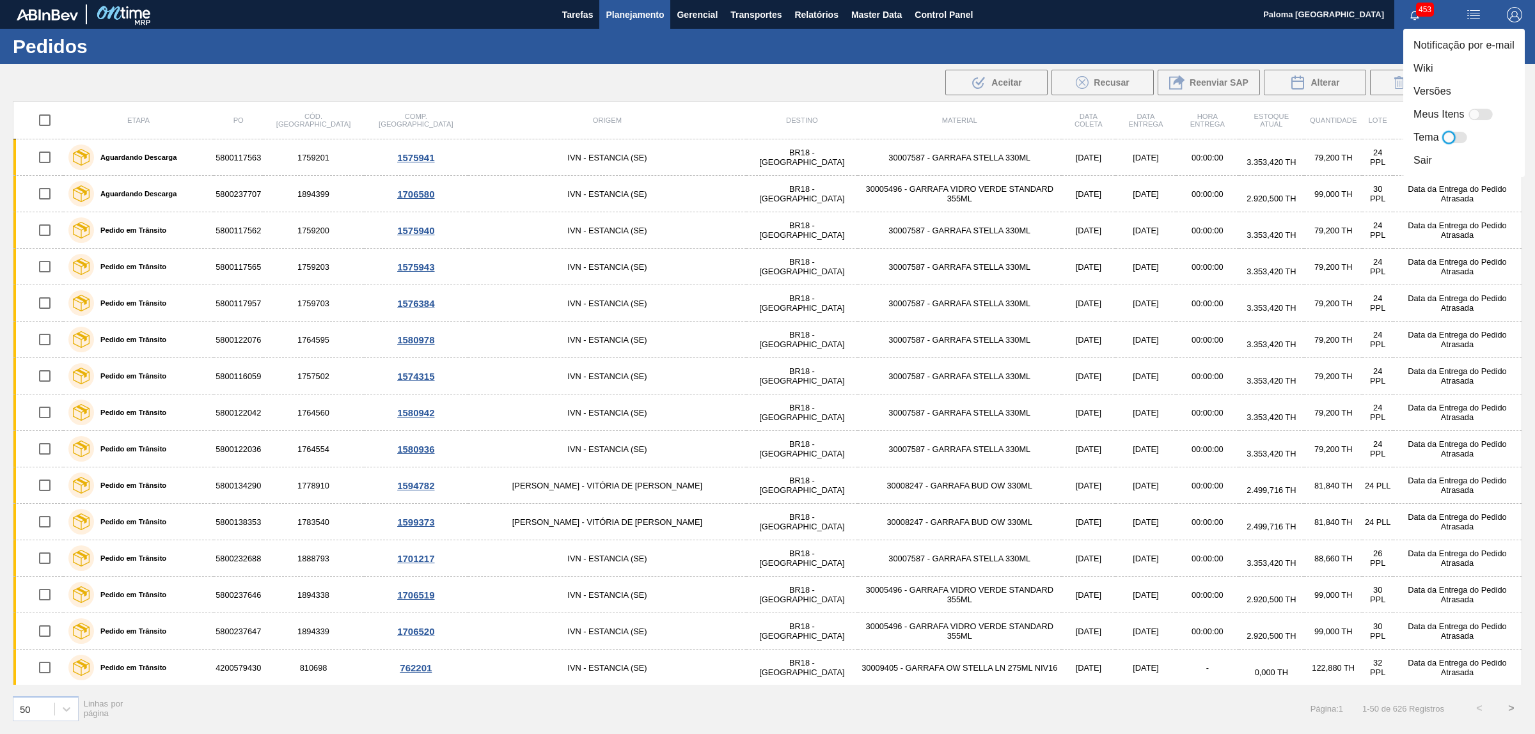
click at [1455, 141] on div at bounding box center [1455, 138] width 24 height 12
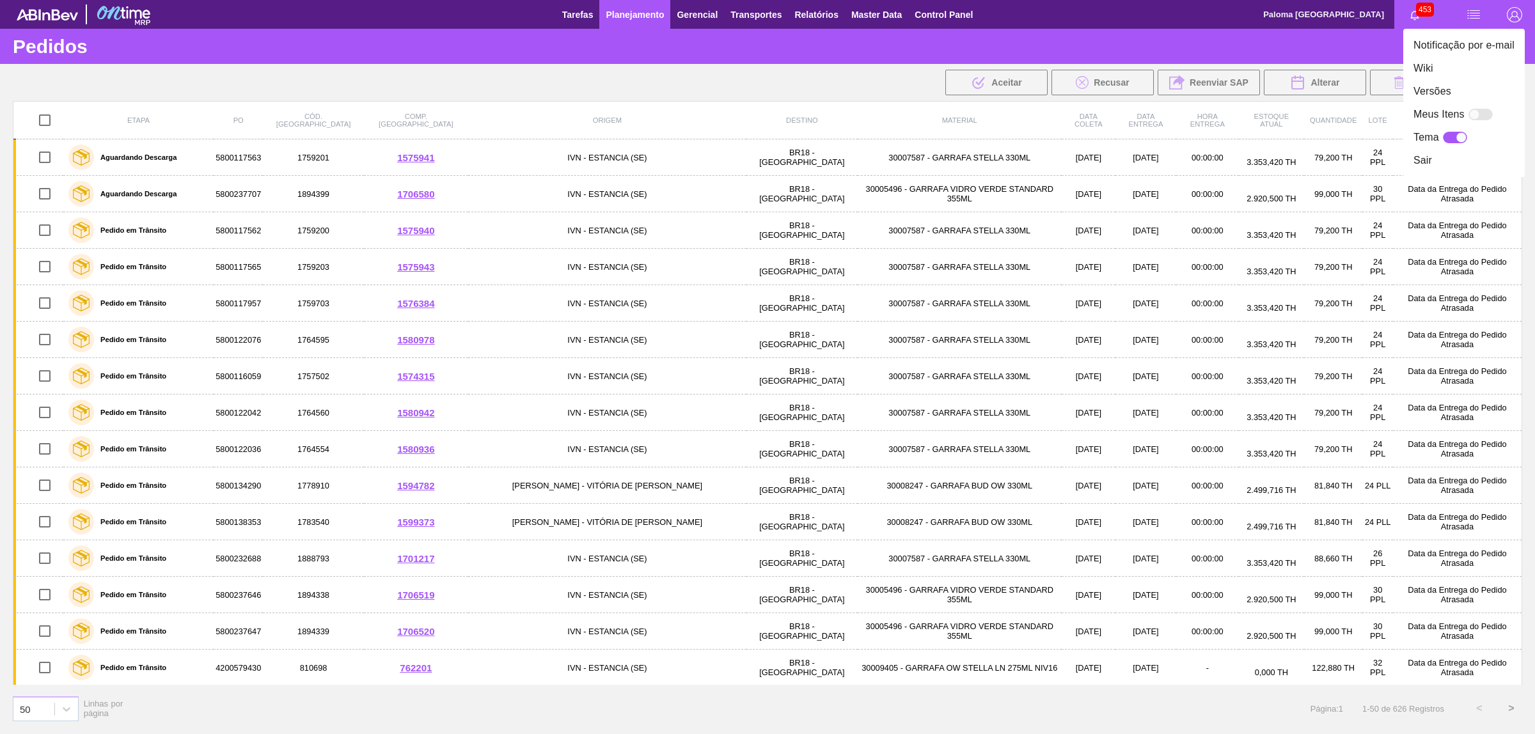
click at [1455, 141] on div at bounding box center [1455, 138] width 24 height 12
checkbox input "false"
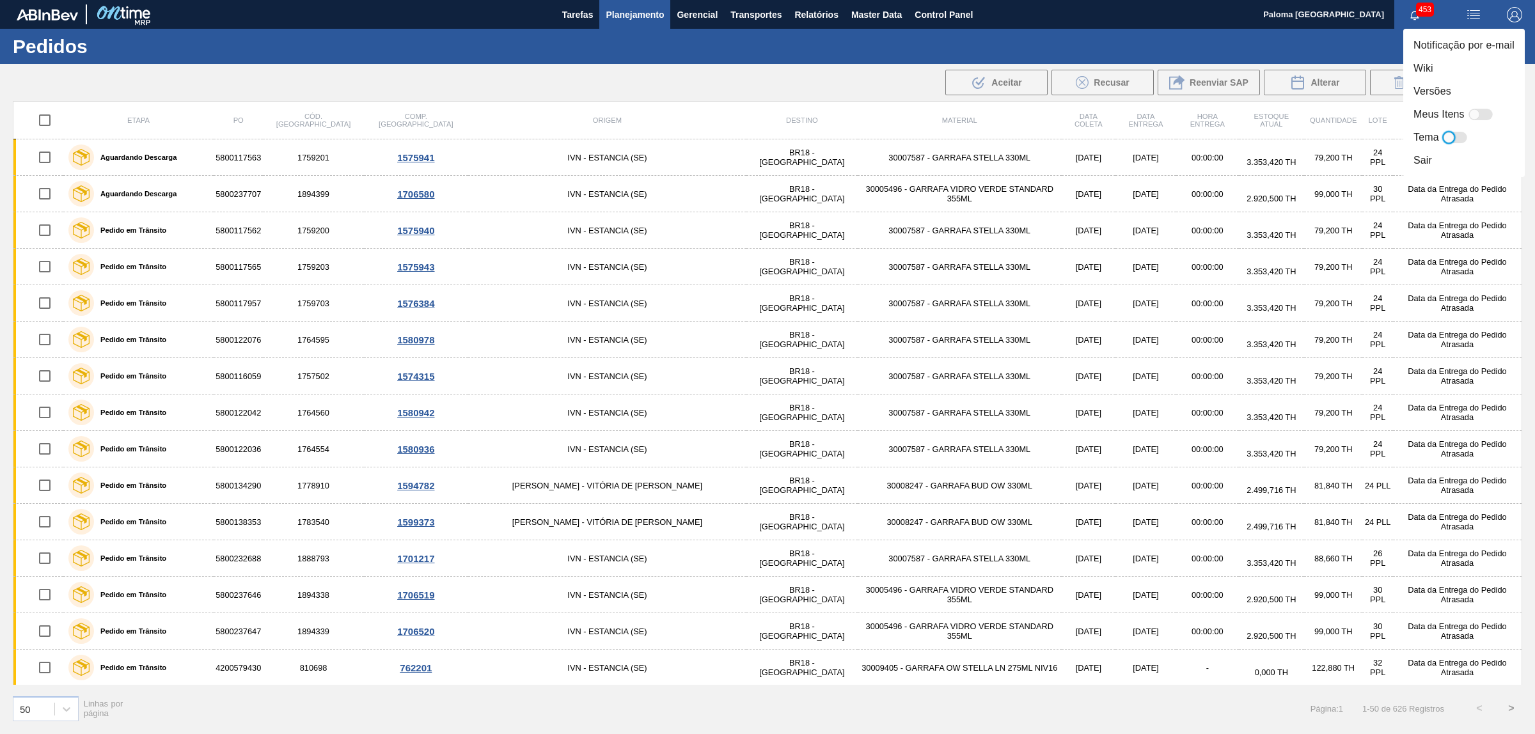
click at [1210, 45] on div at bounding box center [767, 367] width 1535 height 734
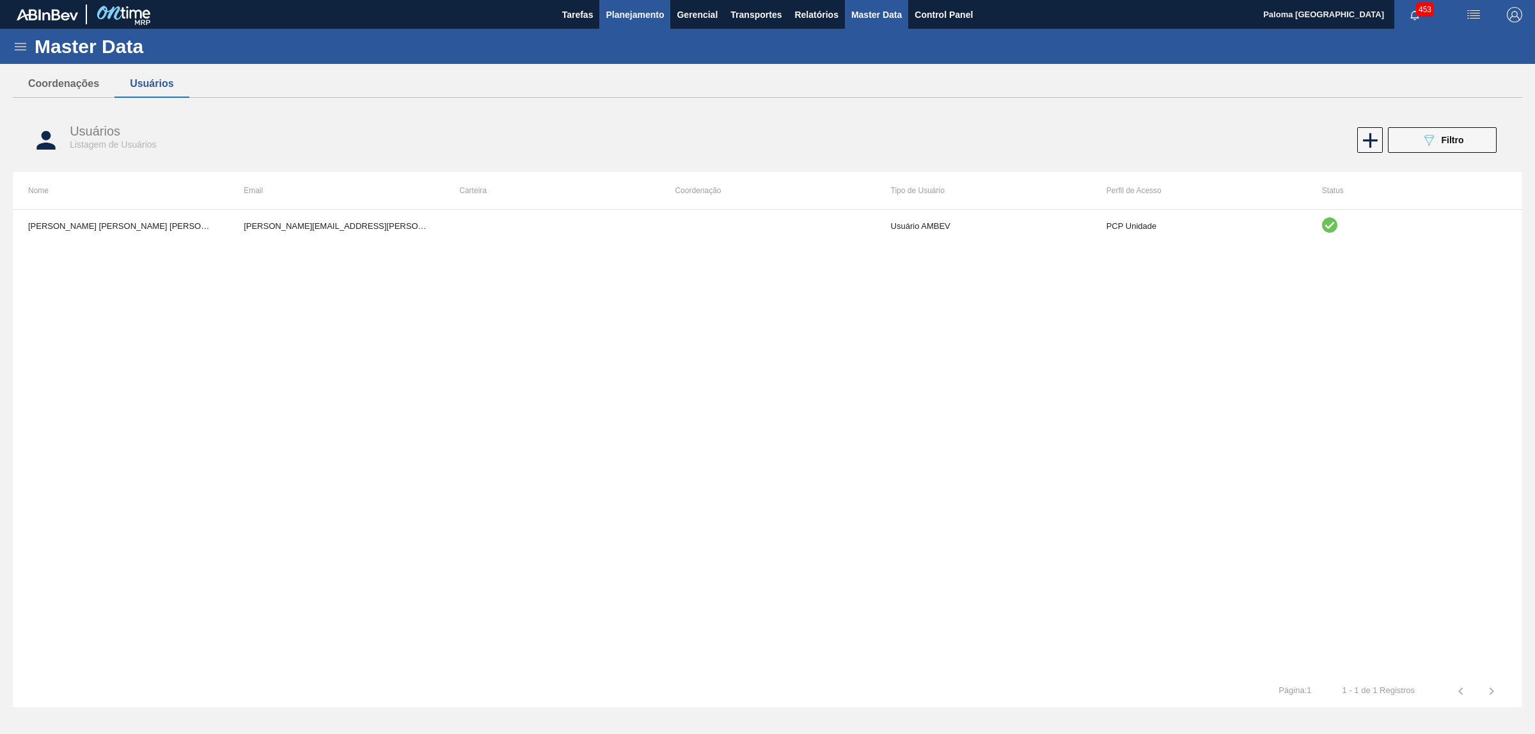
click at [619, 13] on span "Planejamento" at bounding box center [635, 14] width 58 height 15
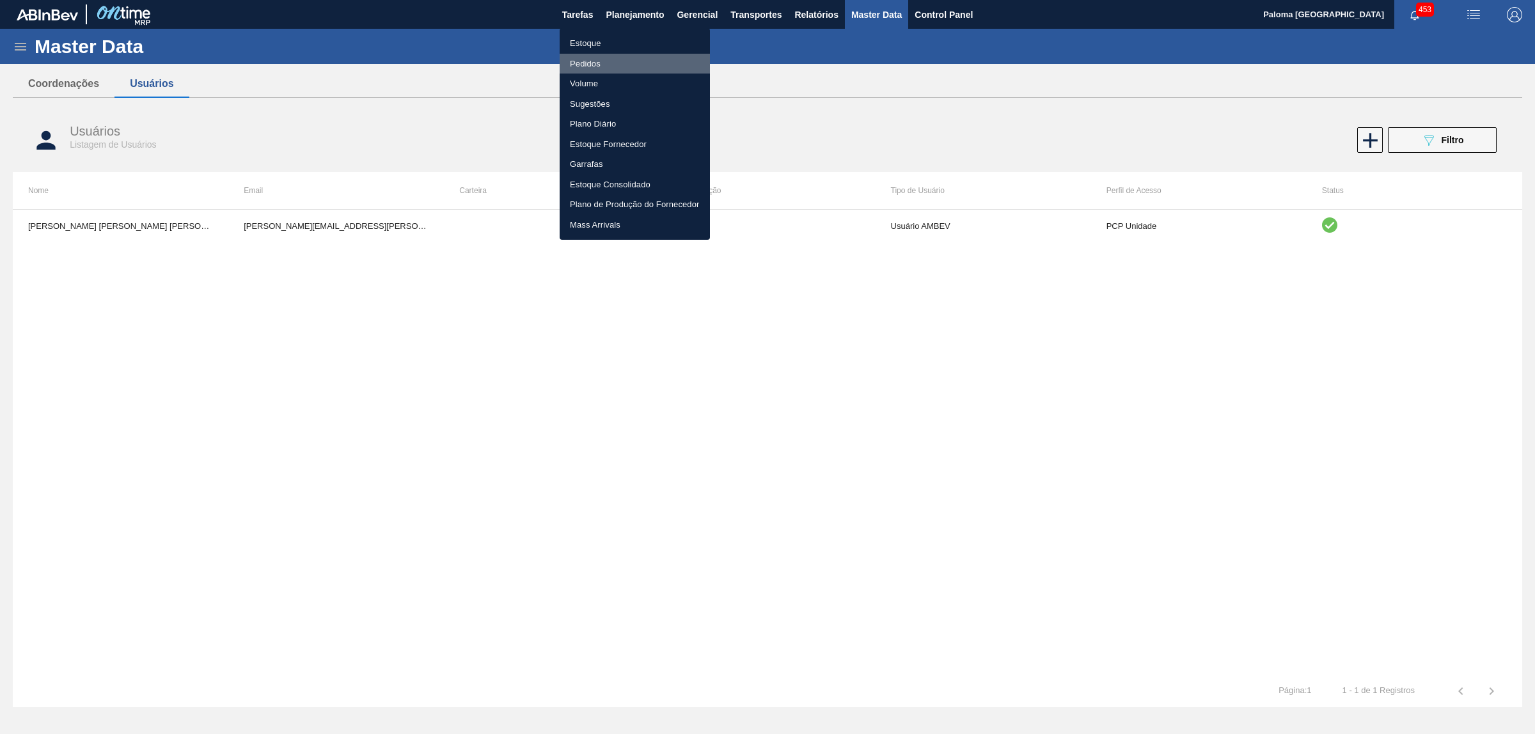
click at [595, 68] on li "Pedidos" at bounding box center [635, 64] width 150 height 20
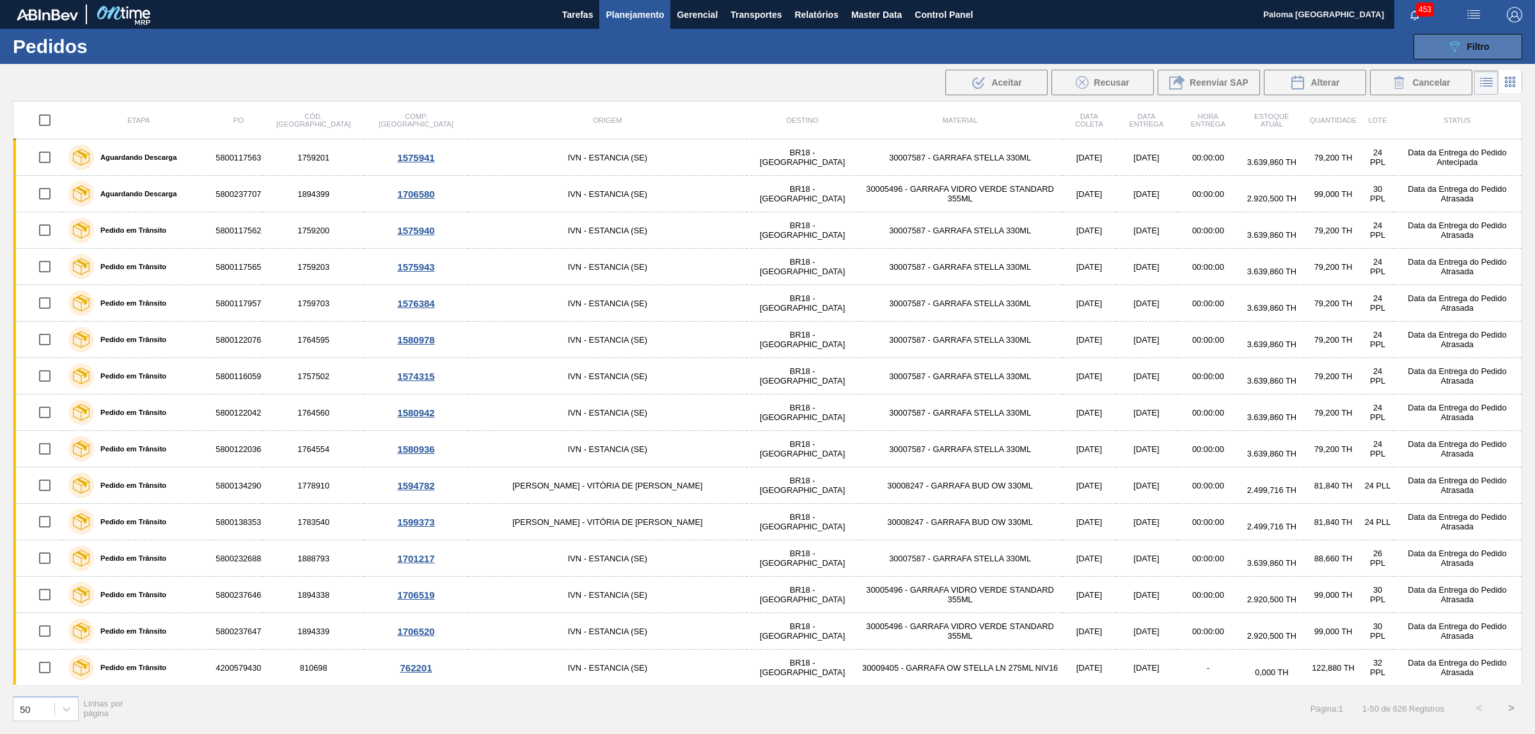
click at [1450, 47] on icon "089F7B8B-B2A5-4AFE-B5C0-19BA573D28AC" at bounding box center [1453, 46] width 15 height 15
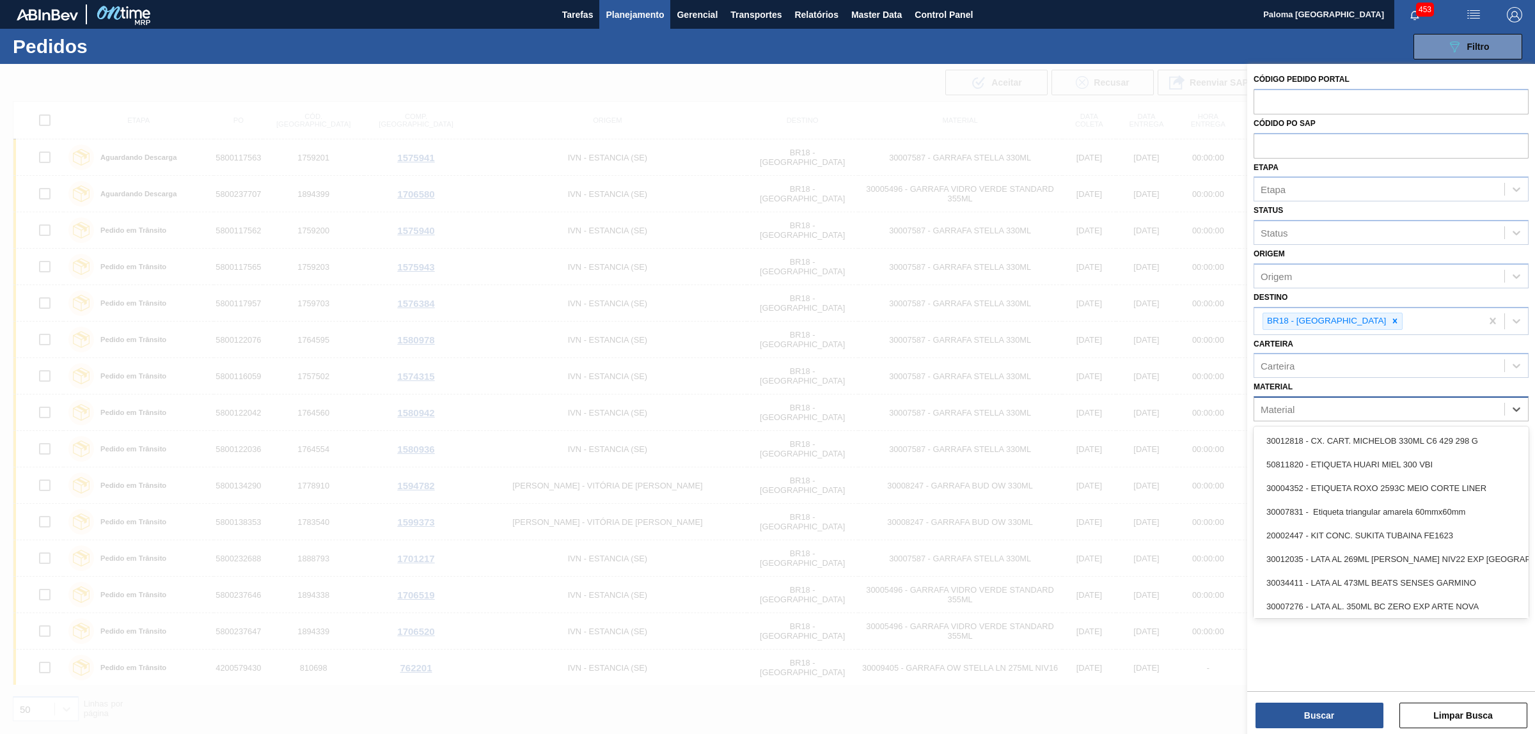
click at [1299, 407] on div "Material" at bounding box center [1379, 409] width 250 height 19
paste input "30033773"
type input "30033773"
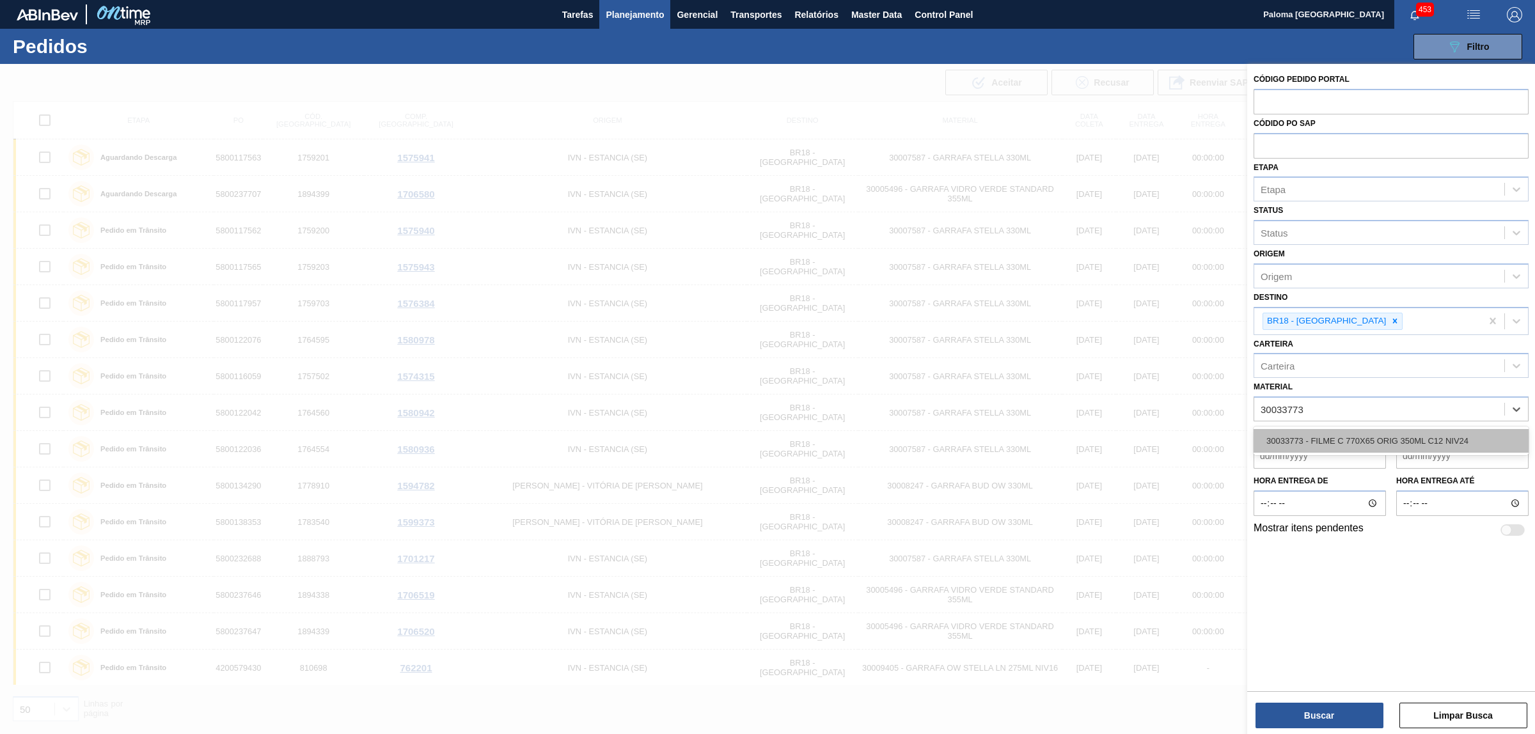
click at [1303, 433] on div "30033773 - FILME C 770X65 ORIG 350ML C12 NIV24" at bounding box center [1390, 441] width 275 height 24
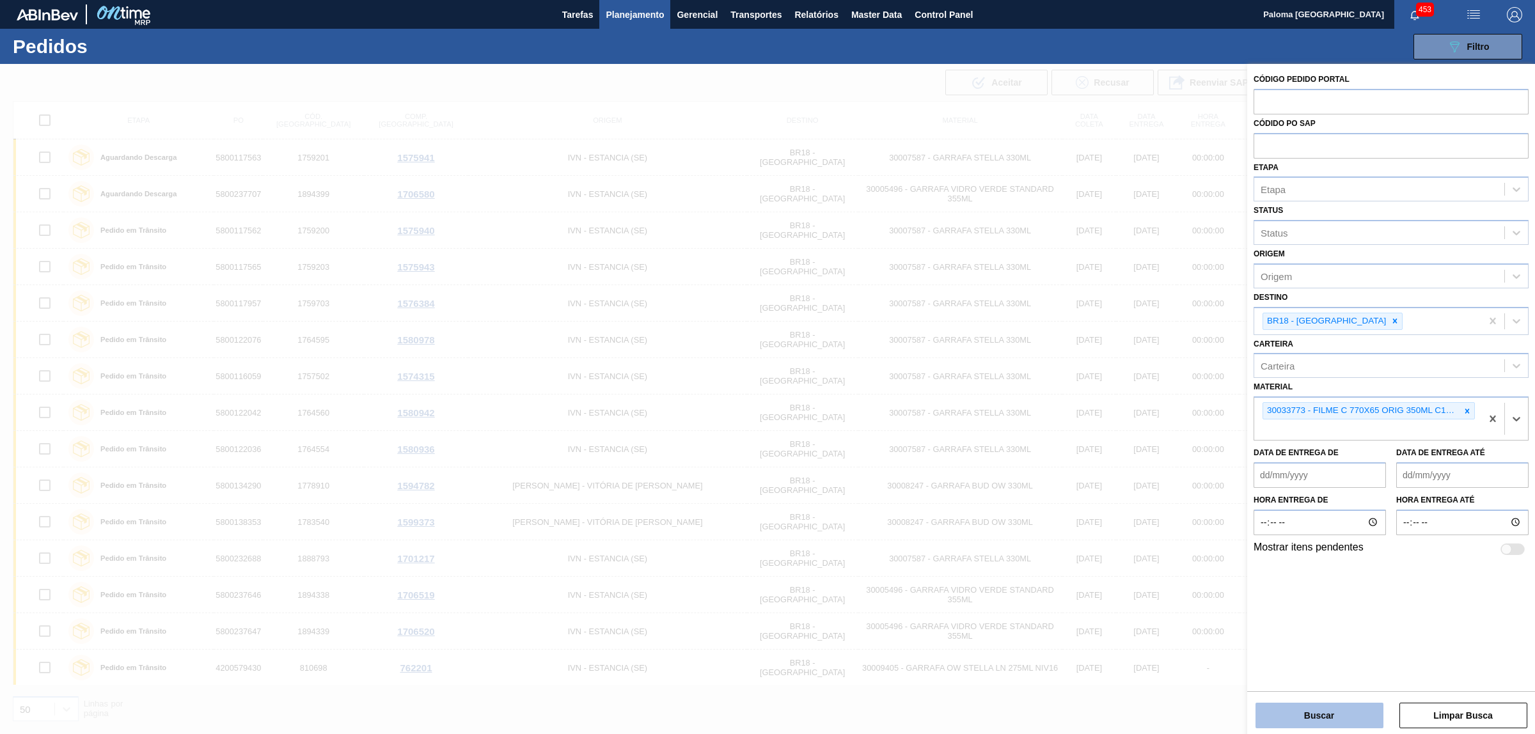
click at [1296, 710] on button "Buscar" at bounding box center [1319, 716] width 128 height 26
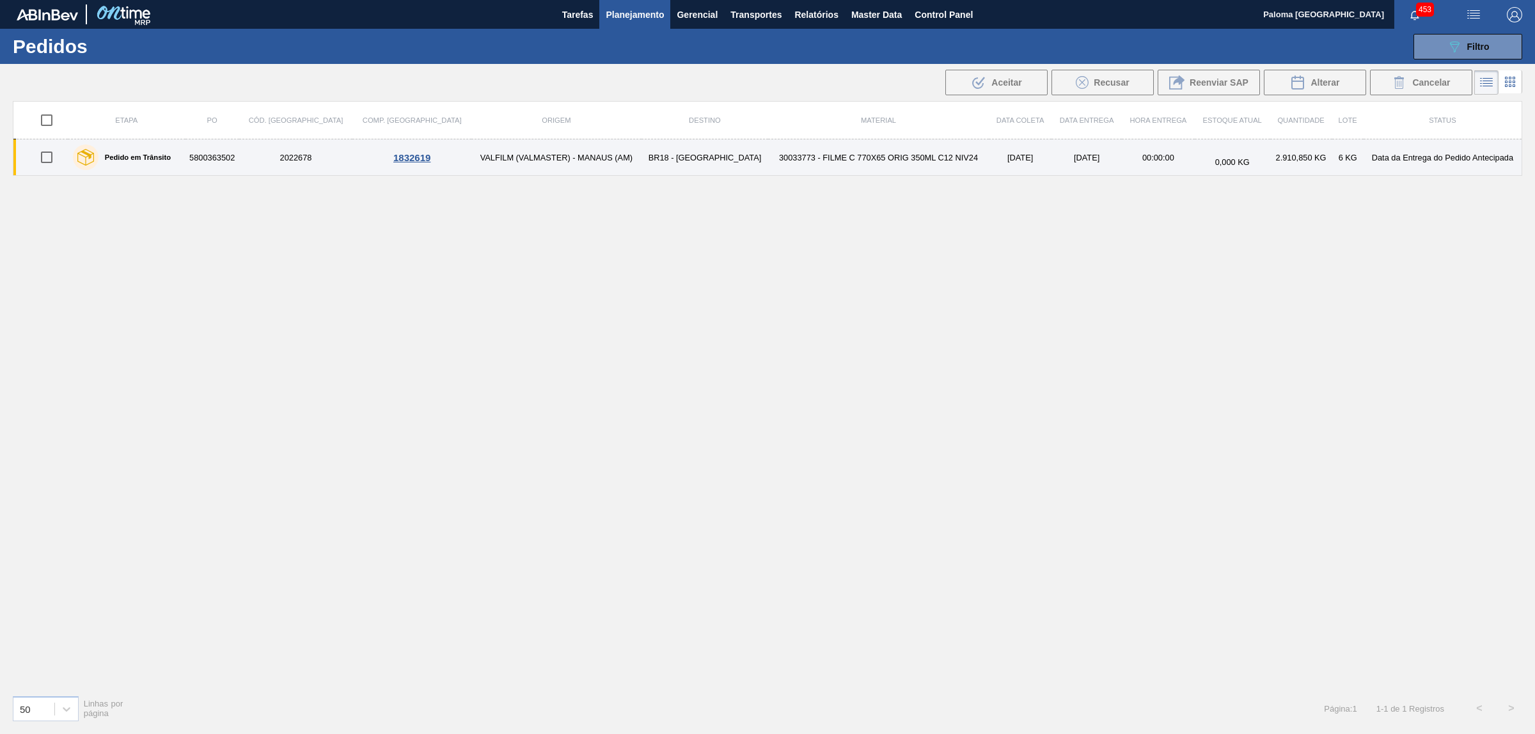
click at [161, 158] on label "Pedido em Trânsito" at bounding box center [134, 157] width 72 height 8
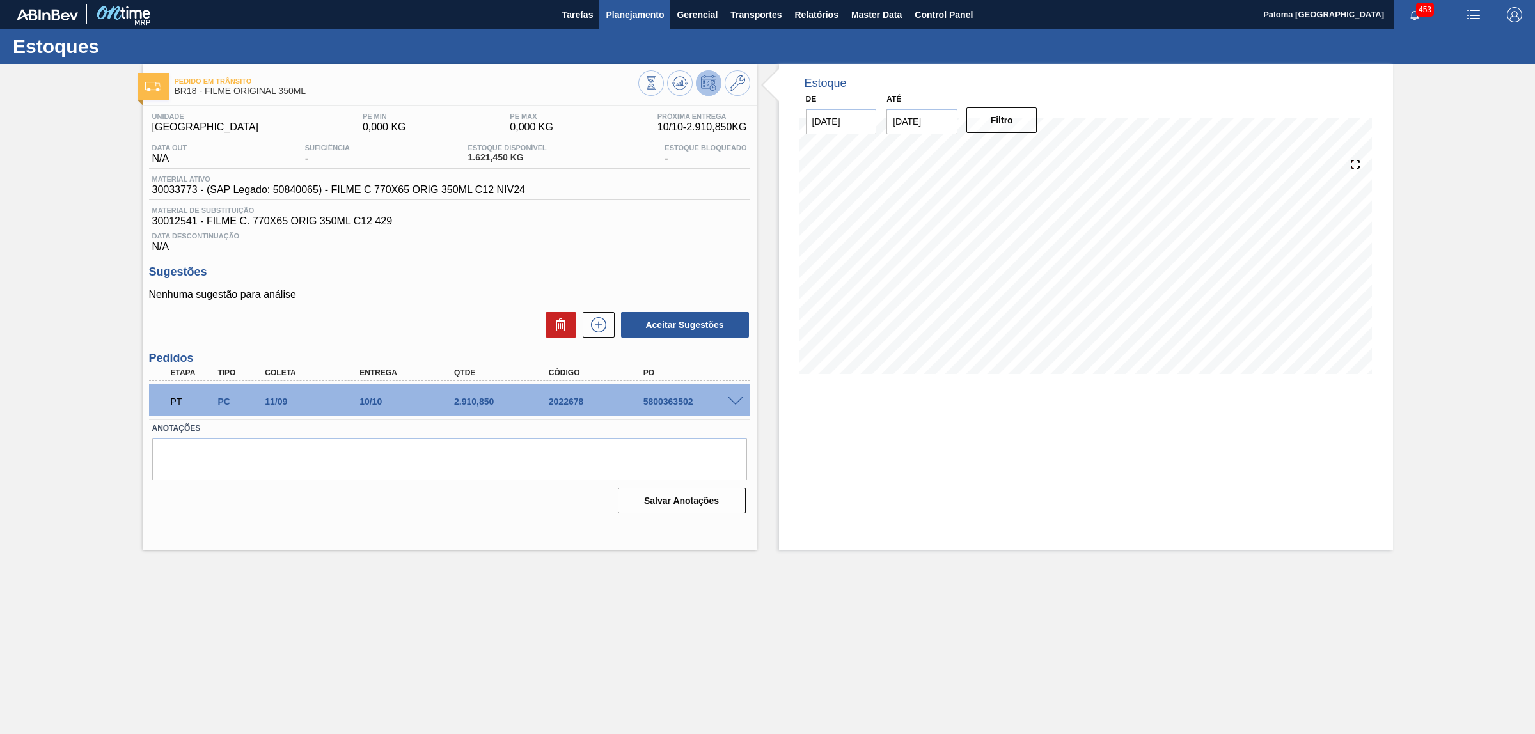
click at [643, 10] on span "Planejamento" at bounding box center [635, 14] width 58 height 15
